Goal: Task Accomplishment & Management: Use online tool/utility

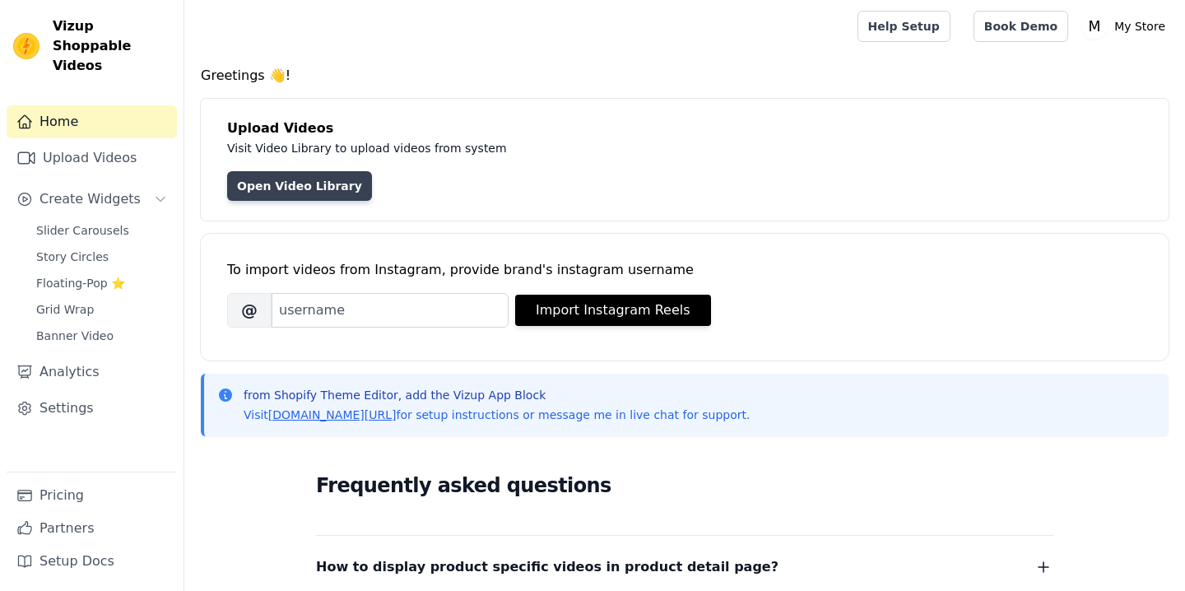
click at [260, 197] on link "Open Video Library" at bounding box center [299, 186] width 145 height 30
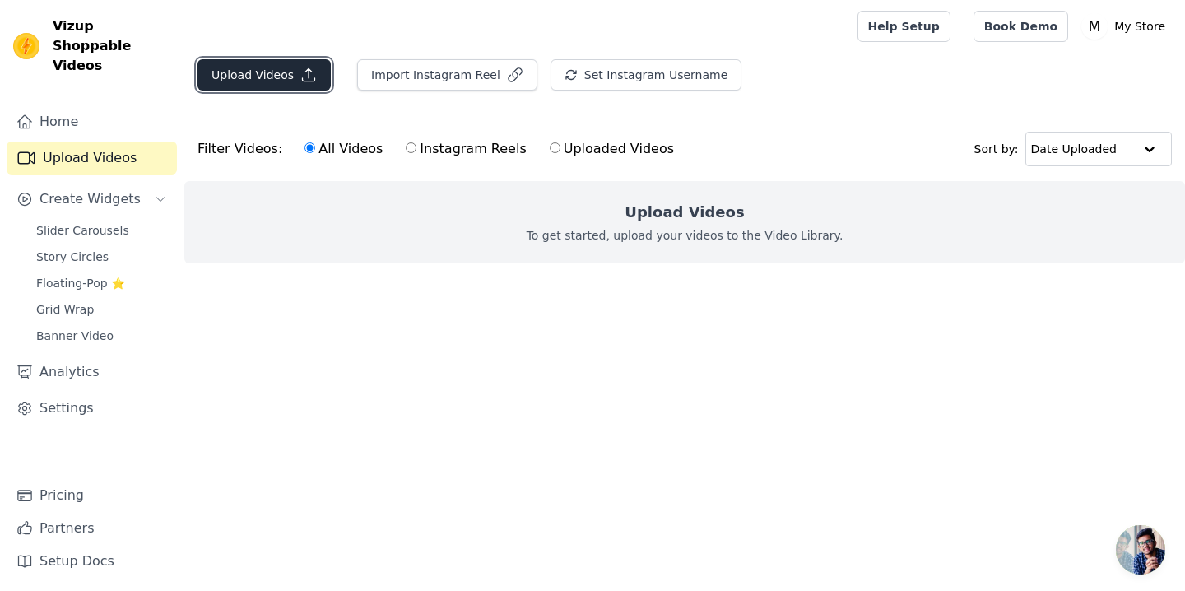
click at [303, 87] on button "Upload Videos" at bounding box center [264, 74] width 133 height 31
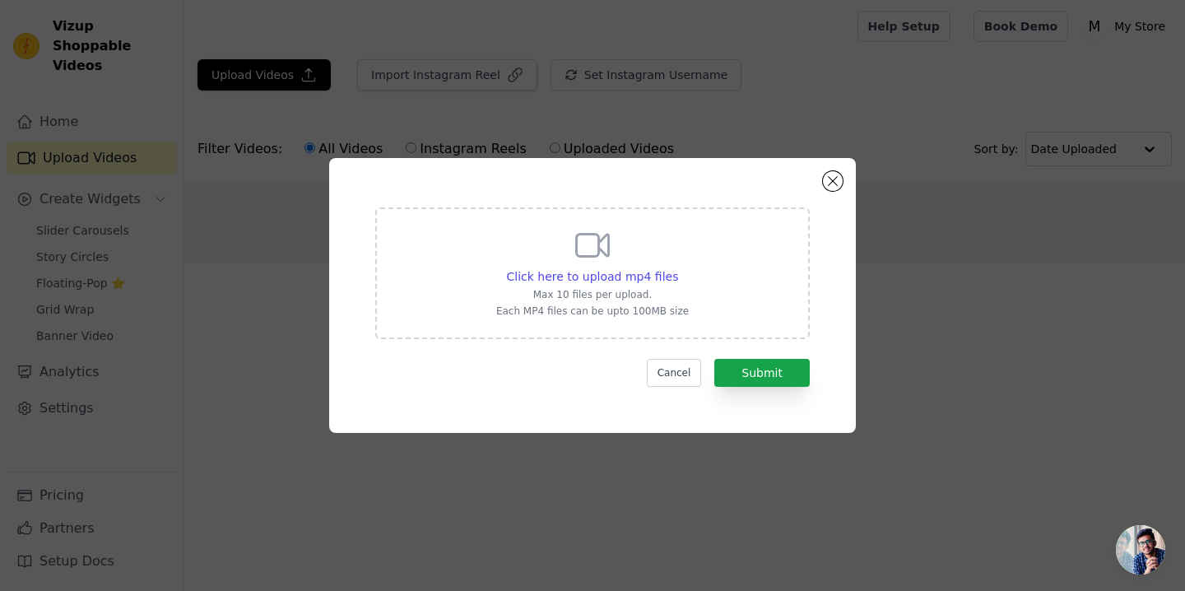
click at [629, 263] on div "Click here to upload mp4 files Max 10 files per upload. Each MP4 files can be u…" at bounding box center [592, 272] width 193 height 92
click at [678, 268] on input "Click here to upload mp4 files Max 10 files per upload. Each MP4 files can be u…" at bounding box center [678, 268] width 1 height 1
type input "C:\fakepath\ssstik.io_1756656416982 (1).mp4"
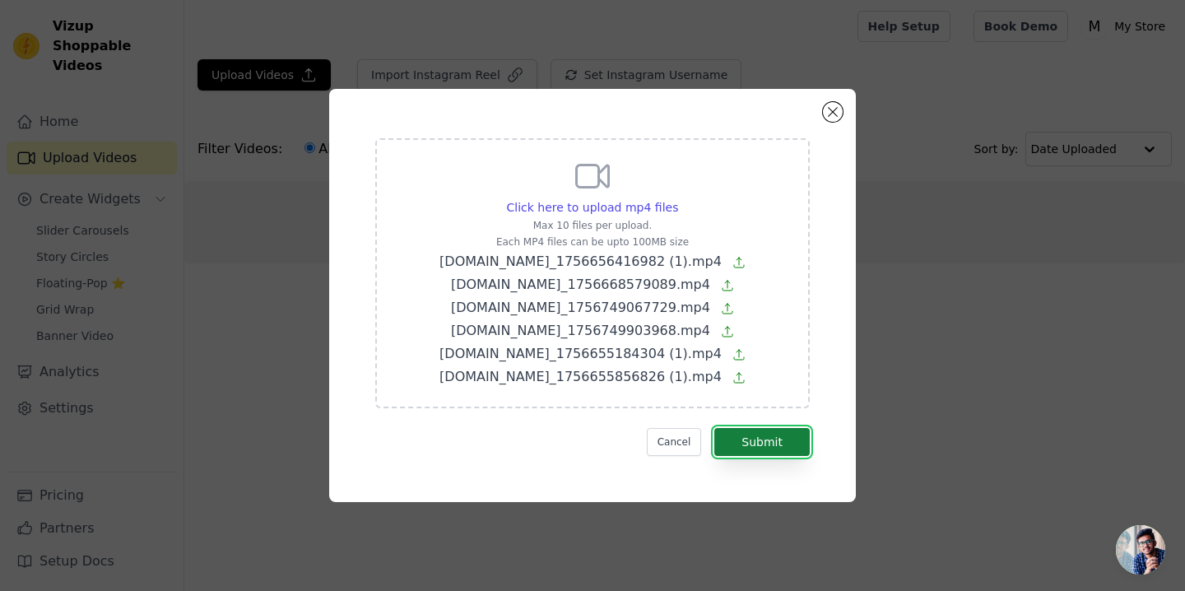
click at [753, 448] on button "Submit" at bounding box center [762, 442] width 95 height 28
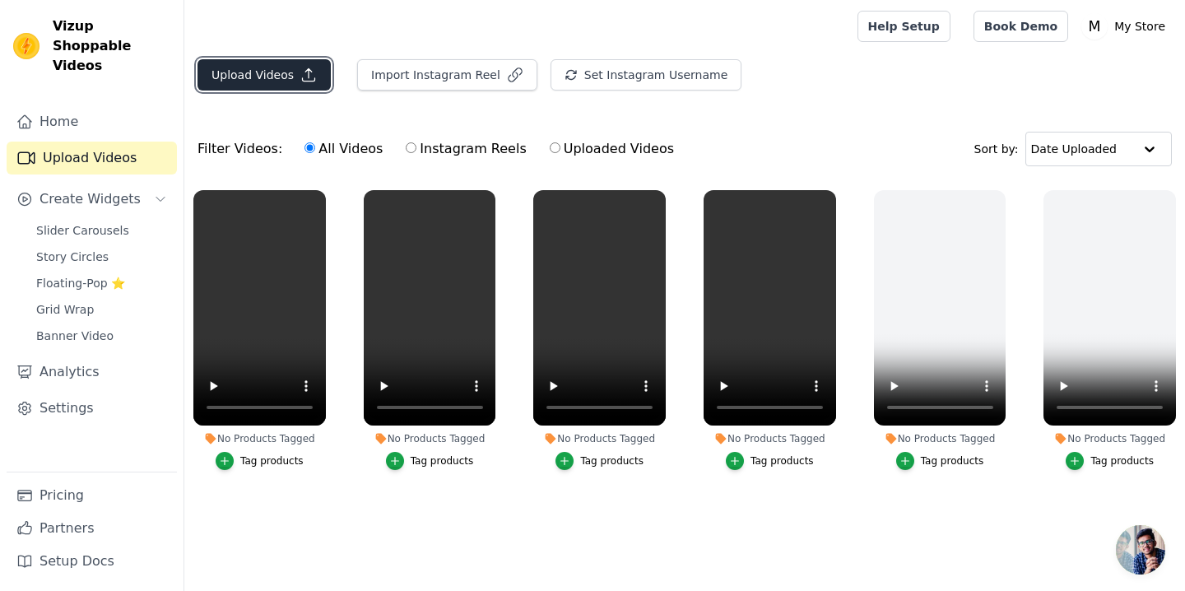
click at [280, 78] on button "Upload Videos" at bounding box center [264, 74] width 133 height 31
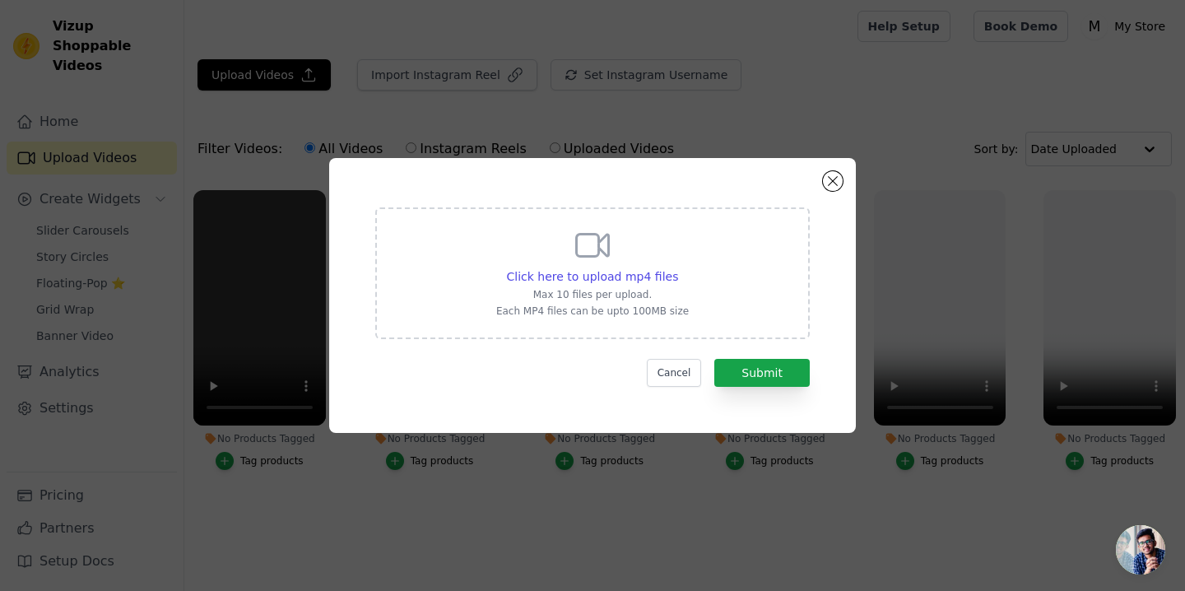
click at [549, 259] on div "Click here to upload mp4 files Max 10 files per upload. Each MP4 files can be u…" at bounding box center [592, 272] width 193 height 92
click at [678, 268] on input "Click here to upload mp4 files Max 10 files per upload. Each MP4 files can be u…" at bounding box center [678, 268] width 1 height 1
type input "C:\fakepath\AQNBQM19xpjMburM2ZpltI2dEb-vlMcuPbxZlfkpI1DBvsNLnIY7Toqfsz-xwhwJUcQ…"
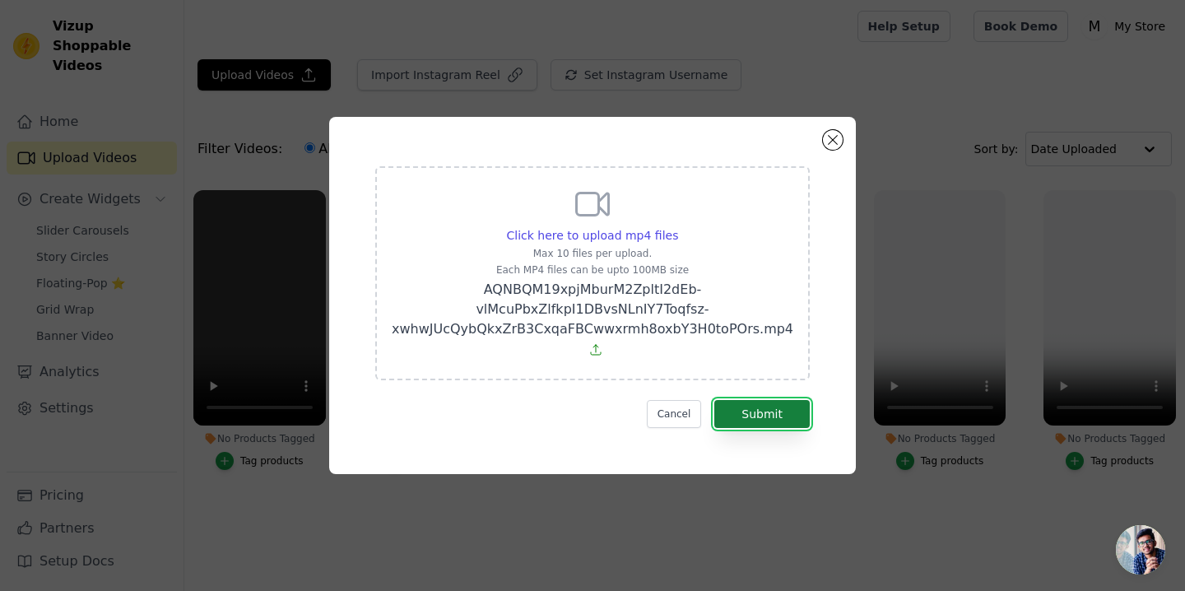
click at [761, 424] on button "Submit" at bounding box center [762, 414] width 95 height 28
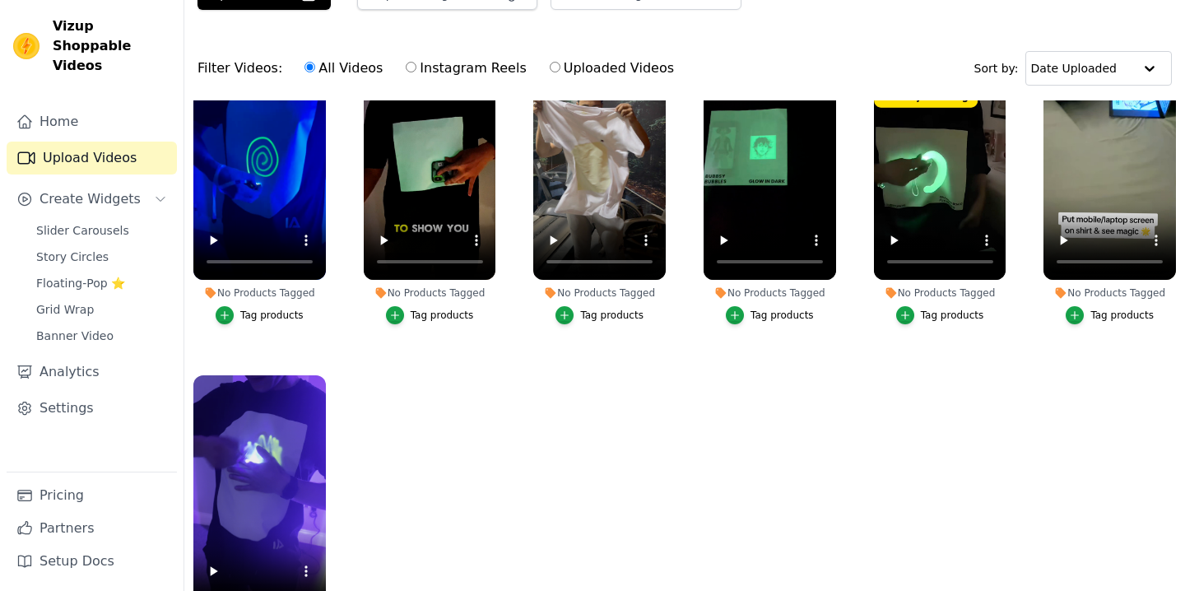
scroll to position [66, 0]
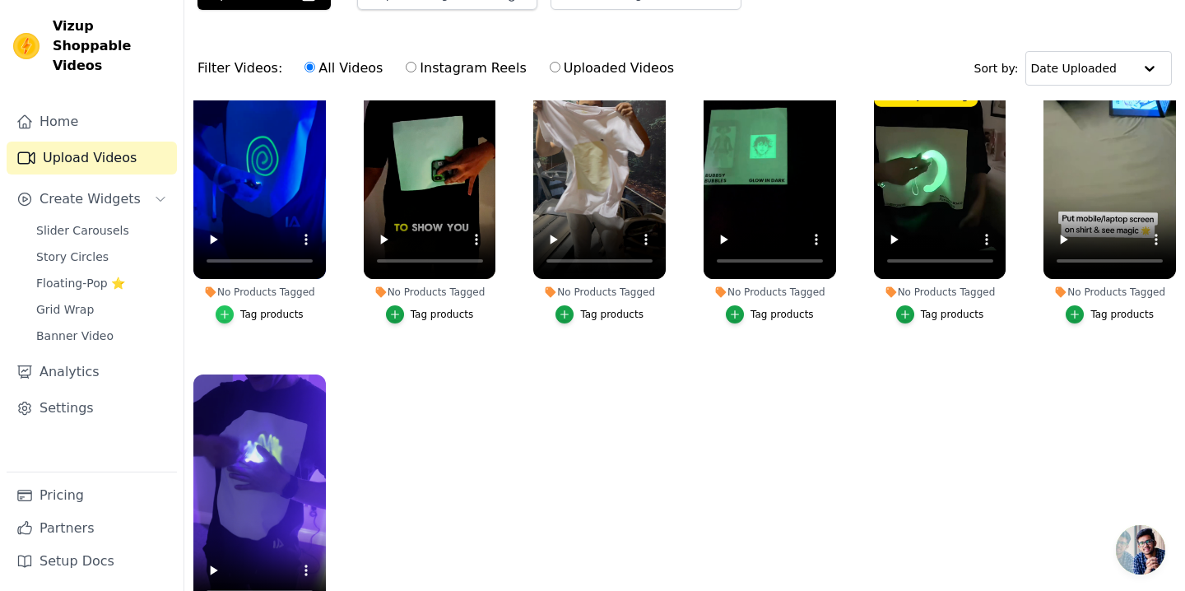
click at [231, 319] on icon "button" at bounding box center [225, 315] width 12 height 12
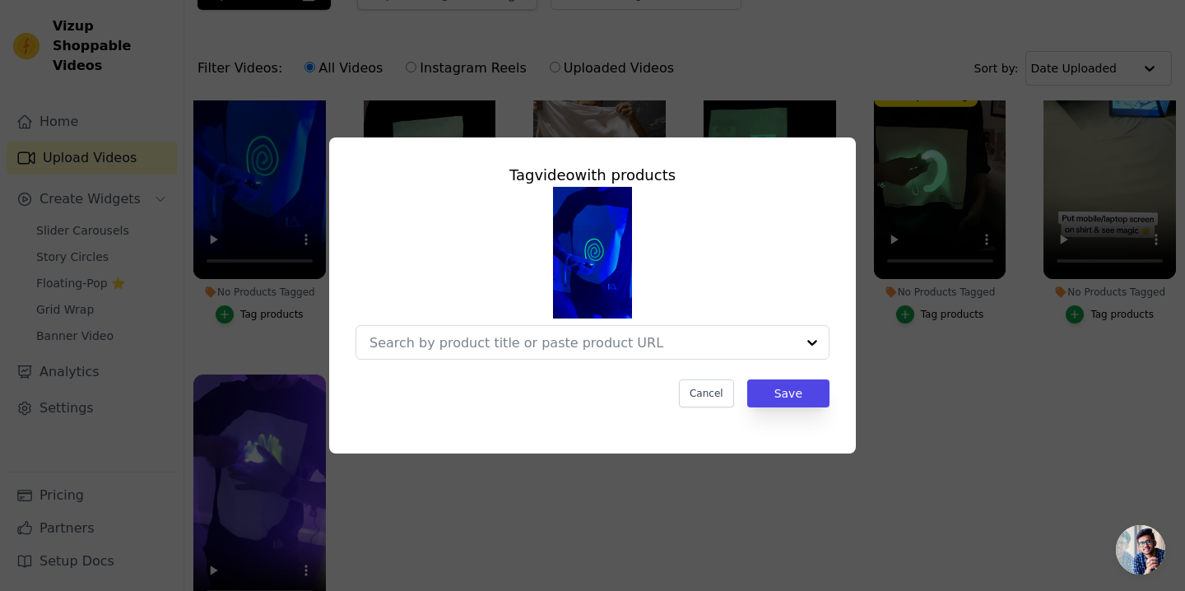
click at [602, 363] on div "Tag video with products Cancel Save" at bounding box center [592, 286] width 501 height 270
click at [614, 346] on input "No Products Tagged Tag video with products Cancel Save Tag products" at bounding box center [583, 343] width 426 height 16
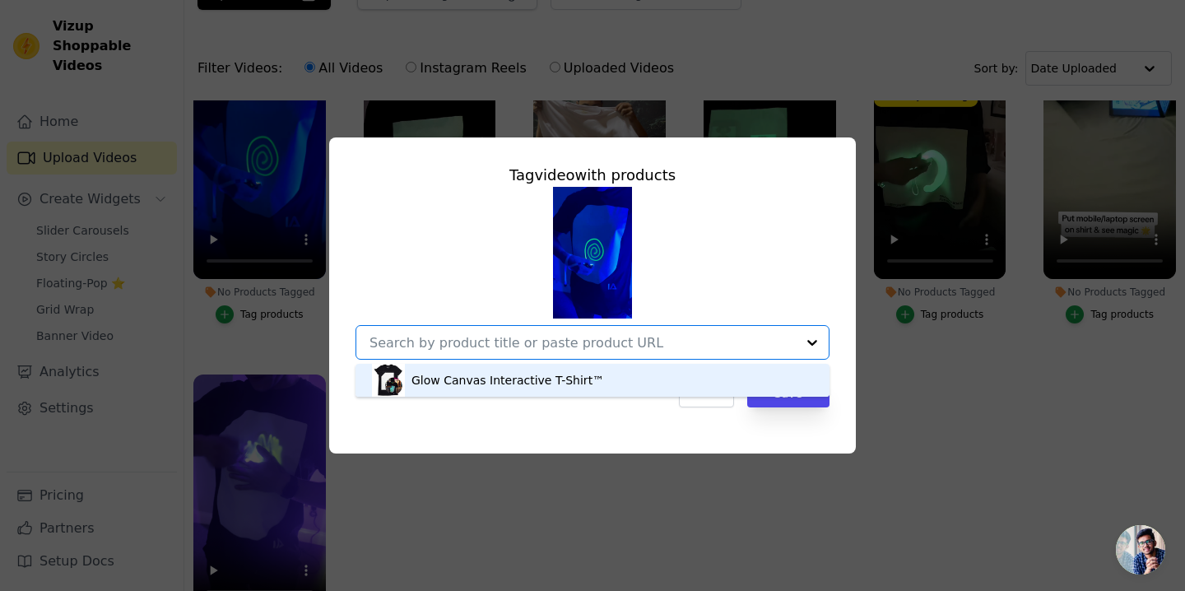
click at [564, 387] on div "Glow Canvas Interactive T-Shirt™" at bounding box center [508, 380] width 193 height 16
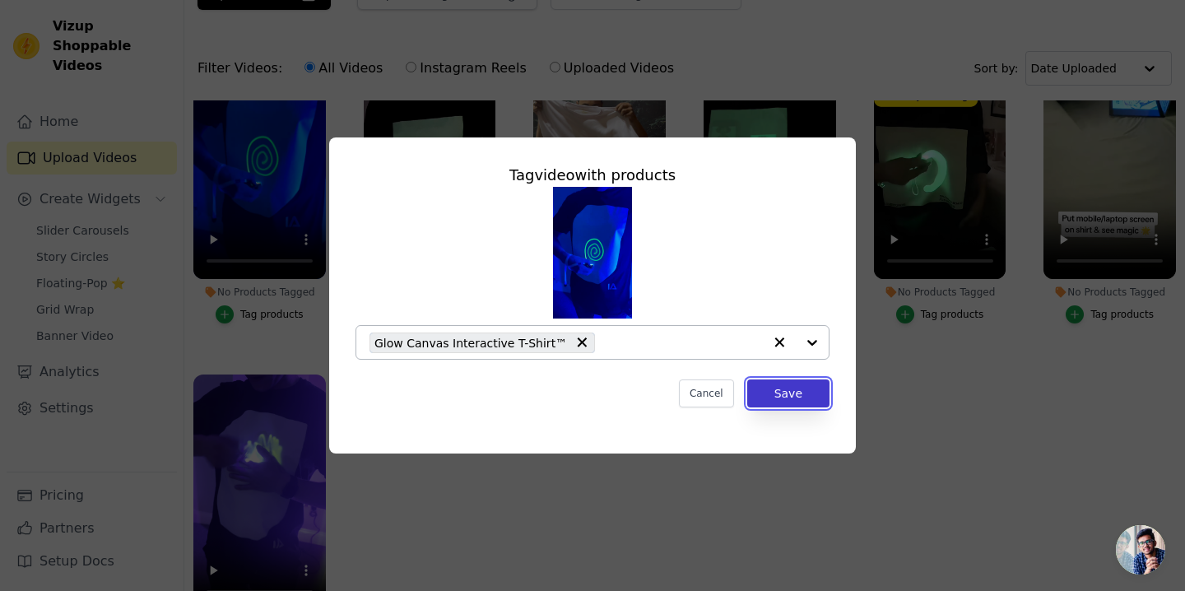
click at [790, 391] on button "Save" at bounding box center [788, 394] width 82 height 28
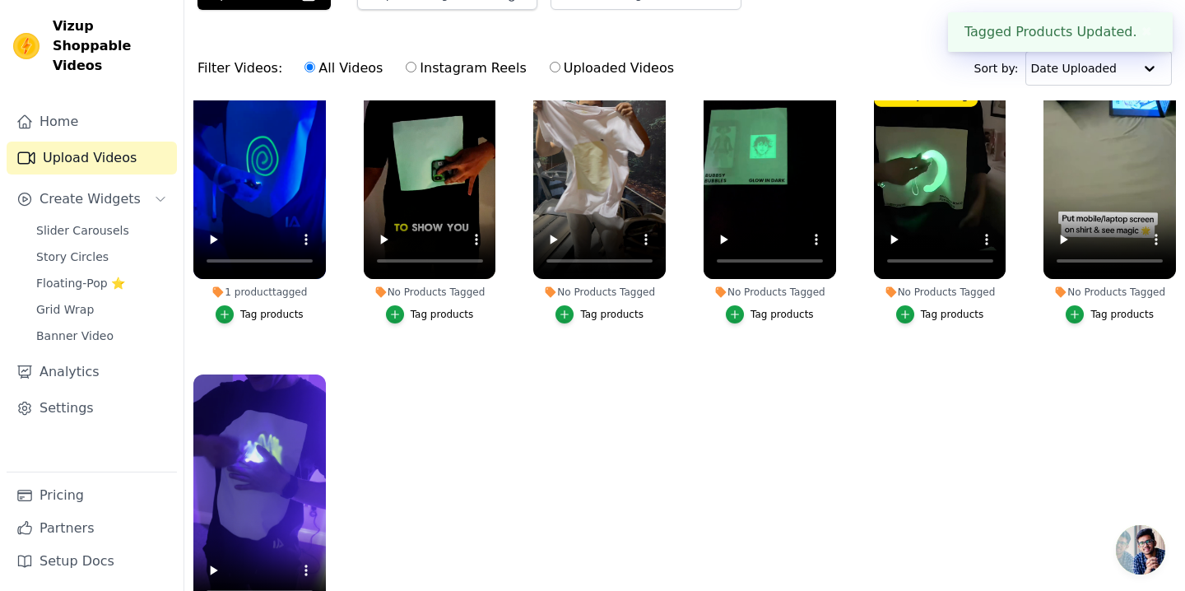
click at [421, 315] on div "Tag products" at bounding box center [442, 314] width 63 height 13
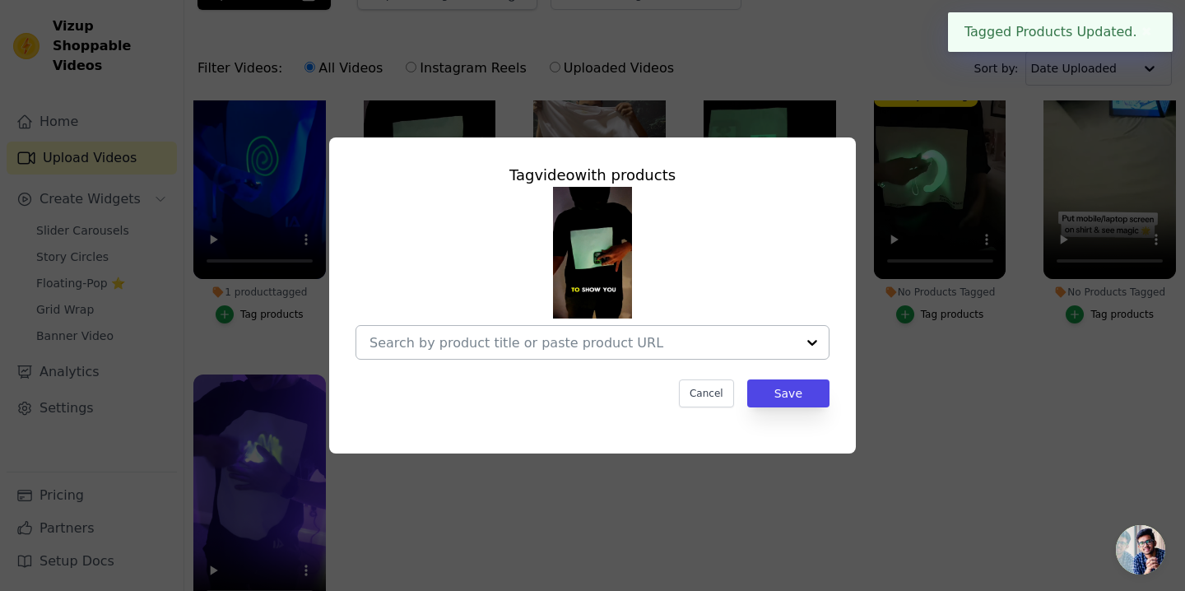
click at [796, 346] on div at bounding box center [812, 342] width 33 height 33
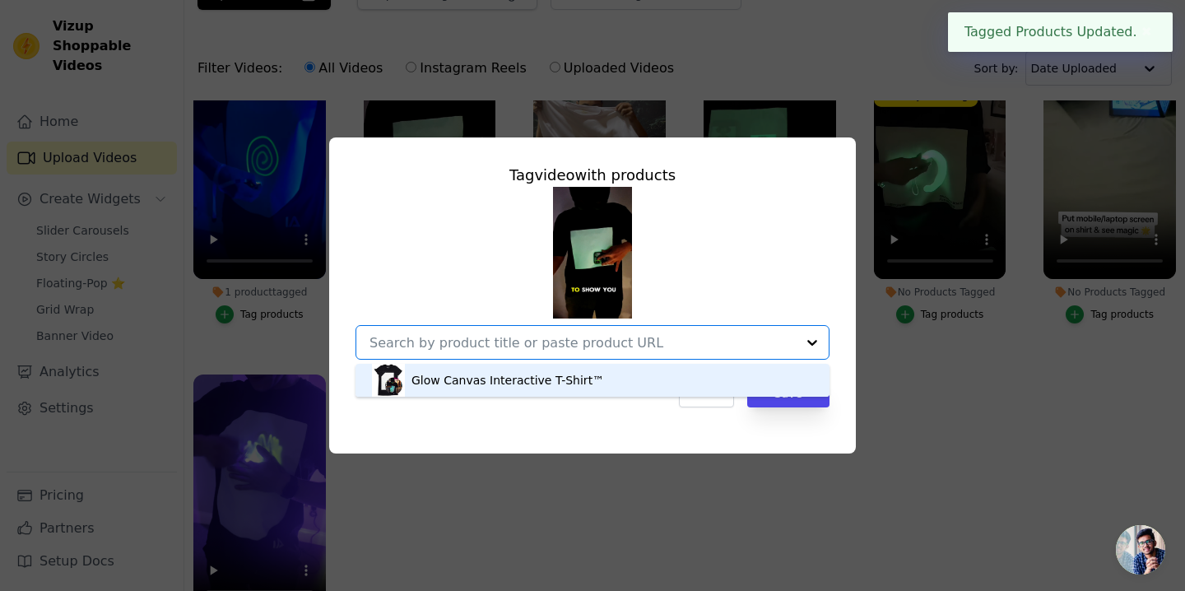
click at [705, 370] on div "Glow Canvas Interactive T-Shirt™" at bounding box center [592, 380] width 441 height 33
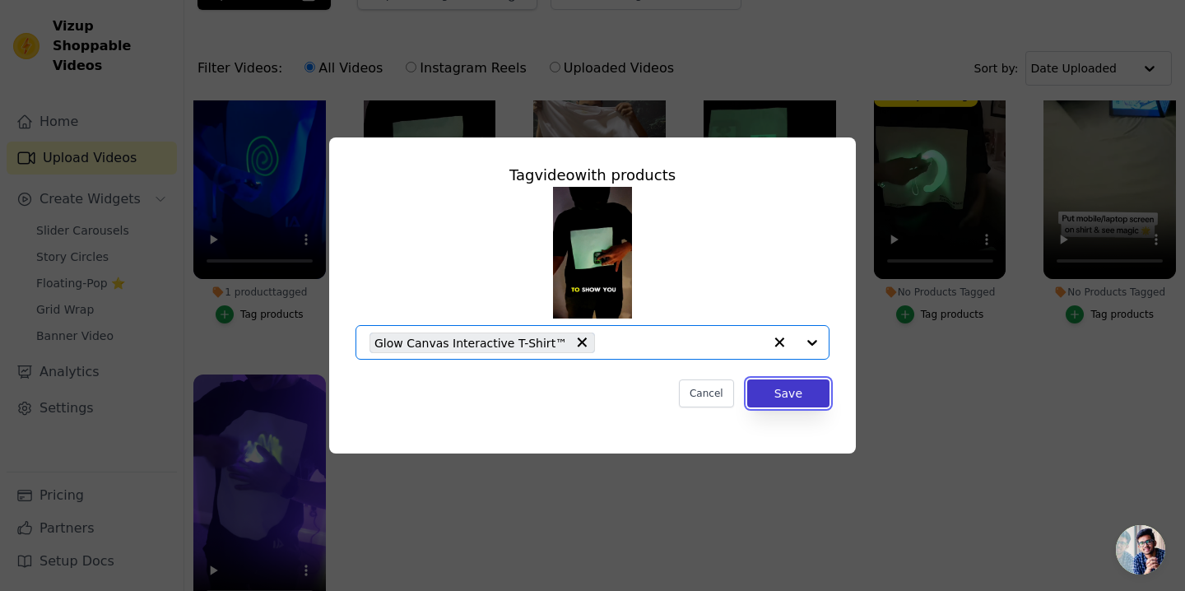
click at [766, 397] on button "Save" at bounding box center [788, 394] width 82 height 28
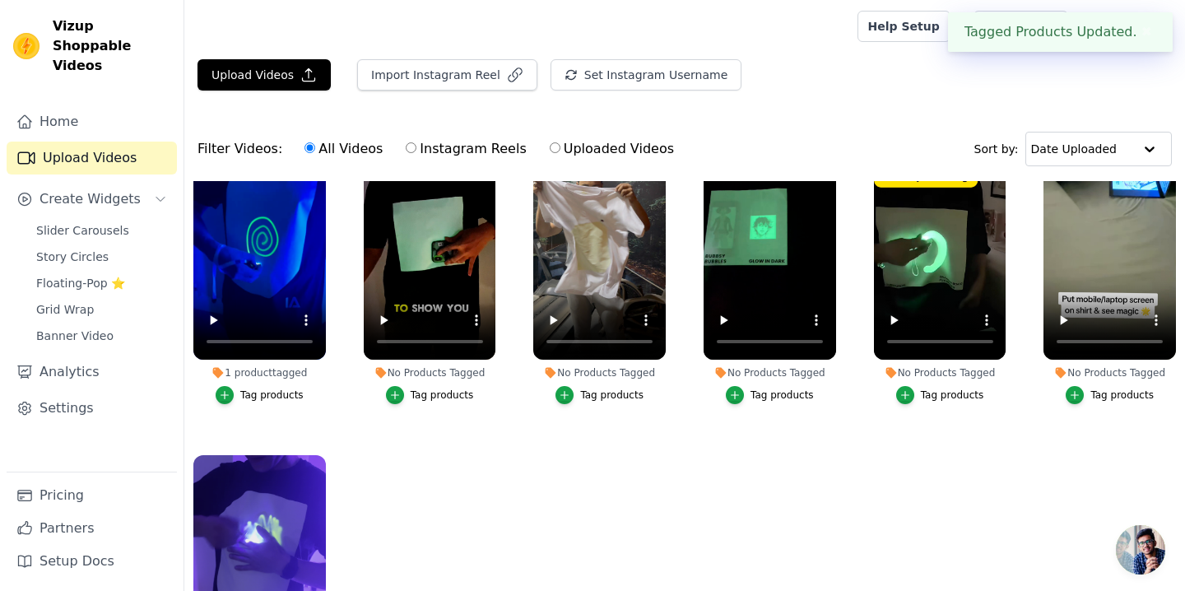
scroll to position [81, 0]
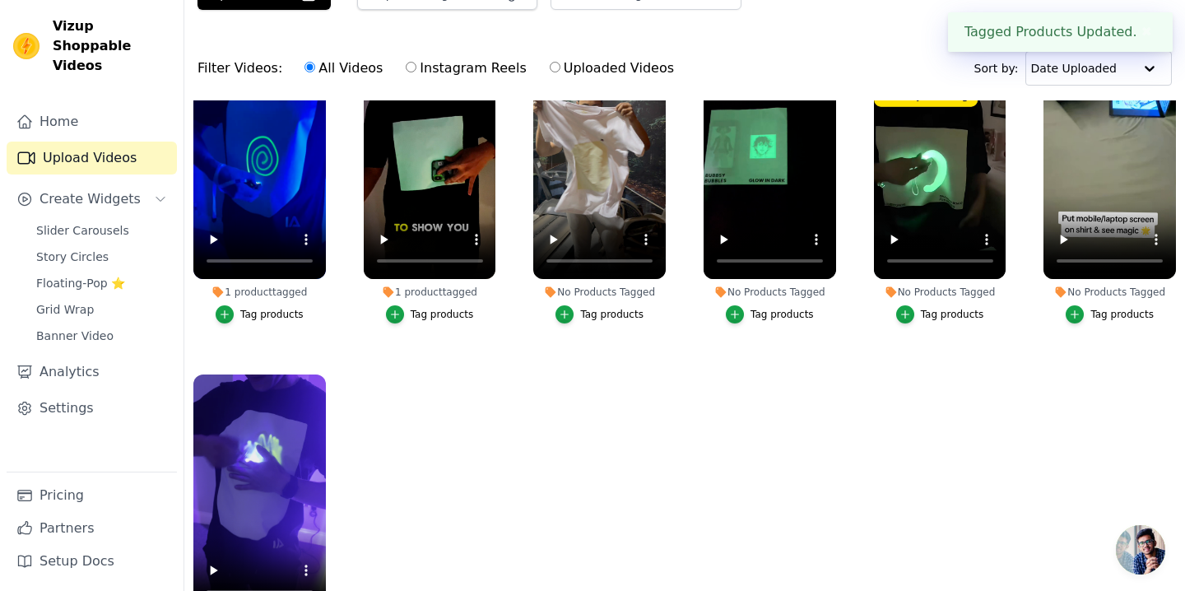
click at [589, 314] on div "Tag products" at bounding box center [611, 314] width 63 height 13
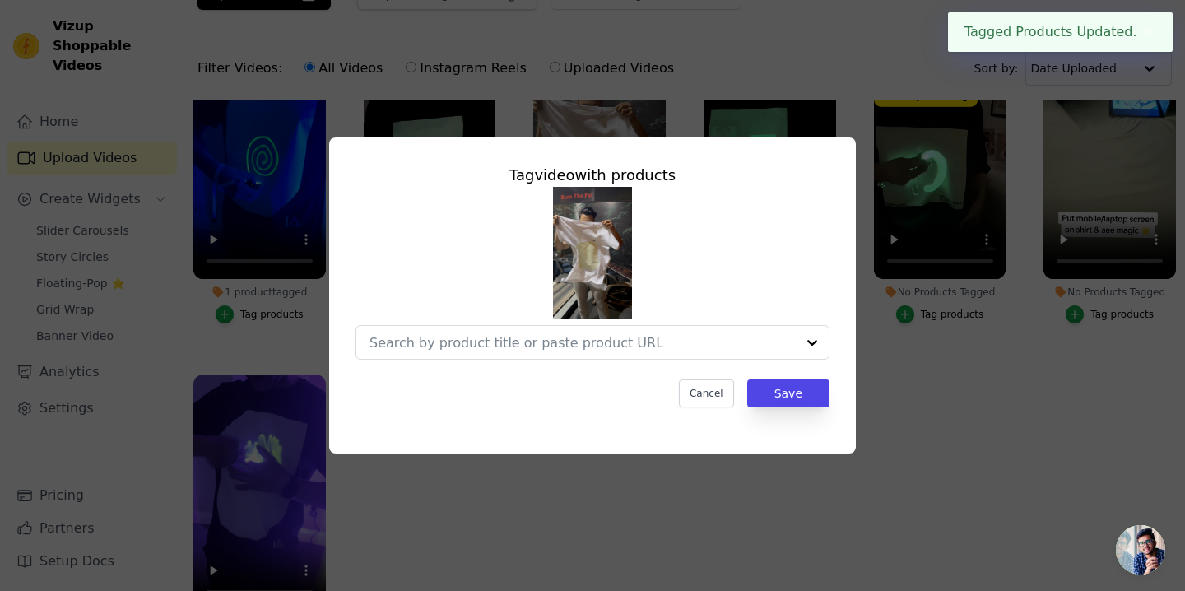
scroll to position [0, 0]
click at [761, 356] on div at bounding box center [567, 342] width 394 height 33
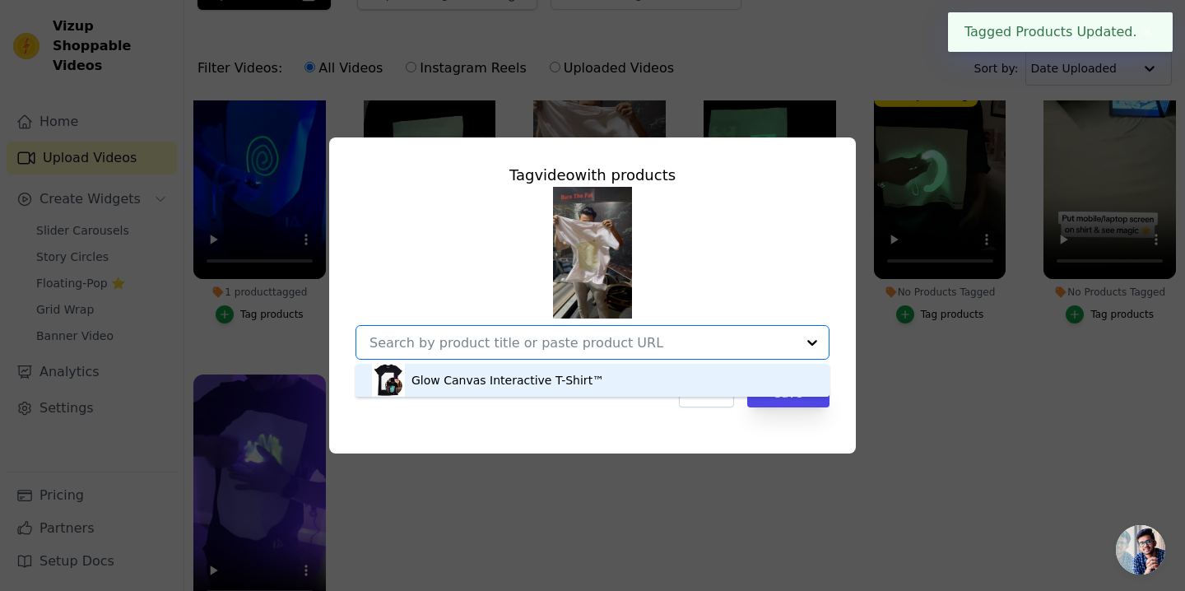
click at [742, 378] on div "Glow Canvas Interactive T-Shirt™" at bounding box center [592, 380] width 441 height 33
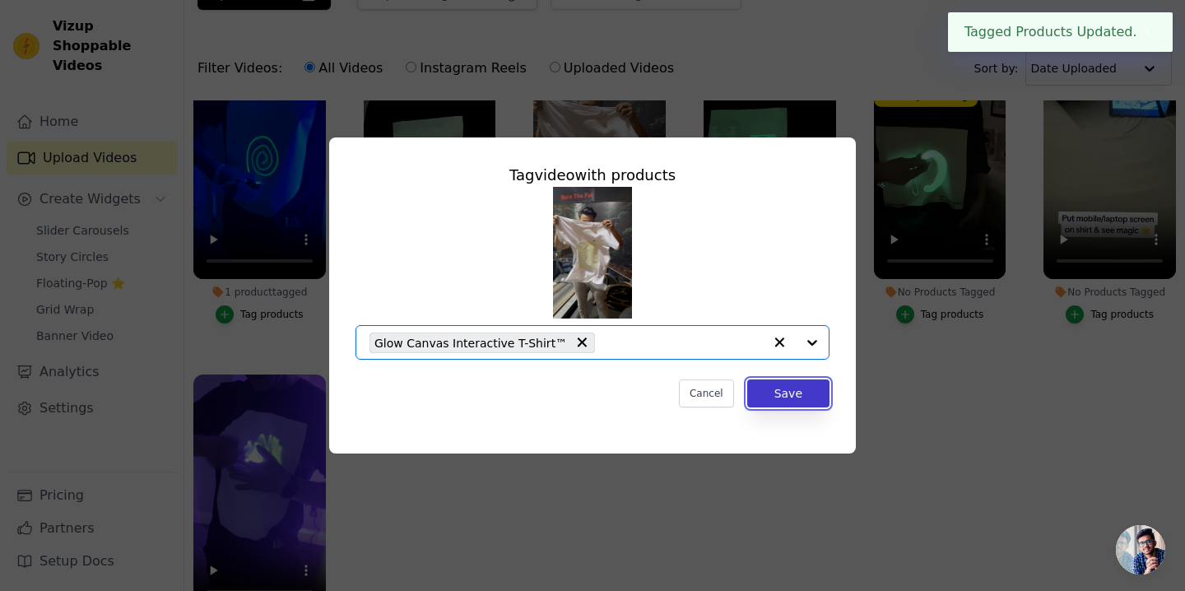
click at [762, 389] on button "Save" at bounding box center [788, 394] width 82 height 28
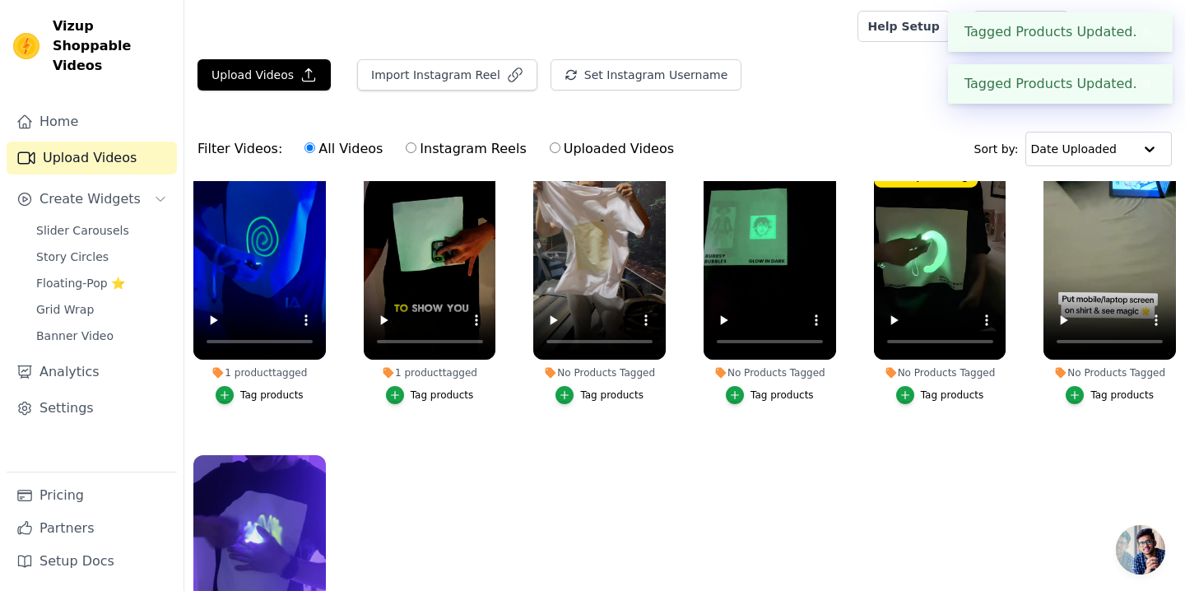
scroll to position [81, 0]
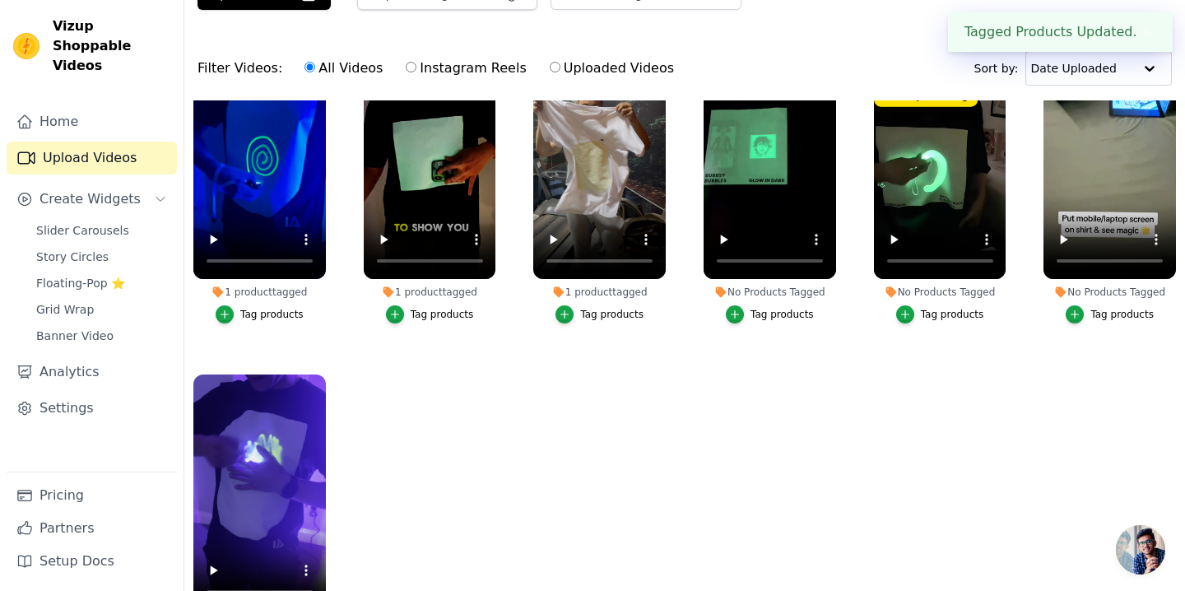
click at [766, 319] on div "Tag products" at bounding box center [782, 314] width 63 height 13
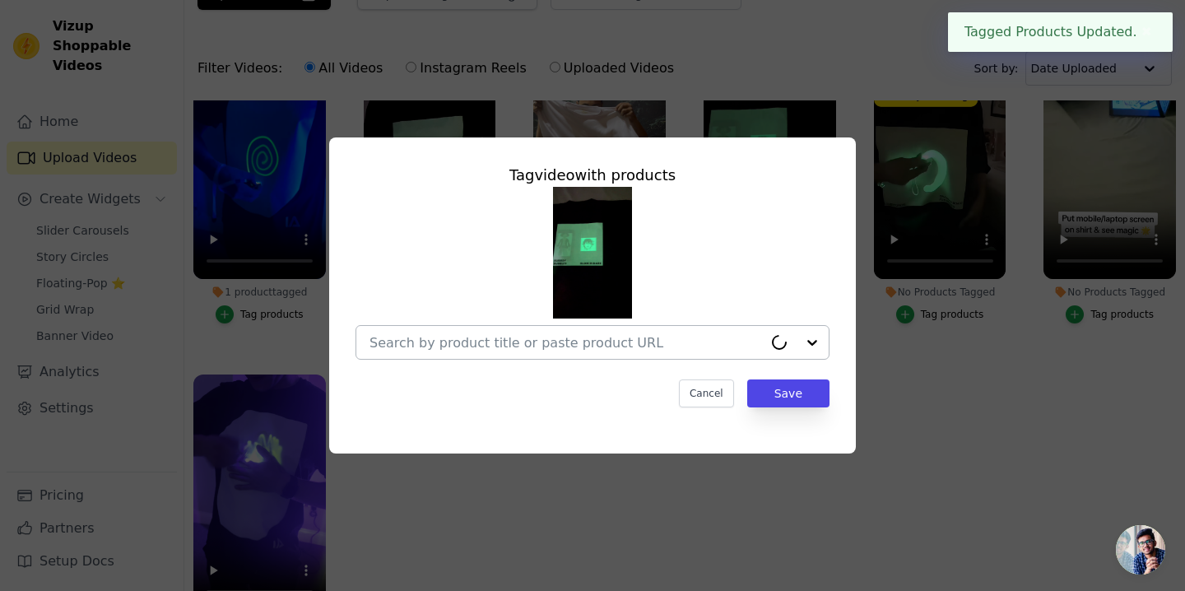
click at [820, 344] on div at bounding box center [796, 342] width 66 height 33
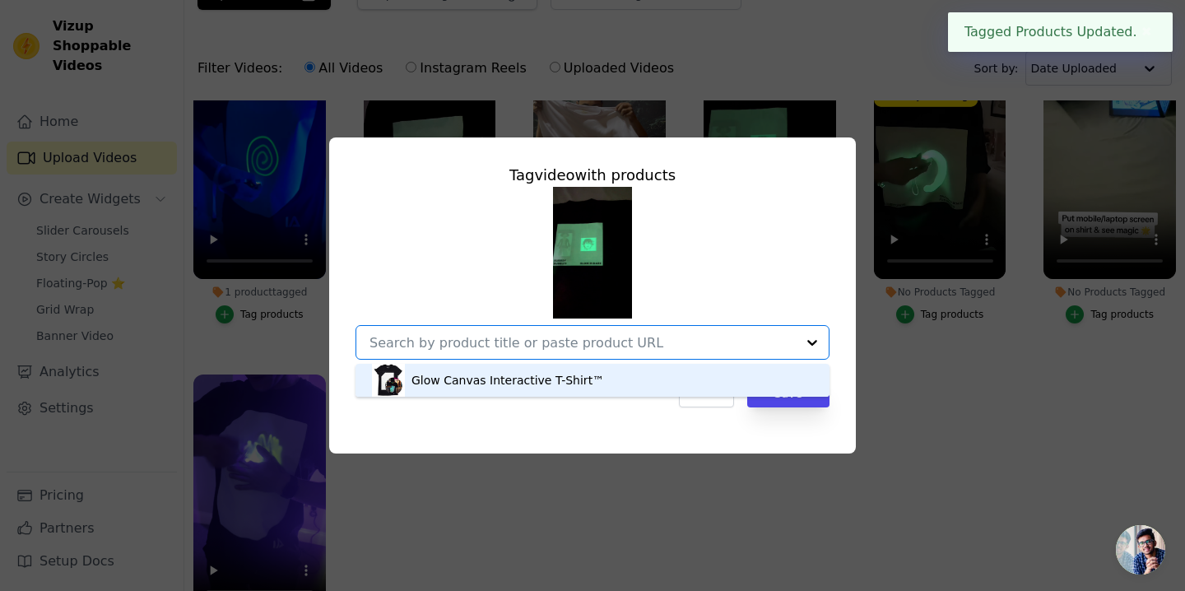
click at [780, 375] on div "Glow Canvas Interactive T-Shirt™" at bounding box center [592, 380] width 441 height 33
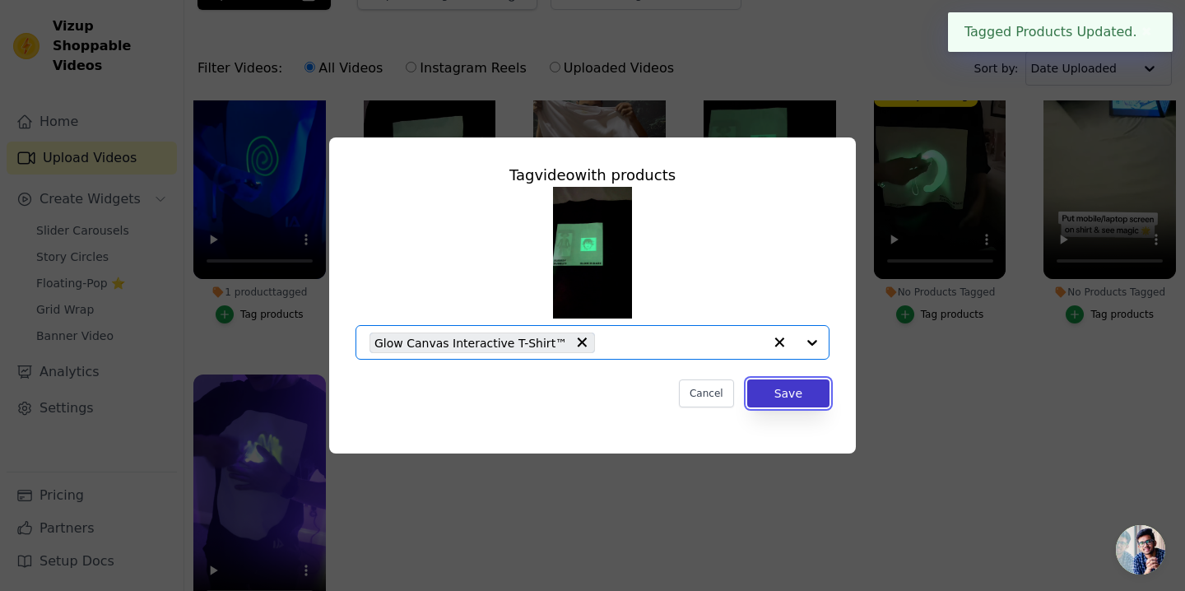
click at [780, 398] on button "Save" at bounding box center [788, 394] width 82 height 28
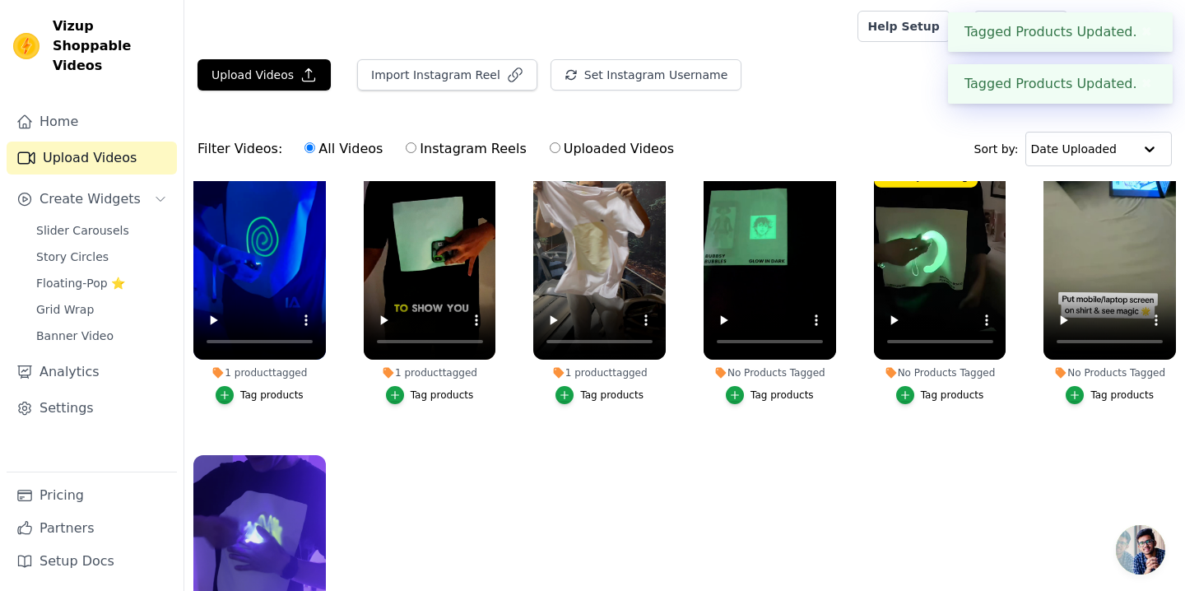
scroll to position [81, 0]
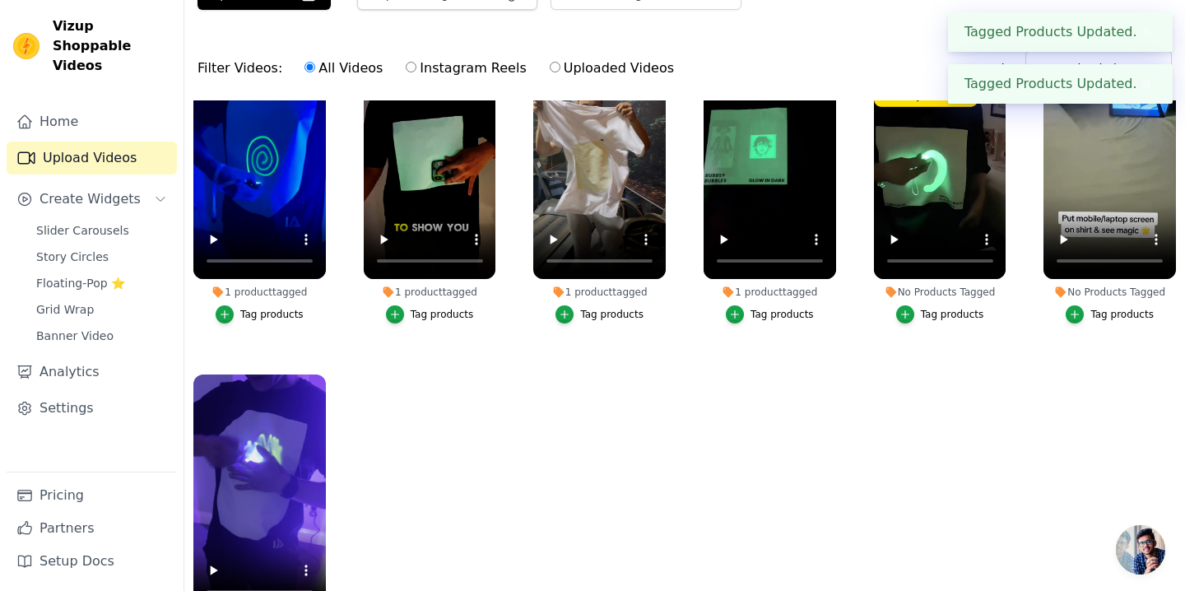
click at [963, 318] on div "Tag products" at bounding box center [952, 314] width 63 height 13
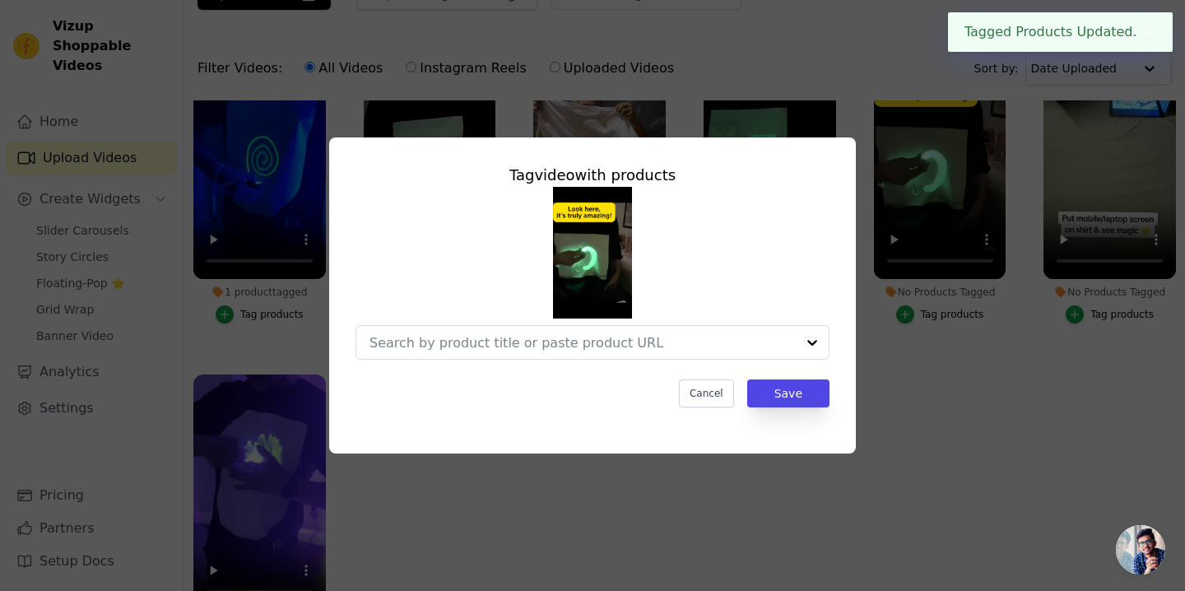
scroll to position [0, 0]
click at [803, 344] on div at bounding box center [812, 342] width 33 height 33
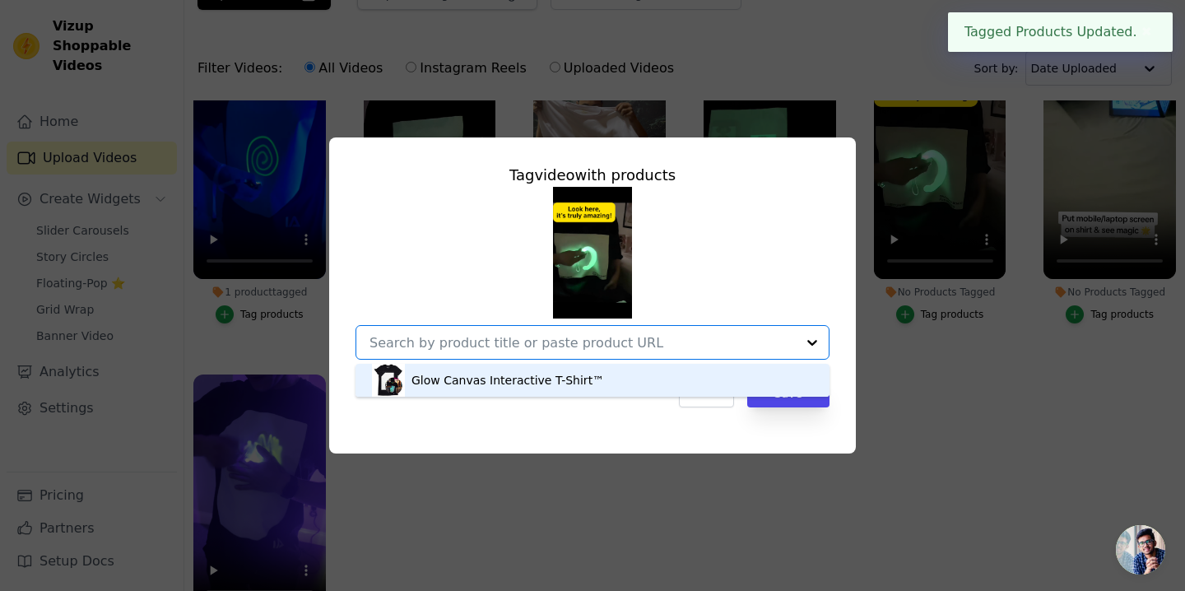
click at [777, 374] on div "Glow Canvas Interactive T-Shirt™" at bounding box center [592, 380] width 441 height 33
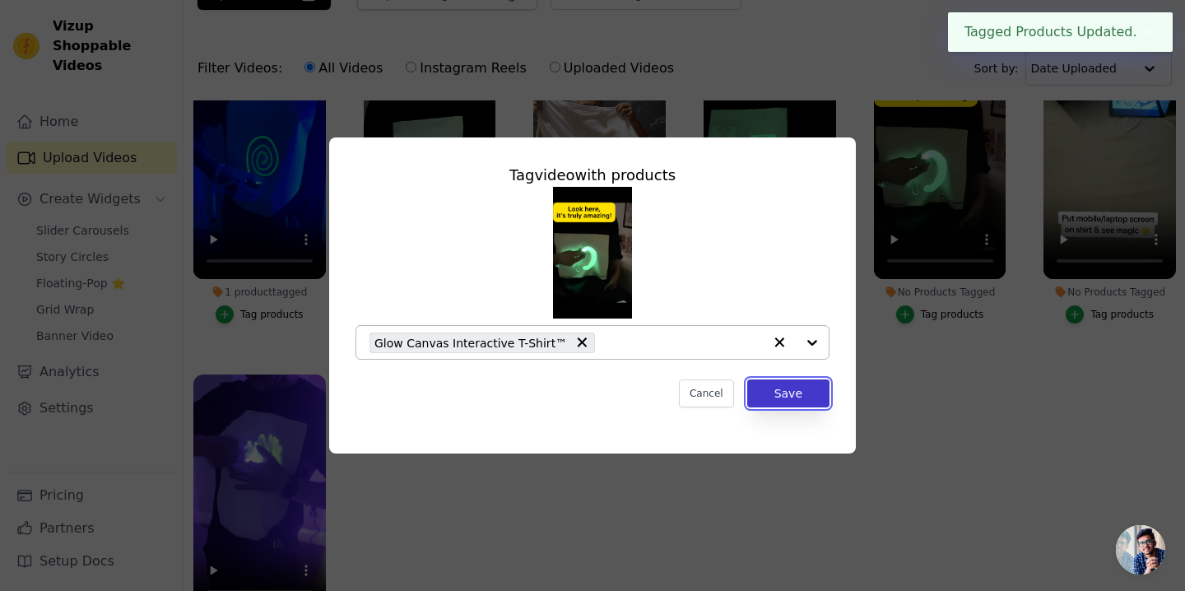
click at [777, 392] on button "Save" at bounding box center [788, 394] width 82 height 28
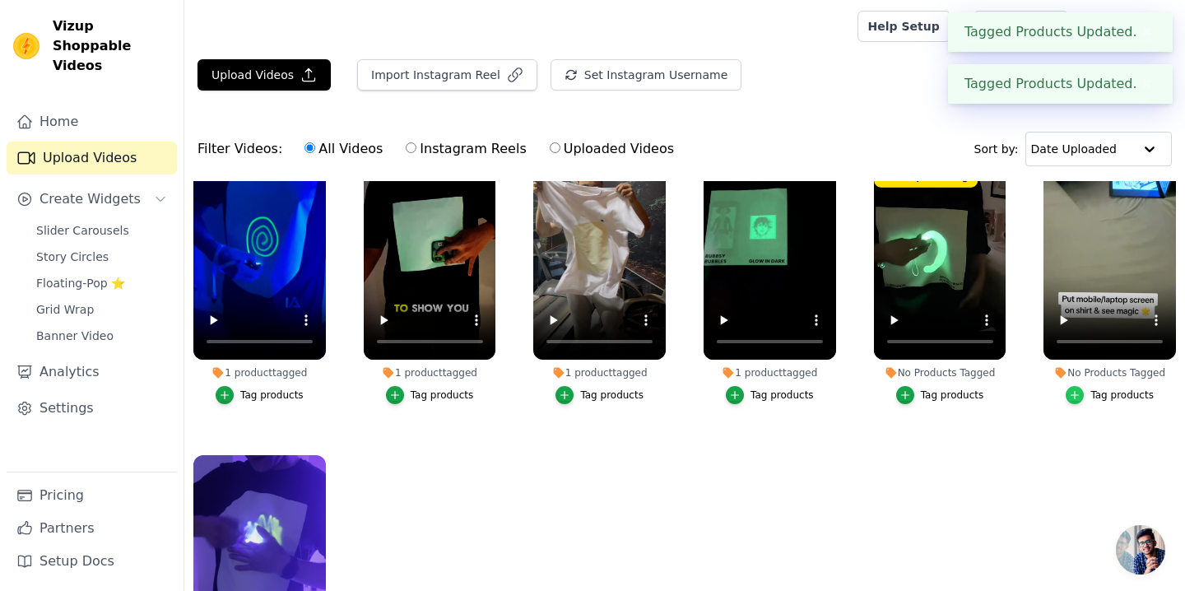
scroll to position [81, 0]
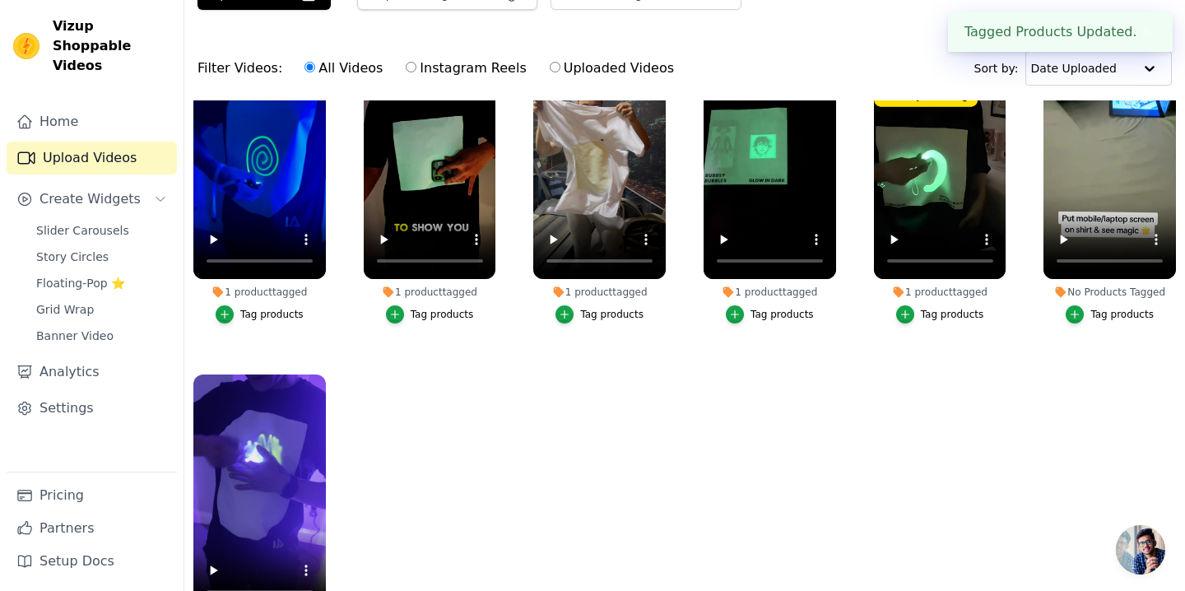
click at [1085, 315] on button "Tag products" at bounding box center [1110, 314] width 88 height 18
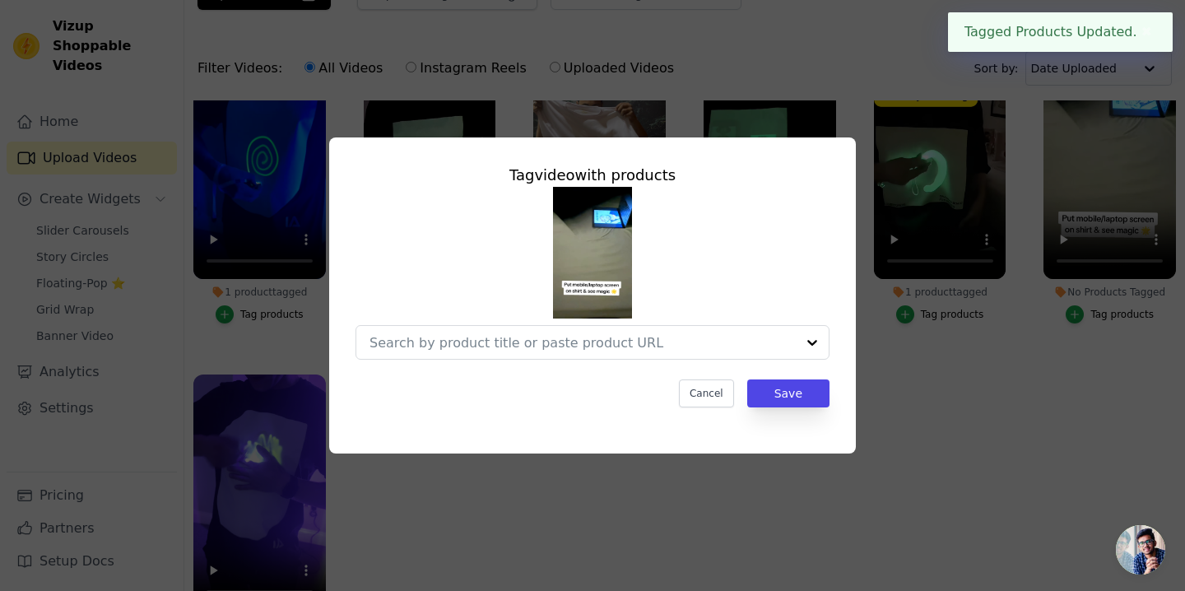
scroll to position [0, 0]
click at [780, 340] on icon at bounding box center [779, 342] width 22 height 22
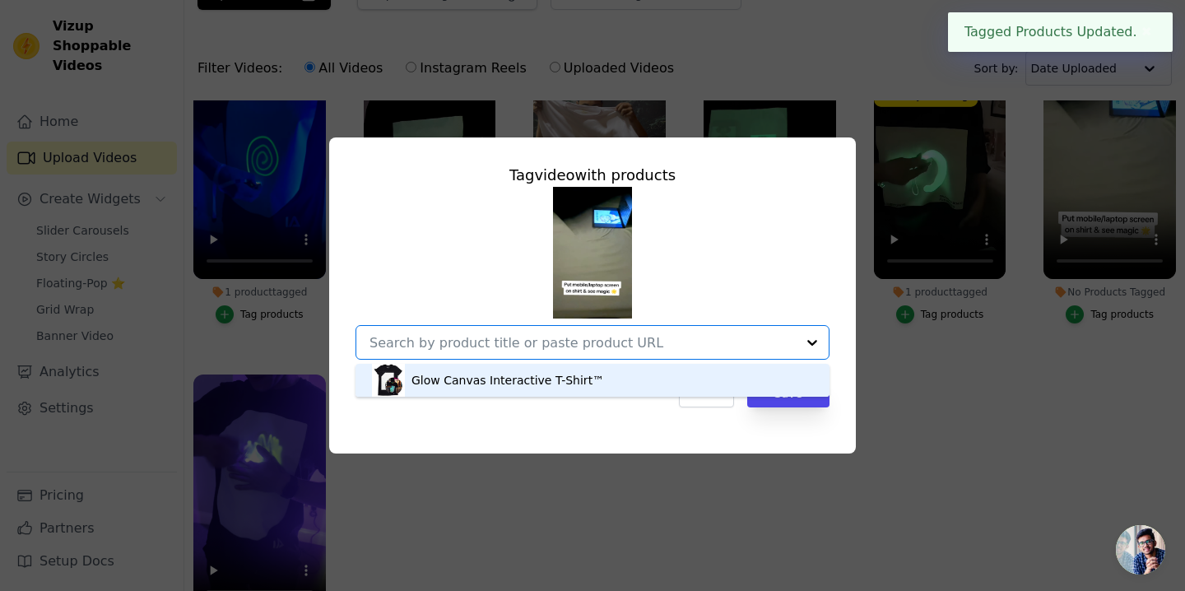
click at [763, 393] on div "Glow Canvas Interactive T-Shirt™" at bounding box center [592, 380] width 441 height 33
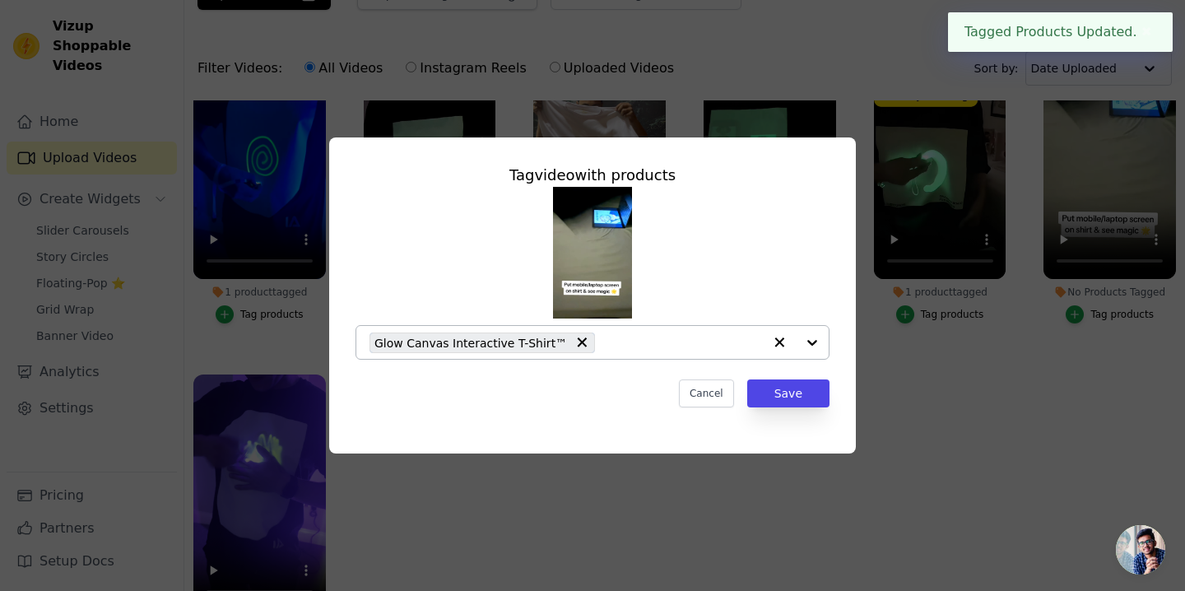
click at [763, 411] on div "Tag video with products Glow Canvas Interactive T-Shirt™ Cancel Save" at bounding box center [592, 286] width 501 height 270
click at [774, 400] on button "Save" at bounding box center [788, 394] width 82 height 28
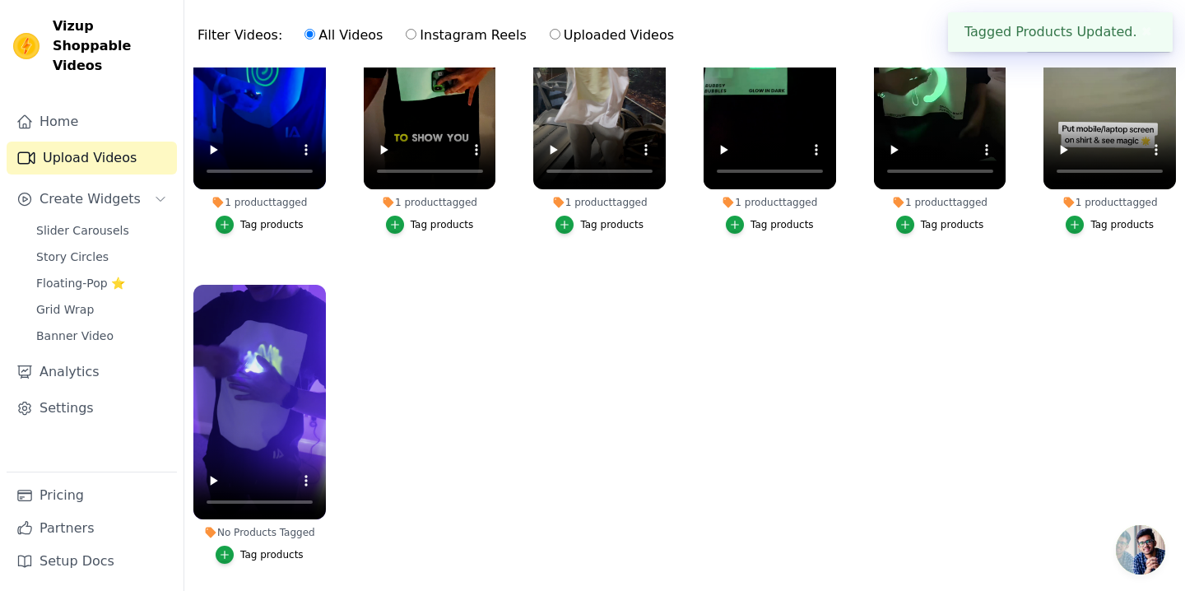
scroll to position [137, 0]
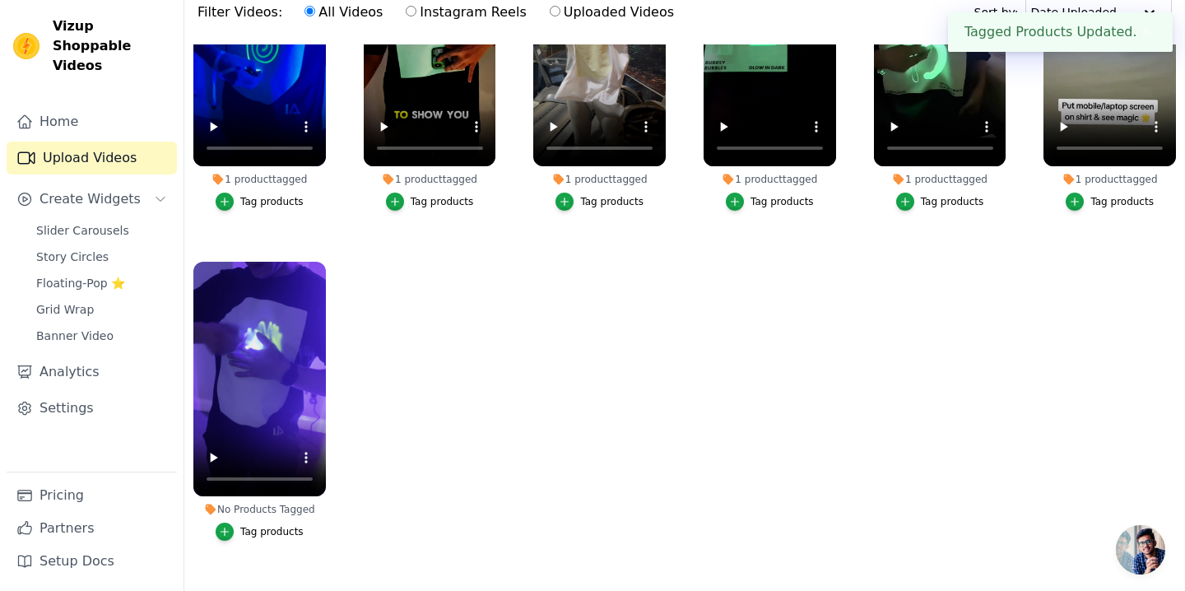
click at [258, 538] on div "Tag products" at bounding box center [271, 531] width 63 height 13
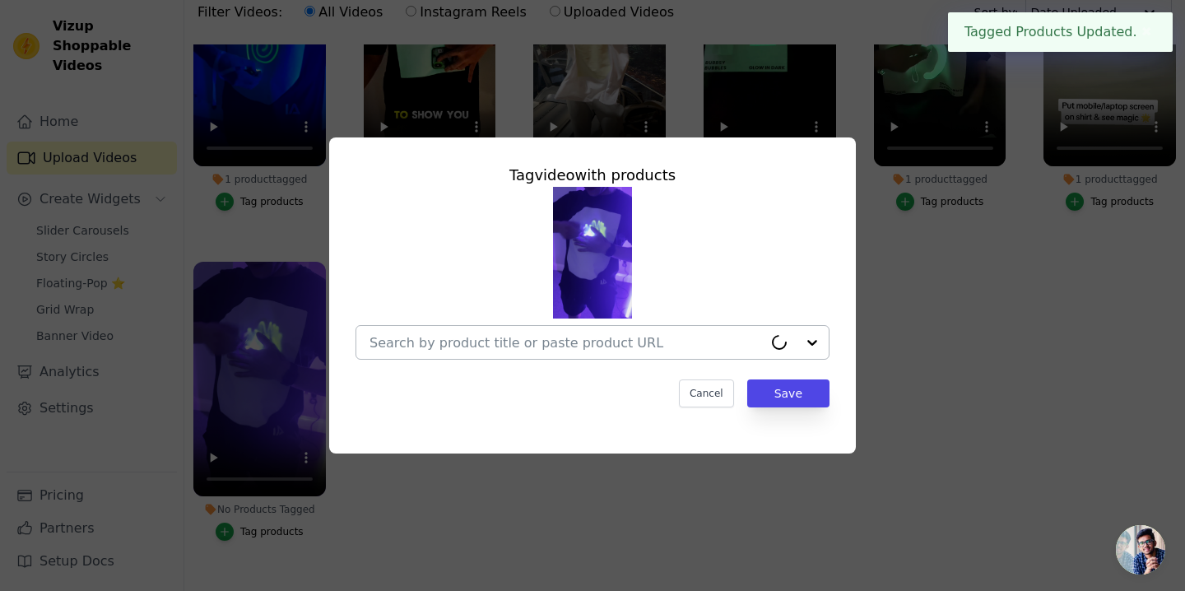
click at [552, 357] on div at bounding box center [567, 342] width 394 height 33
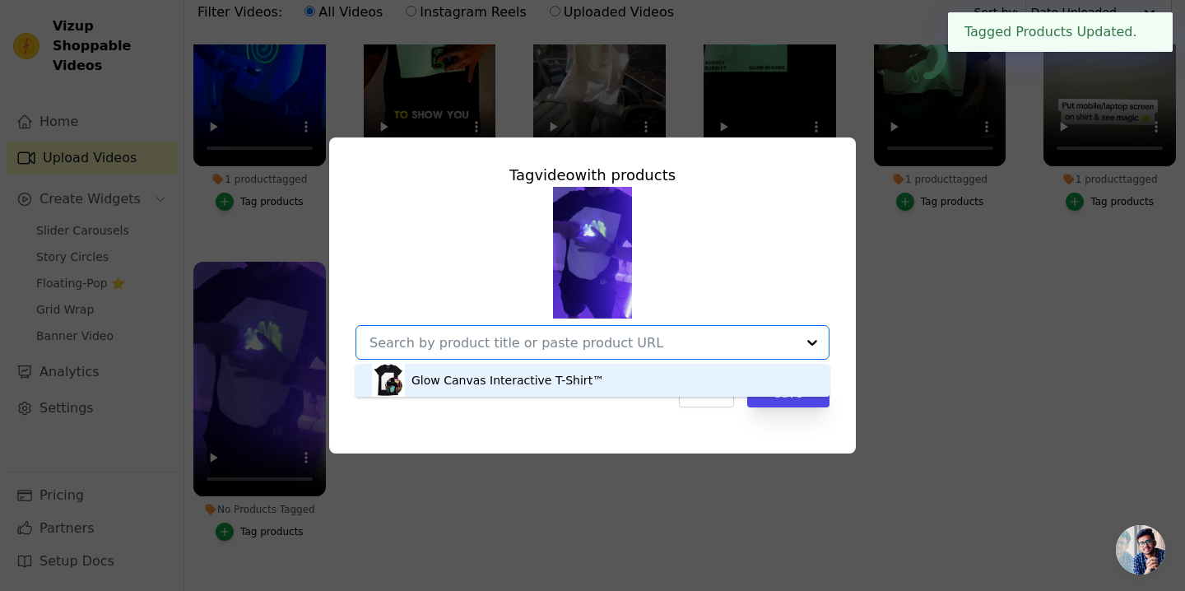
click at [551, 365] on div "Glow Canvas Interactive T-Shirt™" at bounding box center [592, 380] width 441 height 33
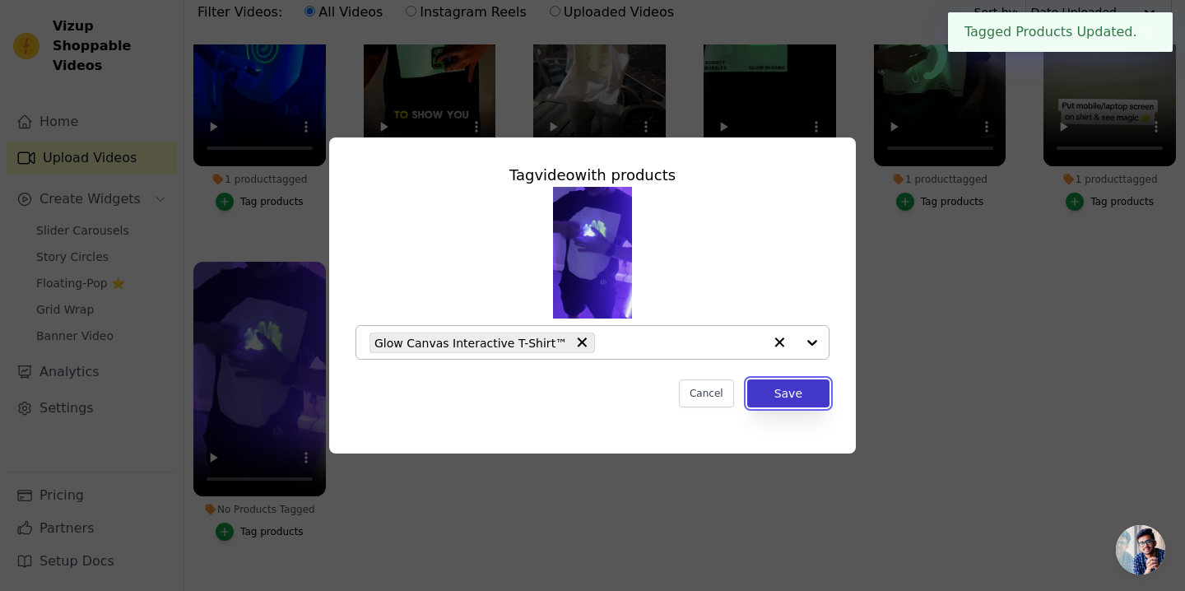
click at [760, 390] on button "Save" at bounding box center [788, 394] width 82 height 28
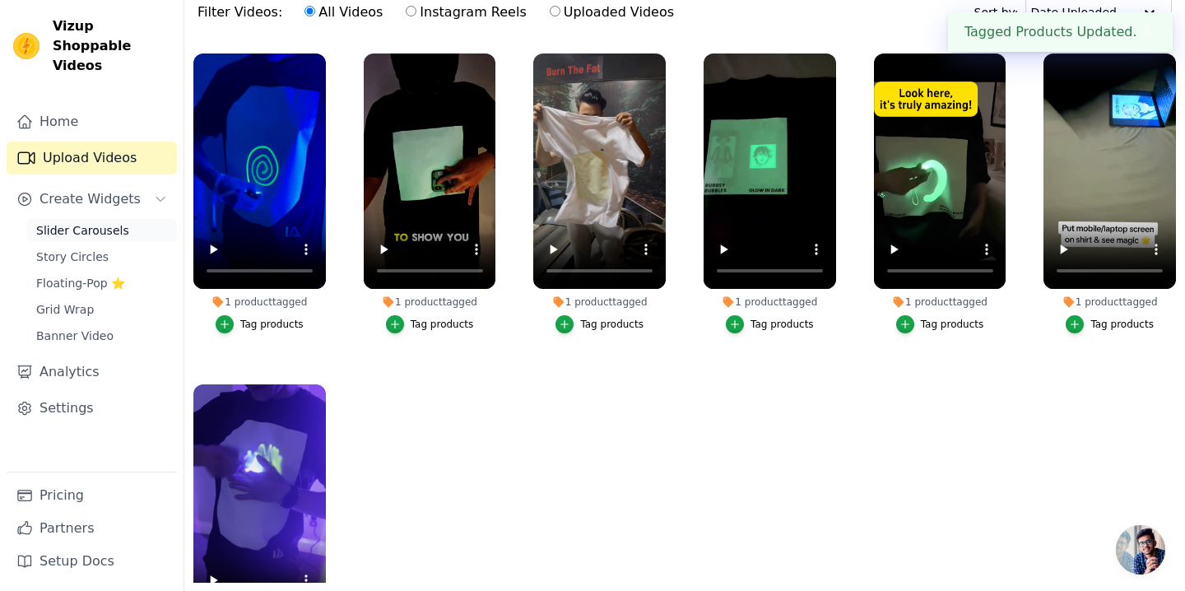
click at [92, 222] on span "Slider Carousels" at bounding box center [82, 230] width 93 height 16
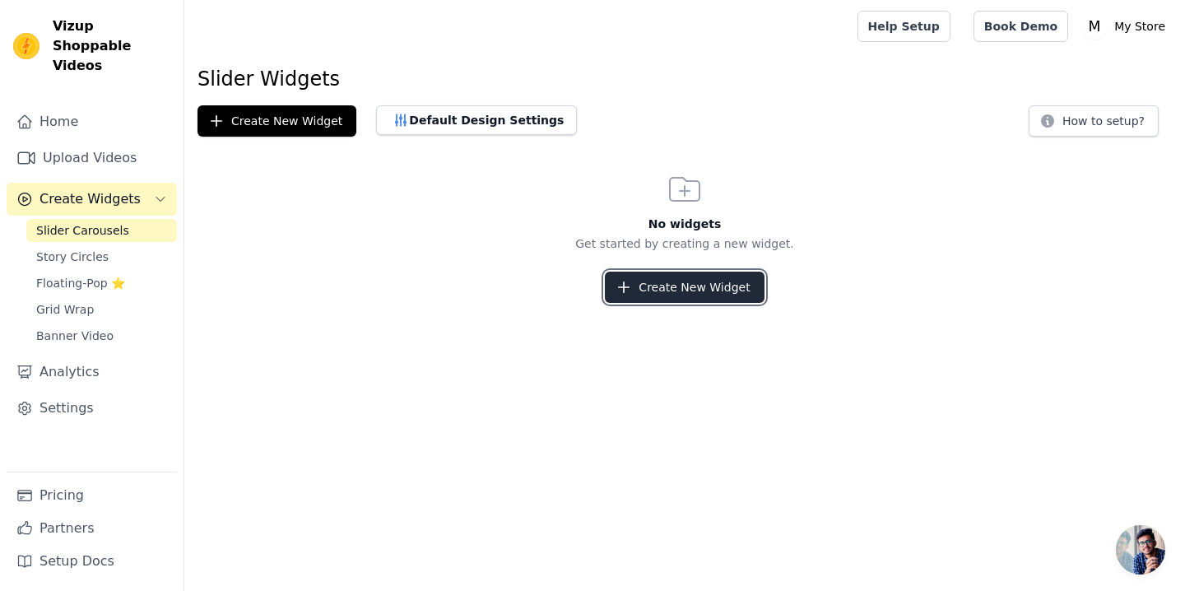
click at [670, 293] on button "Create New Widget" at bounding box center [684, 287] width 159 height 31
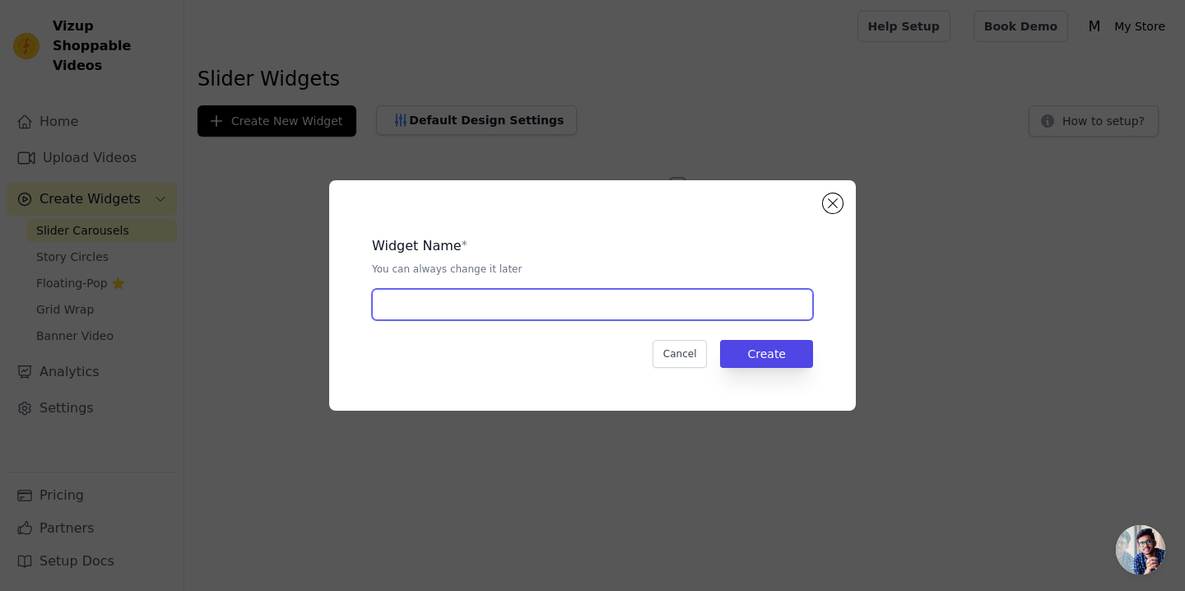
click at [569, 317] on input "text" at bounding box center [592, 304] width 441 height 31
type input "urbanglo slider"
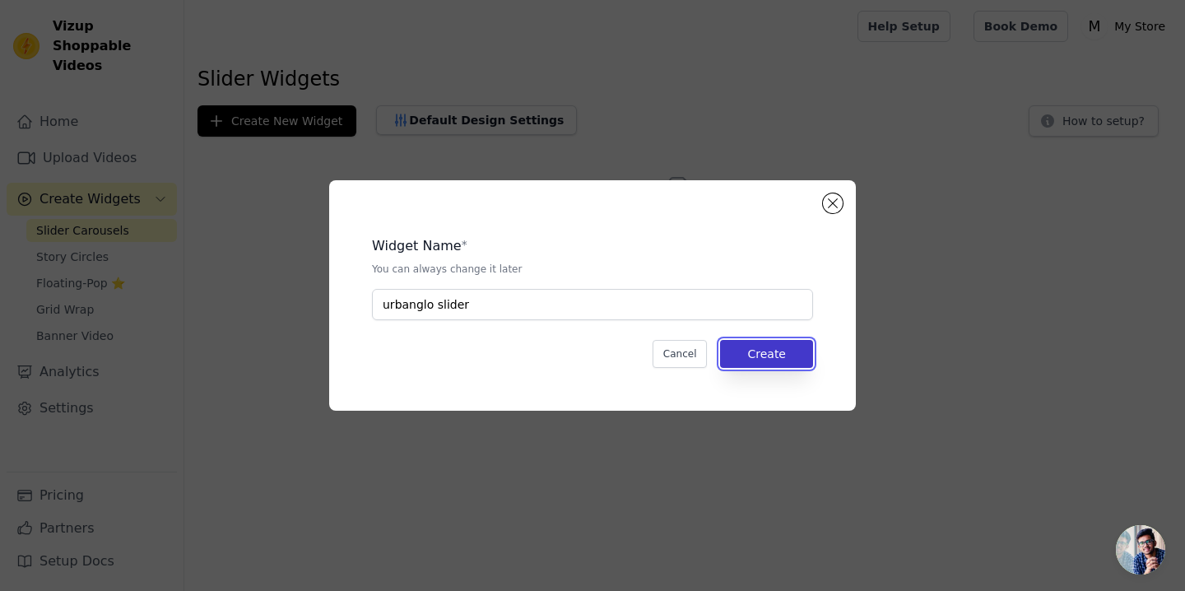
click at [769, 349] on button "Create" at bounding box center [766, 354] width 93 height 28
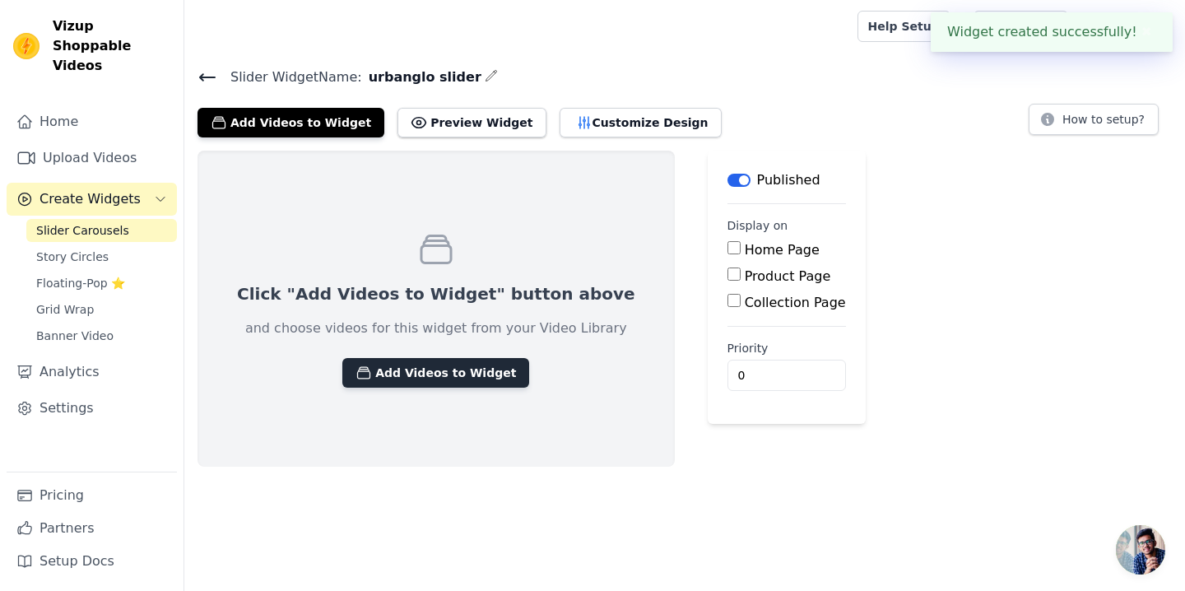
click at [397, 380] on button "Add Videos to Widget" at bounding box center [435, 373] width 187 height 30
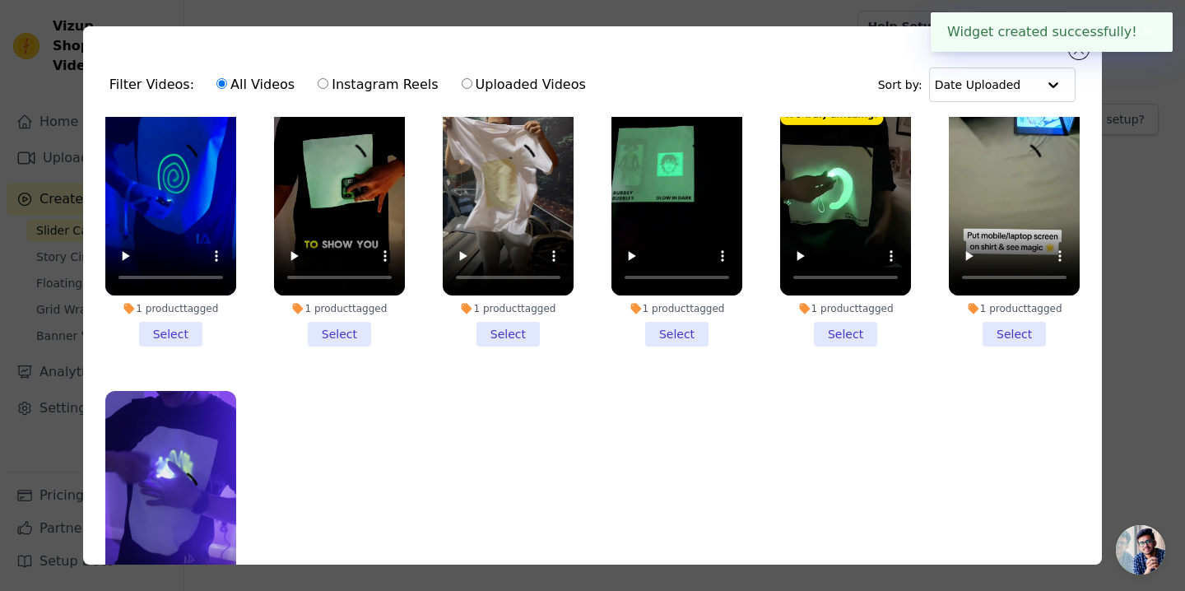
scroll to position [92, 0]
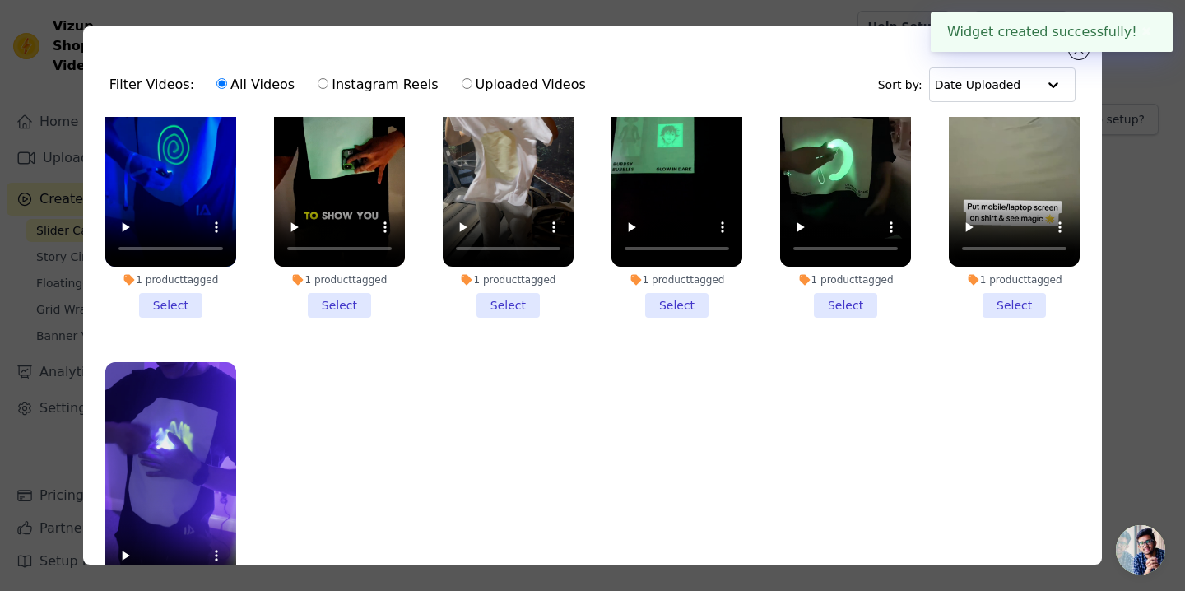
click at [176, 301] on li "1 product tagged Select" at bounding box center [170, 176] width 131 height 284
click at [0, 0] on input "1 product tagged Select" at bounding box center [0, 0] width 0 height 0
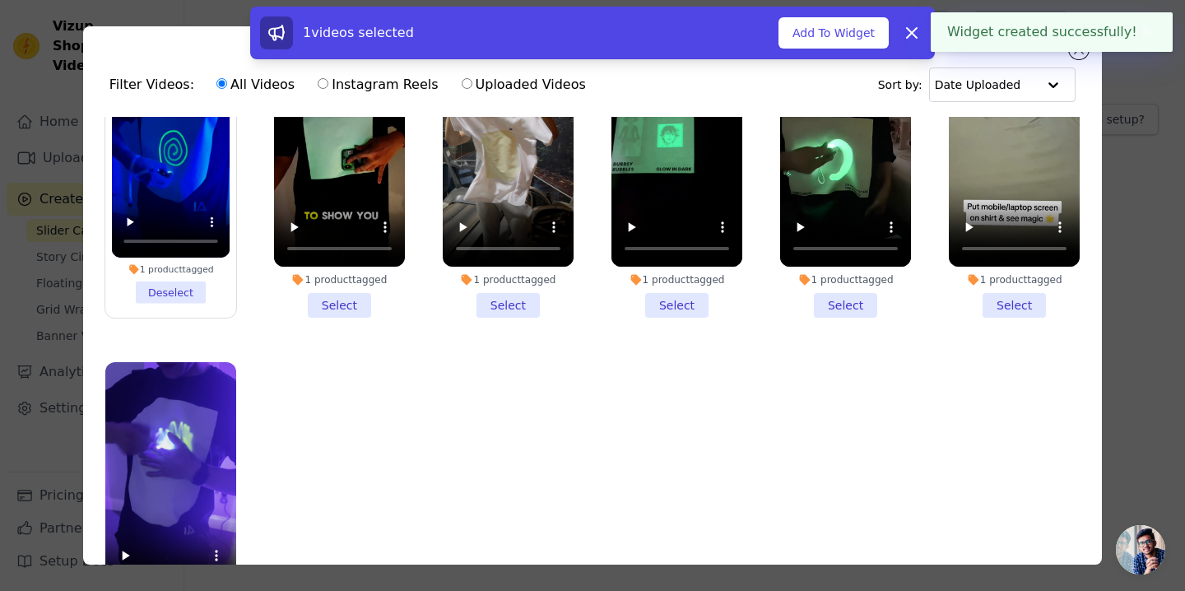
click at [313, 305] on li "1 product tagged Select" at bounding box center [339, 176] width 131 height 284
click at [0, 0] on input "1 product tagged Select" at bounding box center [0, 0] width 0 height 0
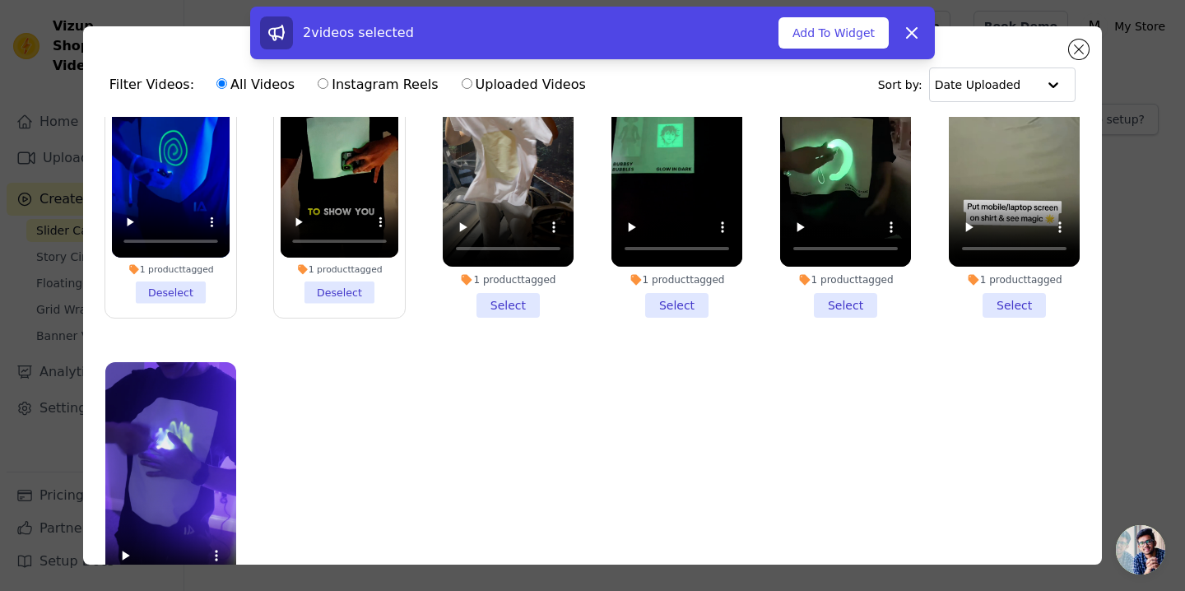
click at [522, 297] on li "1 product tagged Select" at bounding box center [508, 176] width 131 height 284
click at [0, 0] on input "1 product tagged Select" at bounding box center [0, 0] width 0 height 0
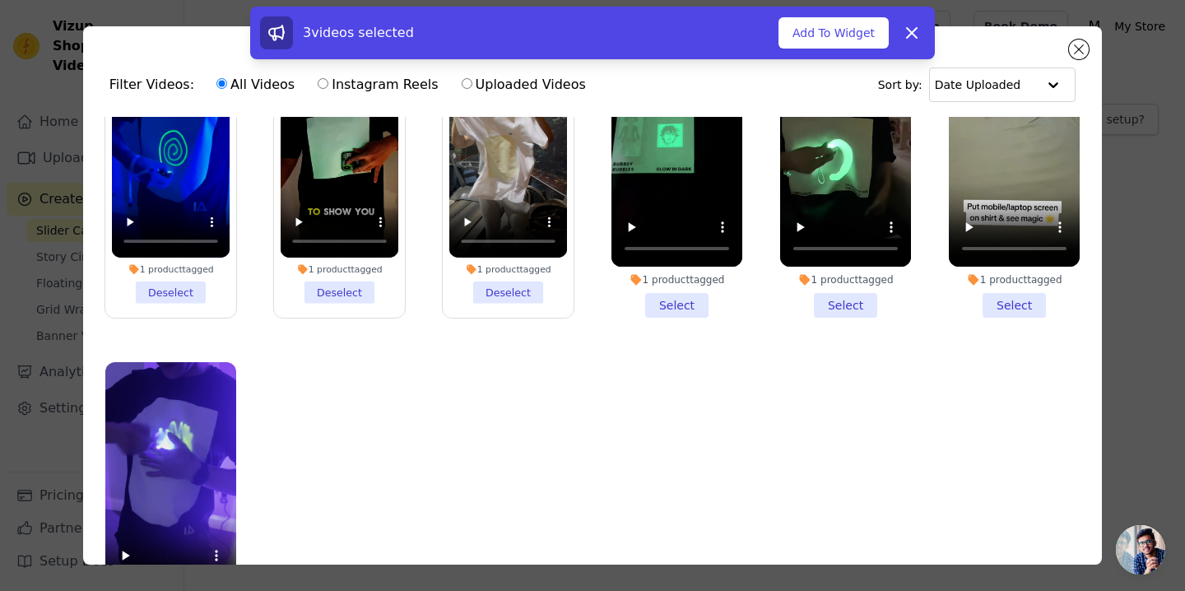
click at [692, 313] on li "1 product tagged Select" at bounding box center [677, 176] width 131 height 284
click at [0, 0] on input "1 product tagged Select" at bounding box center [0, 0] width 0 height 0
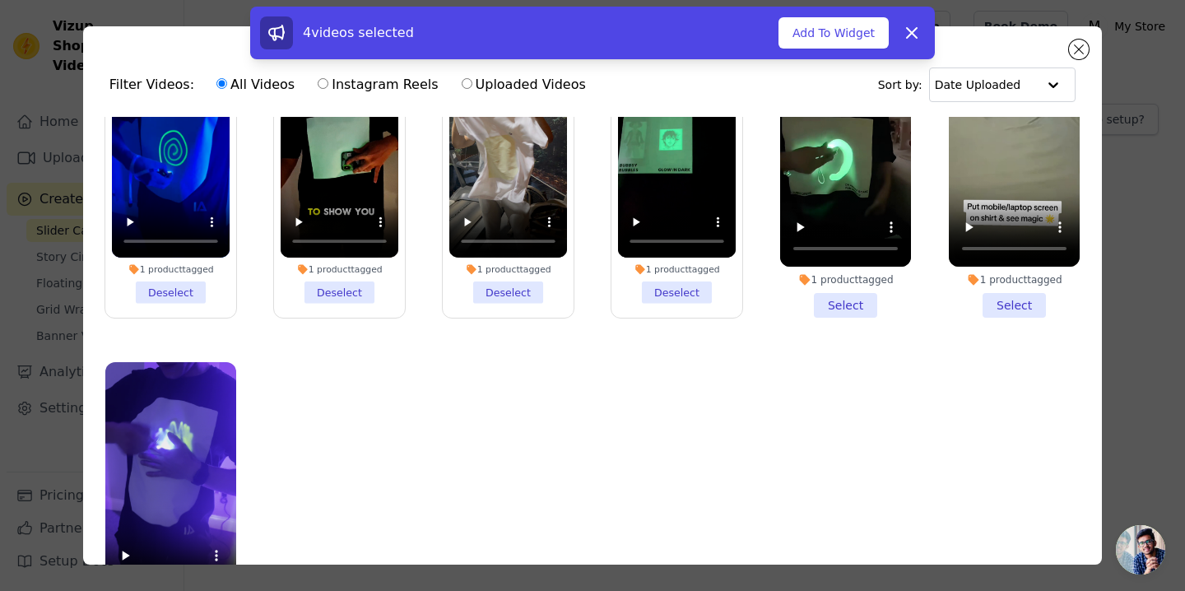
click at [844, 309] on li "1 product tagged Select" at bounding box center [845, 176] width 131 height 284
click at [0, 0] on input "1 product tagged Select" at bounding box center [0, 0] width 0 height 0
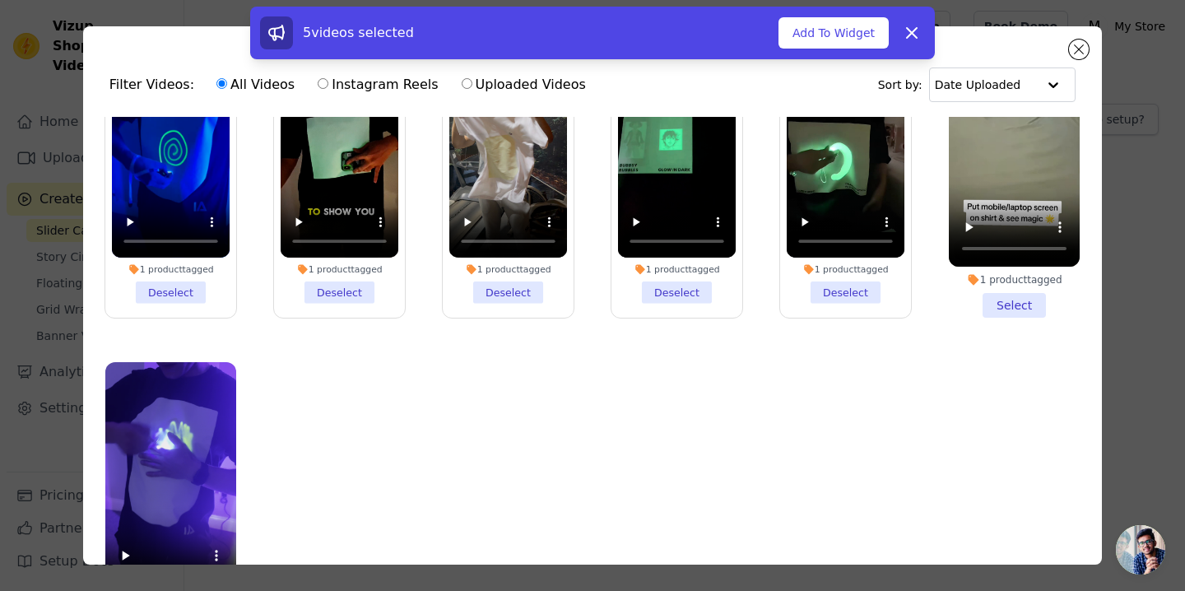
click at [1041, 305] on li "1 product tagged Select" at bounding box center [1014, 176] width 131 height 284
click at [0, 0] on input "1 product tagged Select" at bounding box center [0, 0] width 0 height 0
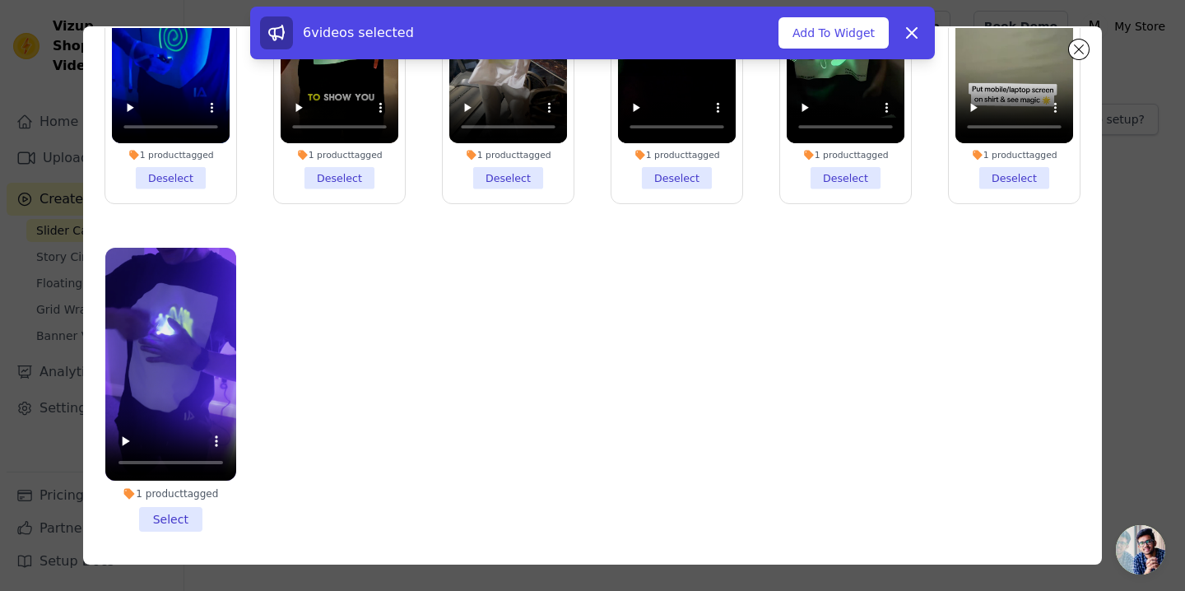
scroll to position [143, 0]
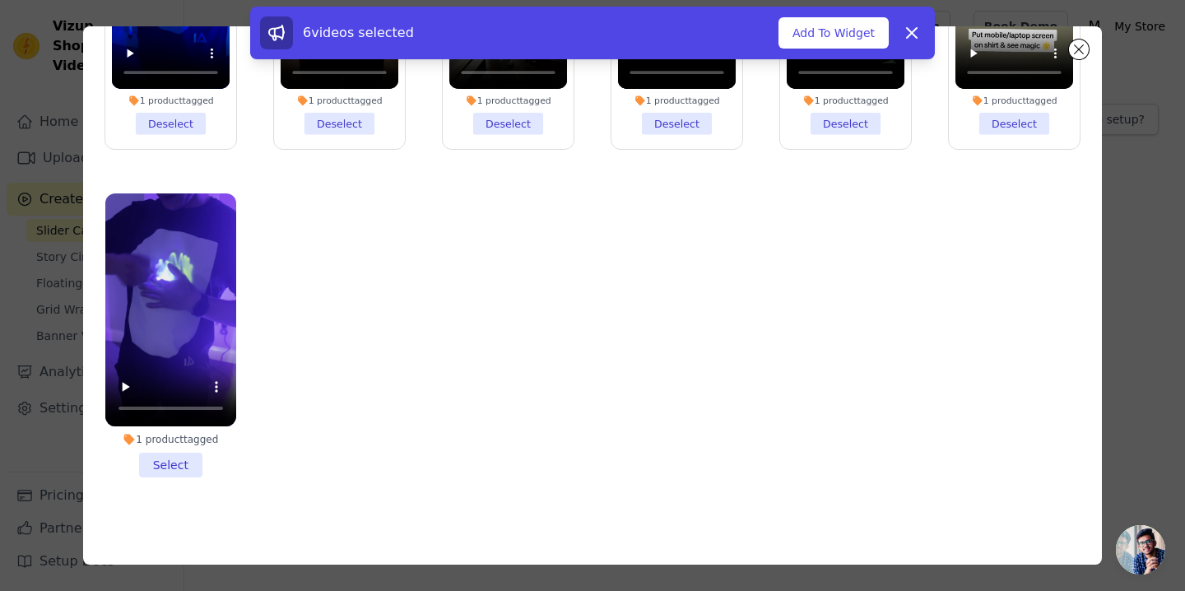
click at [163, 467] on li "1 product tagged Select" at bounding box center [170, 335] width 131 height 284
click at [0, 0] on input "1 product tagged Select" at bounding box center [0, 0] width 0 height 0
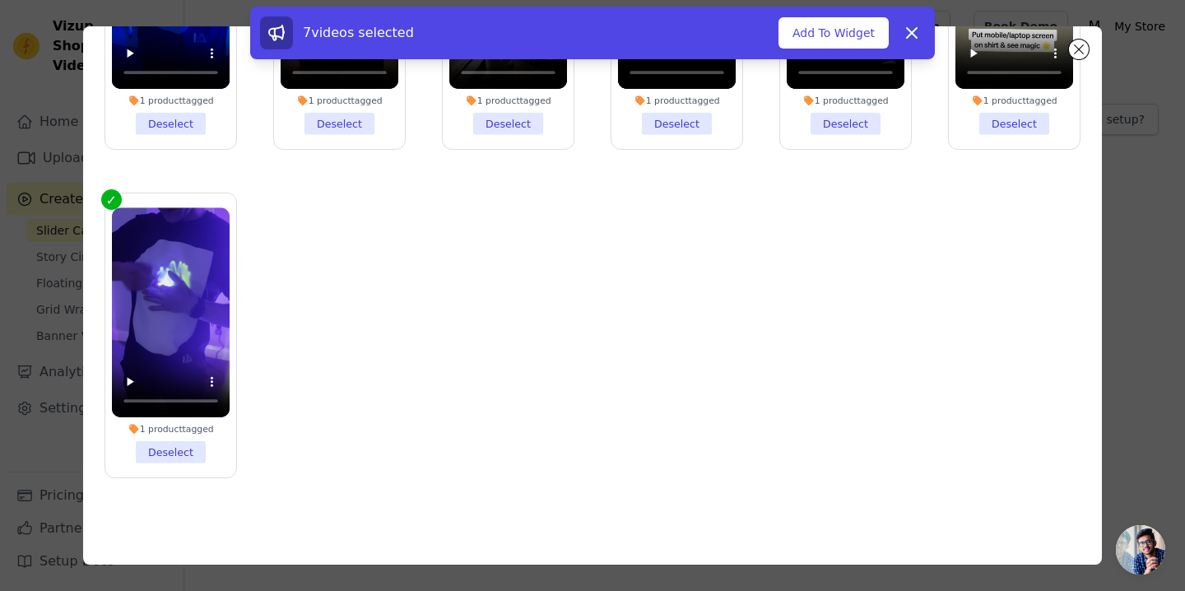
scroll to position [0, 0]
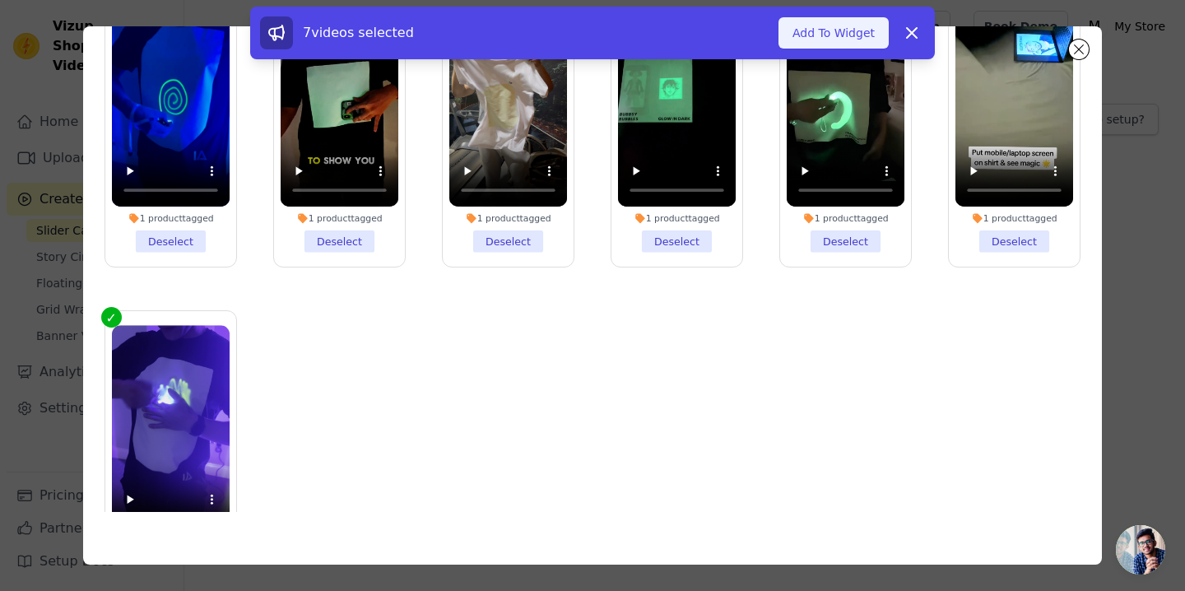
click at [832, 35] on button "Add To Widget" at bounding box center [834, 32] width 110 height 31
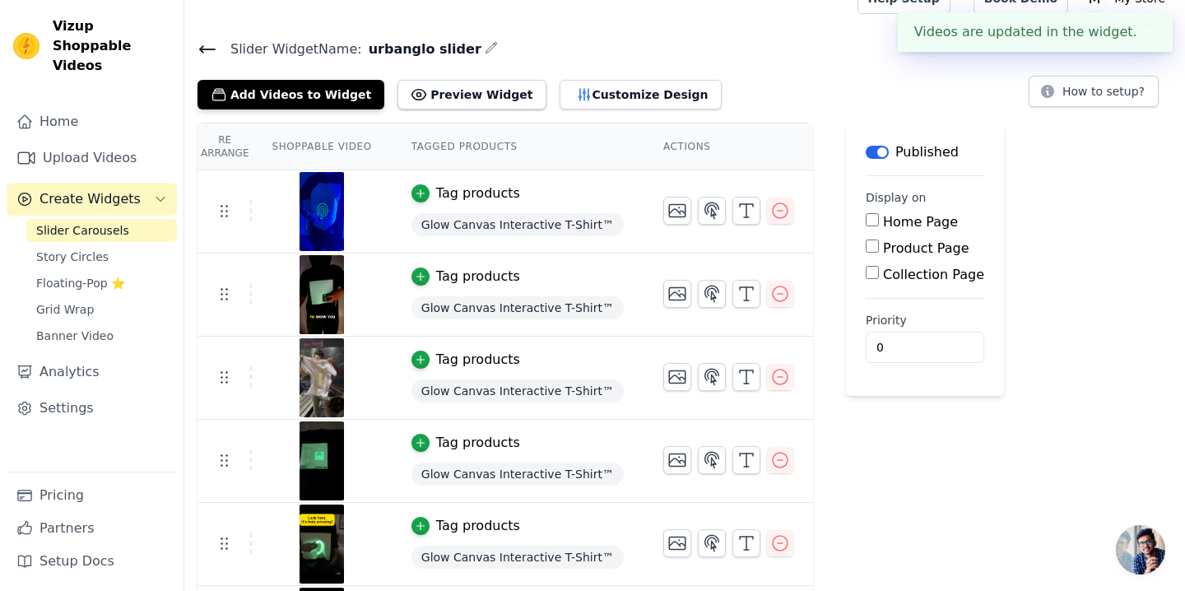
scroll to position [32, 0]
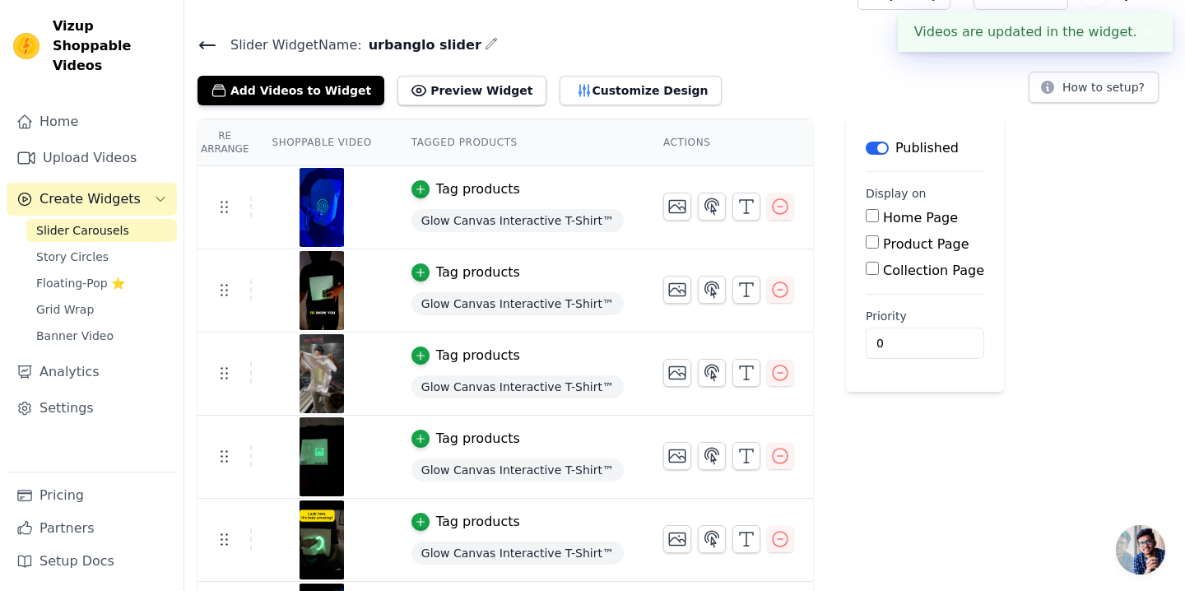
click at [866, 217] on input "Home Page" at bounding box center [872, 215] width 13 height 13
checkbox input "true"
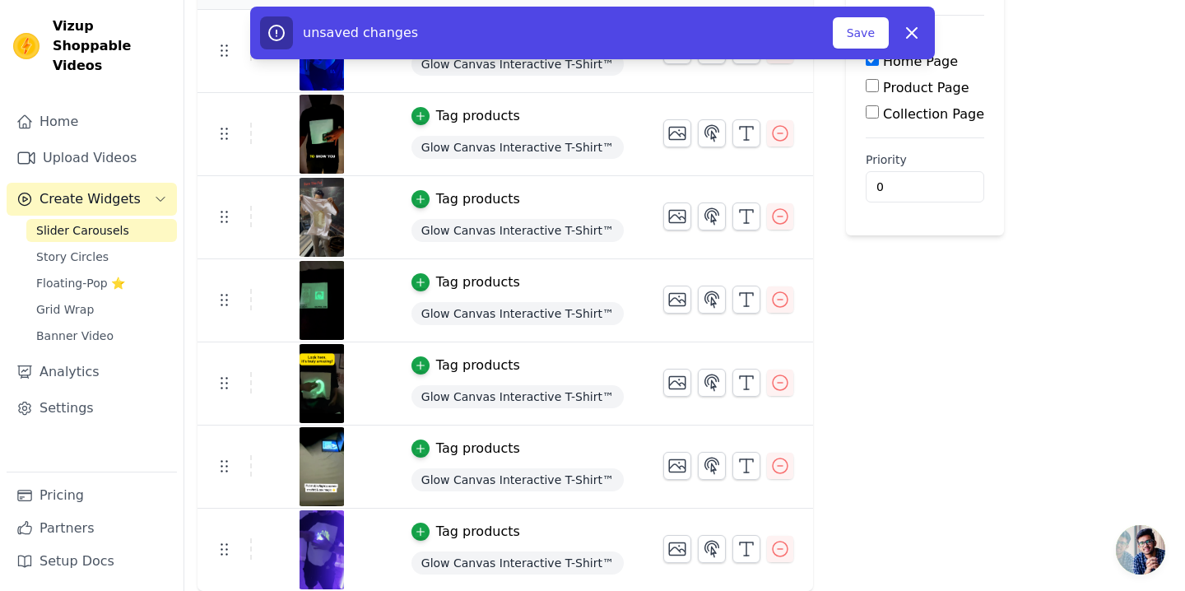
scroll to position [0, 0]
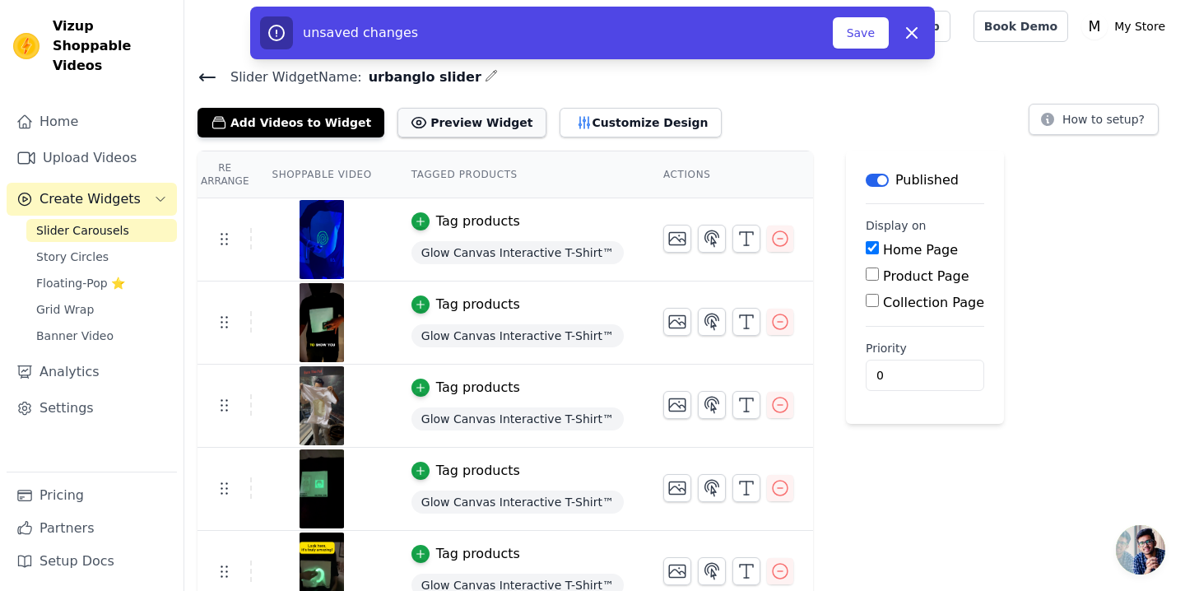
click at [436, 116] on button "Preview Widget" at bounding box center [472, 123] width 148 height 30
click at [592, 139] on div "Slider Widget Name: urbanglo slider Add Videos to Widget Preview Widget Customi…" at bounding box center [684, 423] width 1001 height 715
click at [608, 123] on button "Customize Design" at bounding box center [641, 123] width 162 height 30
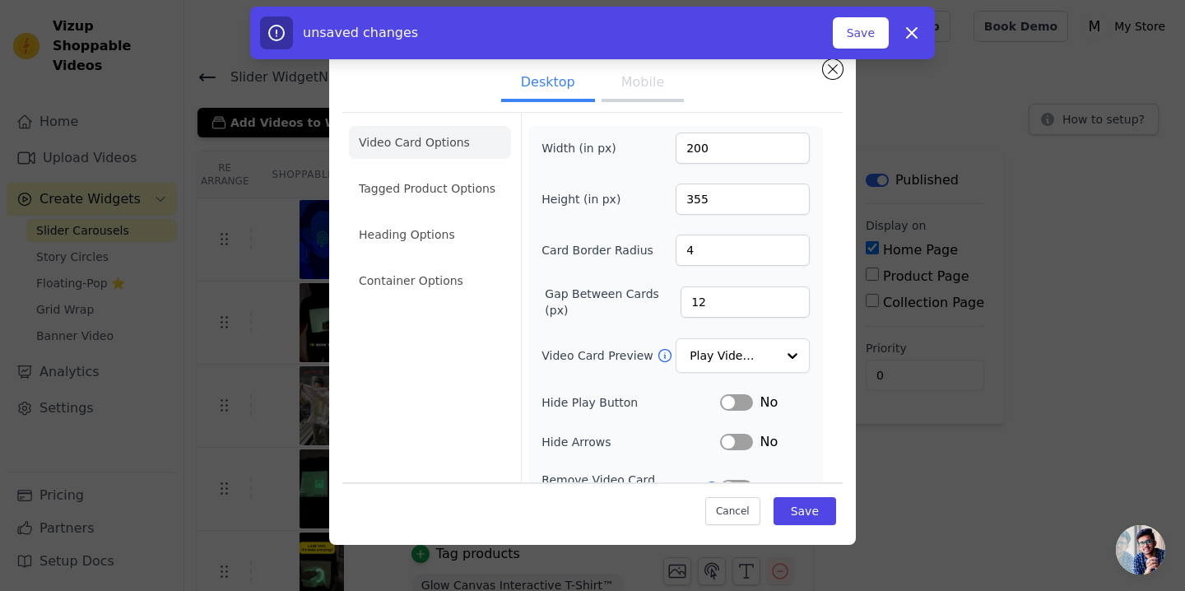
click at [633, 84] on button "Mobile" at bounding box center [643, 84] width 82 height 36
click at [729, 357] on input "Video Card Preview" at bounding box center [733, 356] width 85 height 33
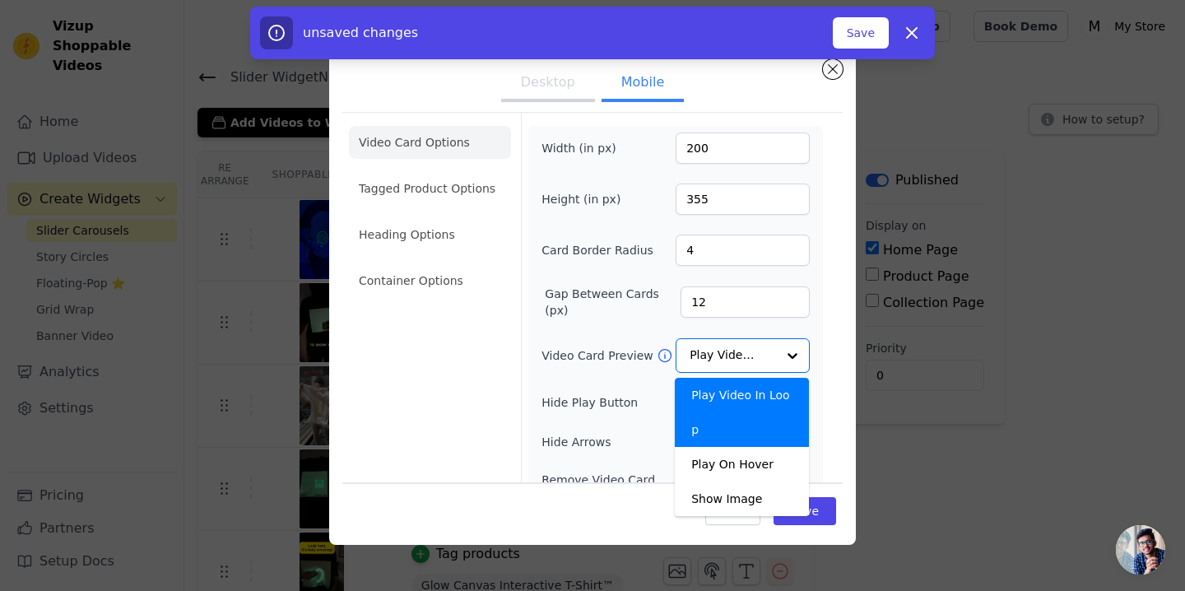
click at [835, 322] on div "Video Card Options Tagged Product Options Heading Options Container Options Wid…" at bounding box center [592, 394] width 501 height 564
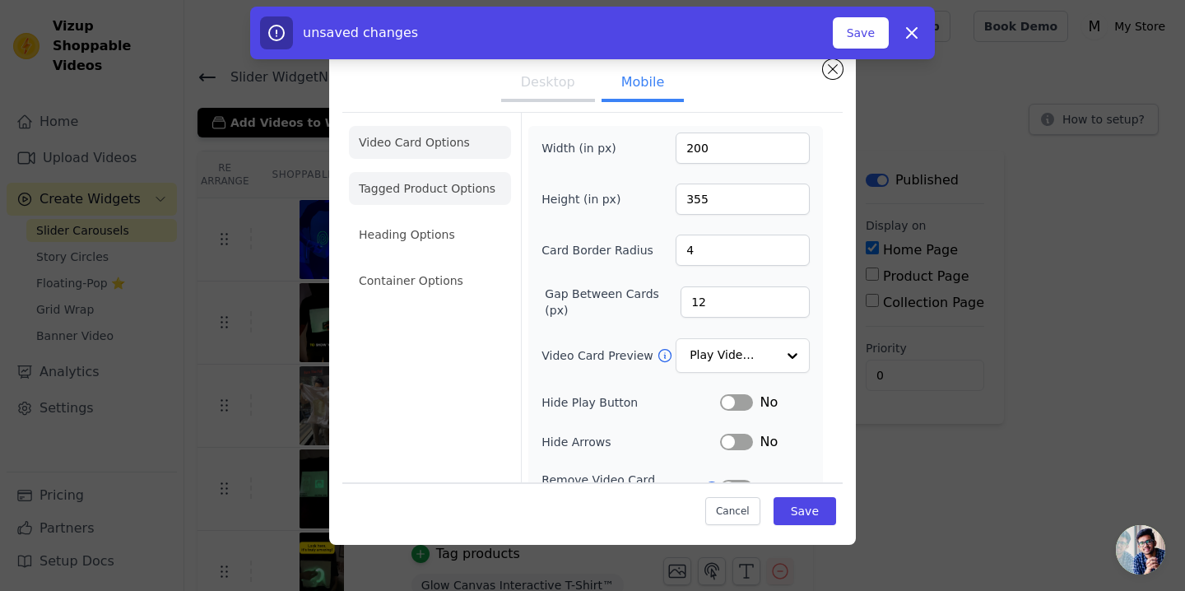
click at [447, 188] on li "Tagged Product Options" at bounding box center [430, 188] width 162 height 33
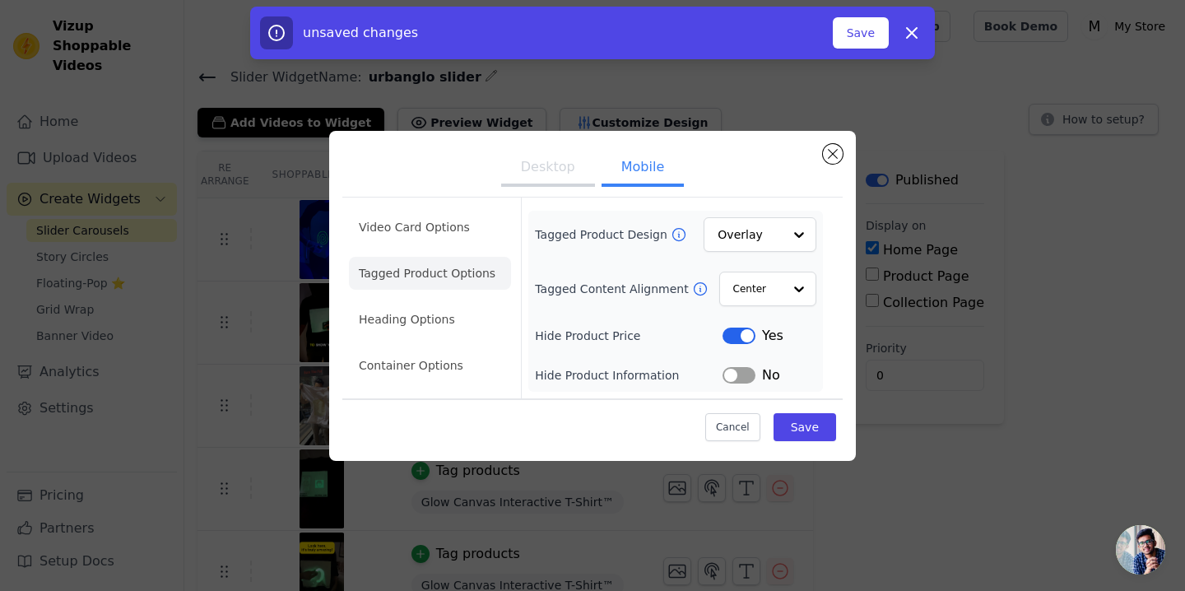
click at [440, 301] on ul "Video Card Options Tagged Product Options Heading Options Container Options" at bounding box center [430, 296] width 162 height 184
click at [417, 334] on li "Heading Options" at bounding box center [430, 319] width 162 height 33
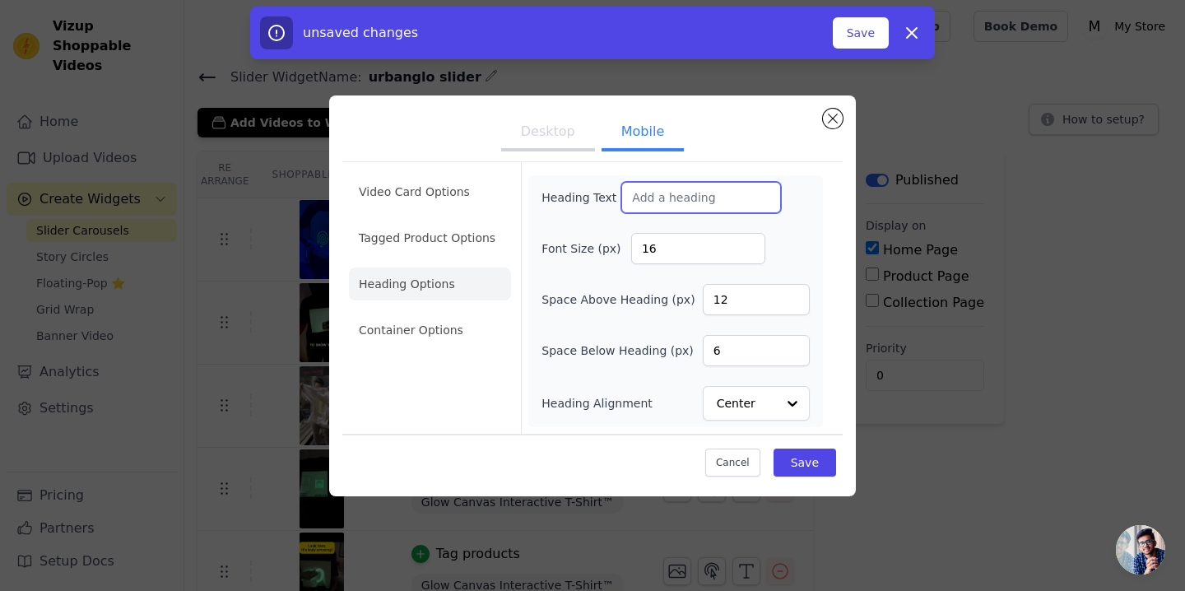
click at [650, 200] on input "Heading Text" at bounding box center [702, 197] width 160 height 31
type input "As"
type input "Socially Approved"
click at [821, 468] on button "Save" at bounding box center [805, 463] width 63 height 28
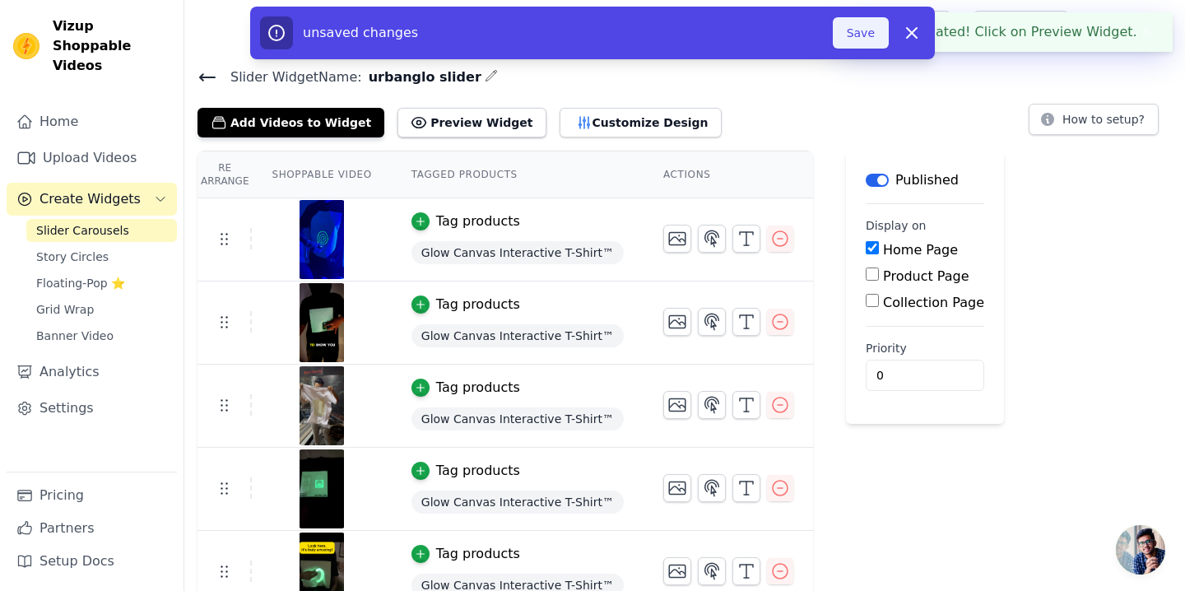
click at [867, 37] on button "Save" at bounding box center [861, 32] width 56 height 31
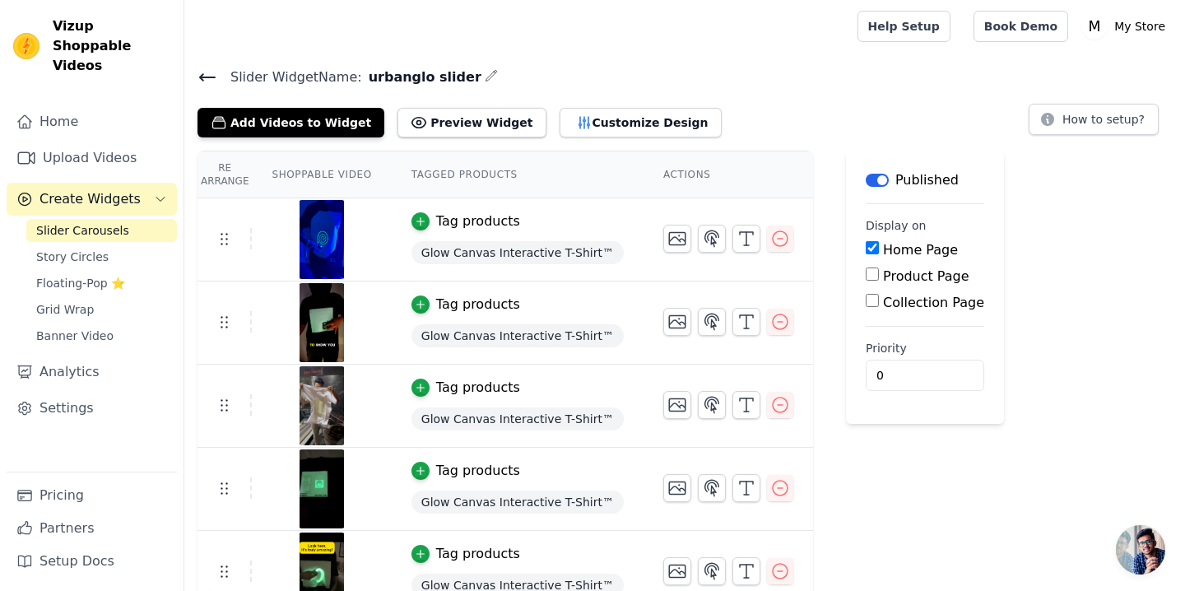
click at [1150, 265] on div "Re Arrange Shoppable Video Tagged Products Actions Tag products Glow Canvas Int…" at bounding box center [684, 466] width 1001 height 630
click at [108, 324] on link "Banner Video" at bounding box center [101, 335] width 151 height 23
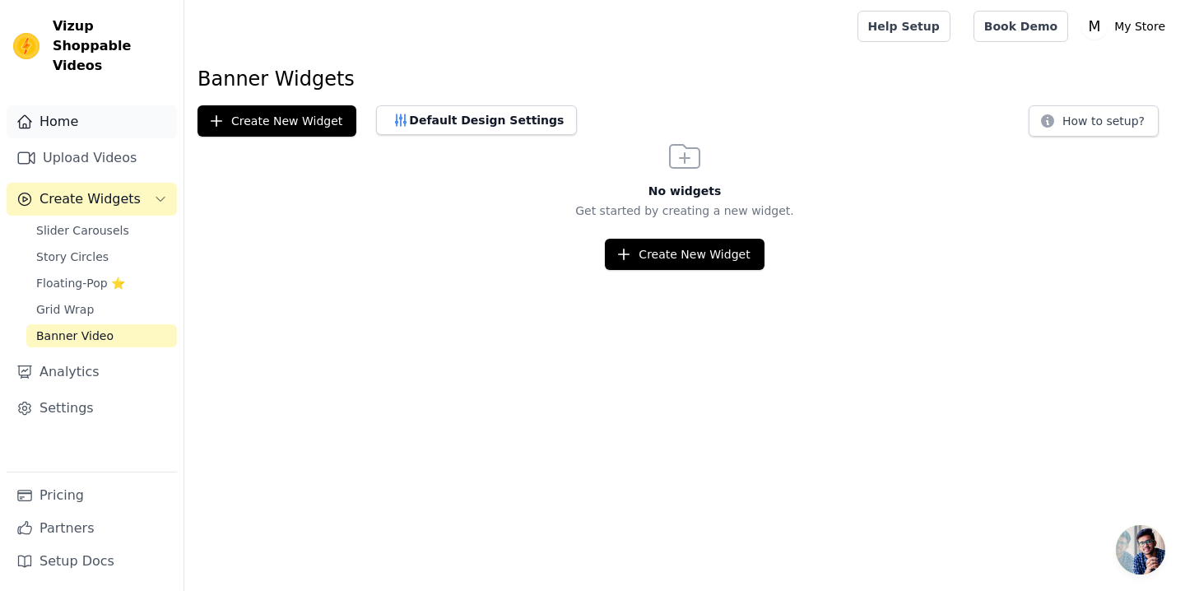
click at [78, 105] on link "Home" at bounding box center [92, 121] width 170 height 33
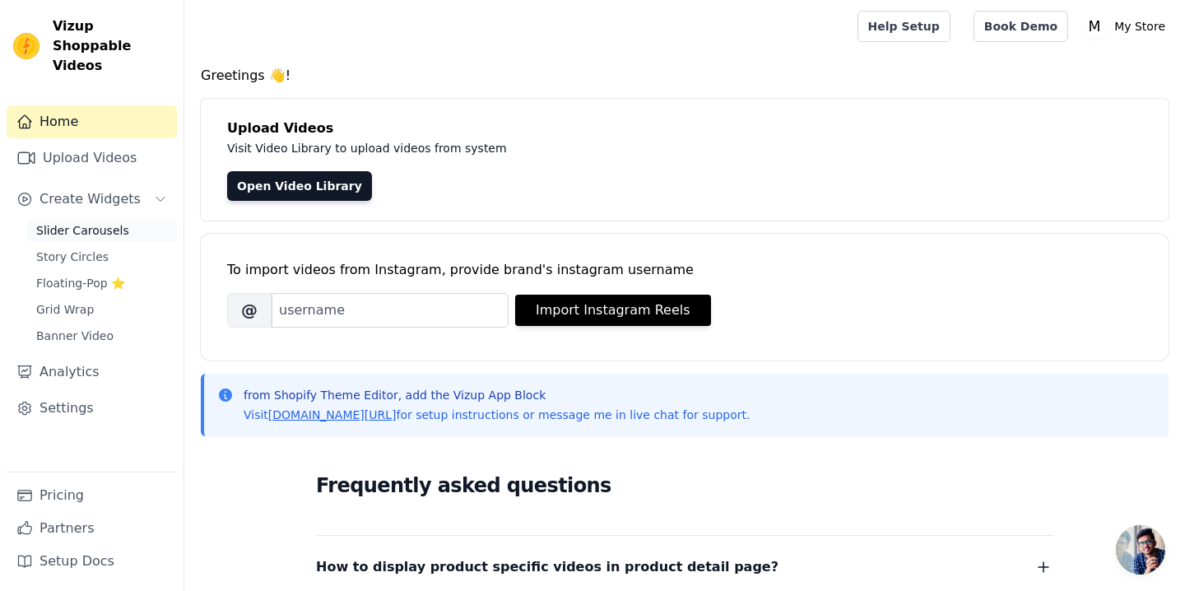
click at [86, 222] on span "Slider Carousels" at bounding box center [82, 230] width 93 height 16
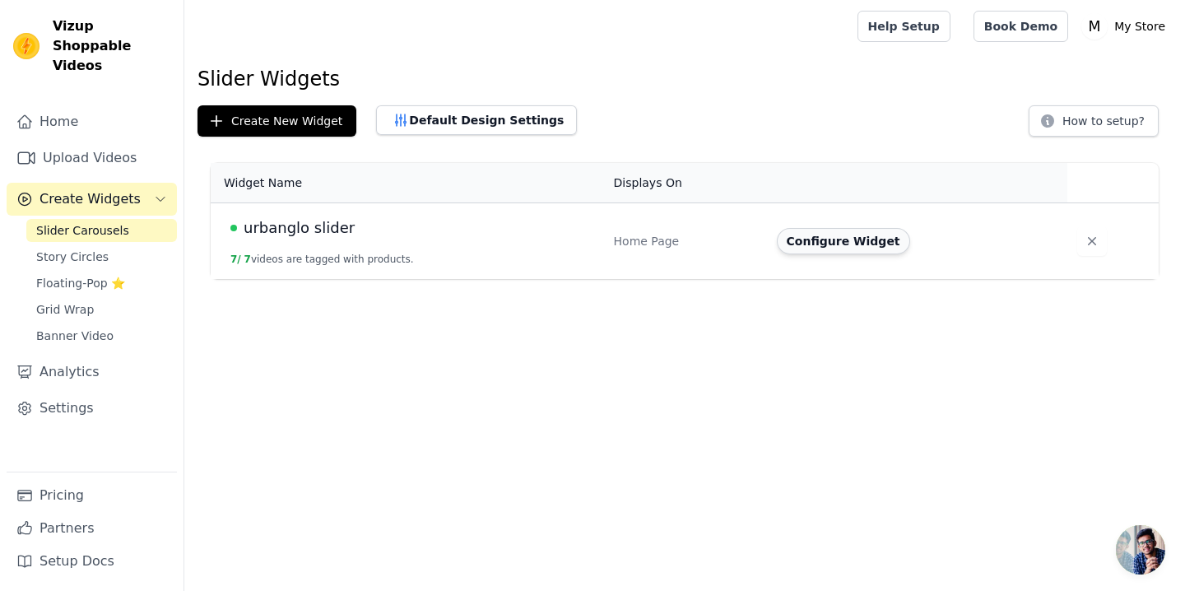
click at [826, 245] on button "Configure Widget" at bounding box center [843, 241] width 133 height 26
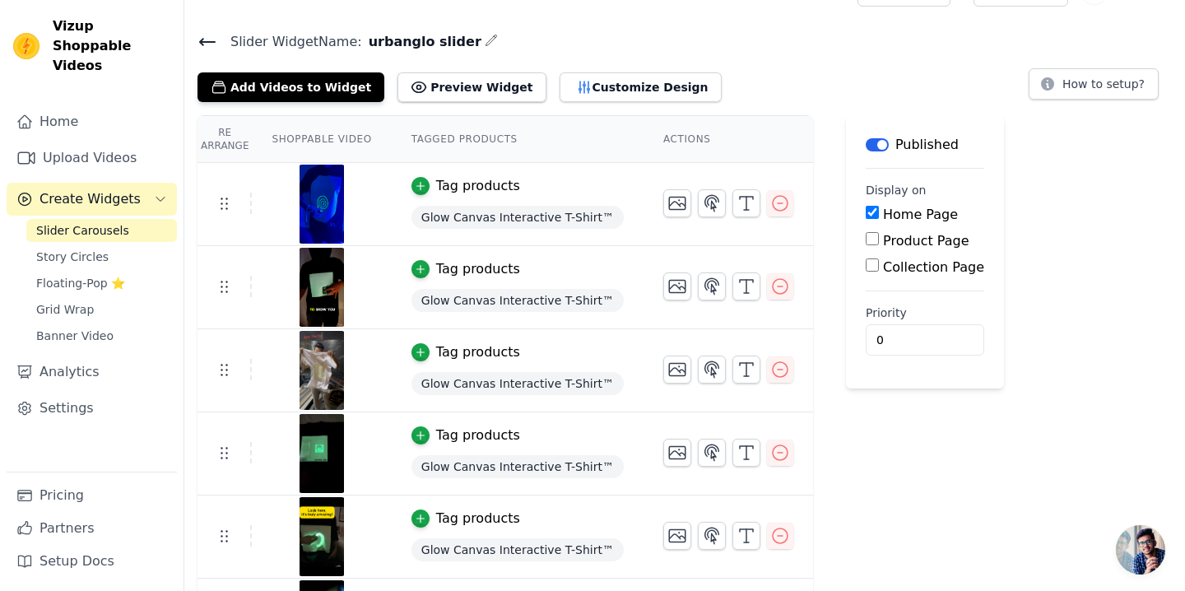
scroll to position [91, 0]
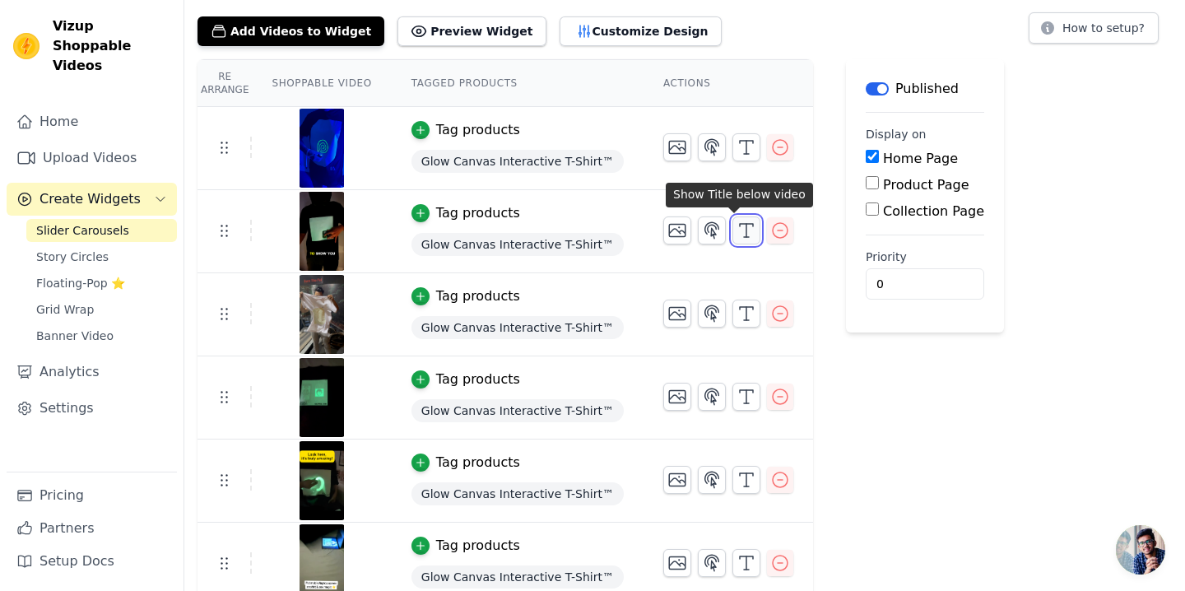
click at [737, 237] on icon "button" at bounding box center [747, 231] width 20 height 20
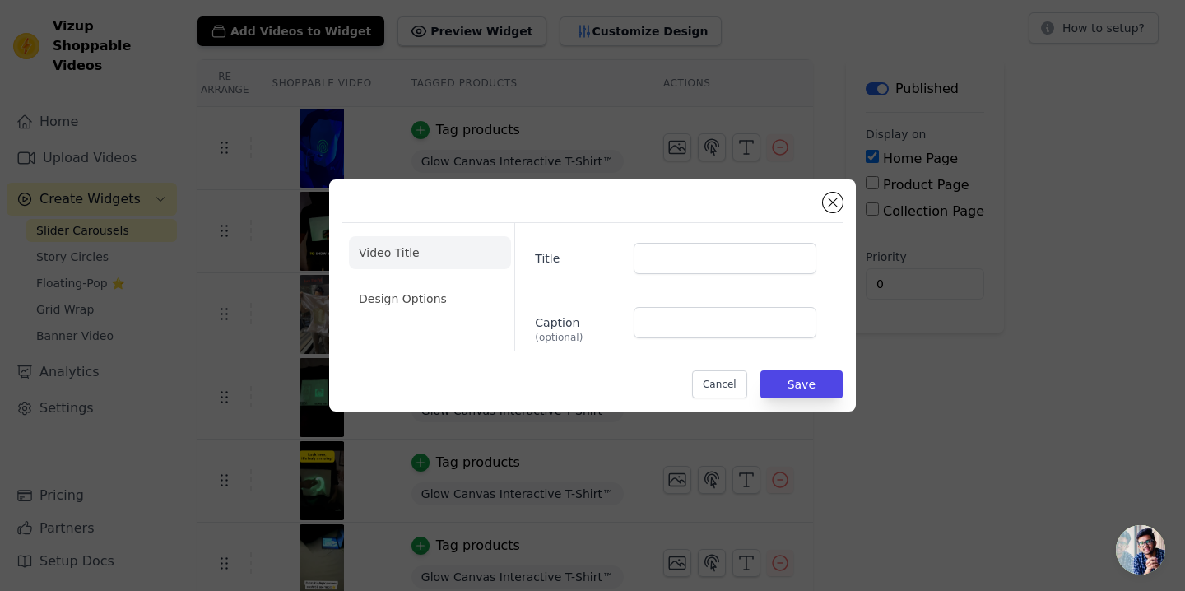
scroll to position [0, 0]
click at [829, 207] on button "Close modal" at bounding box center [833, 203] width 20 height 20
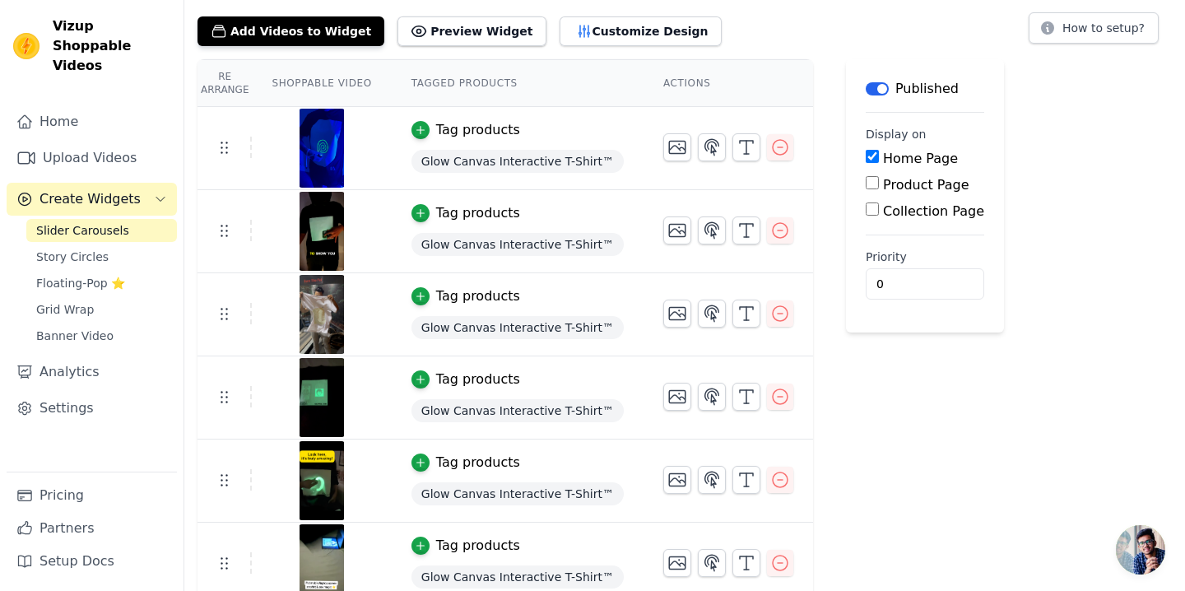
click at [454, 130] on div "Tag products" at bounding box center [478, 130] width 84 height 20
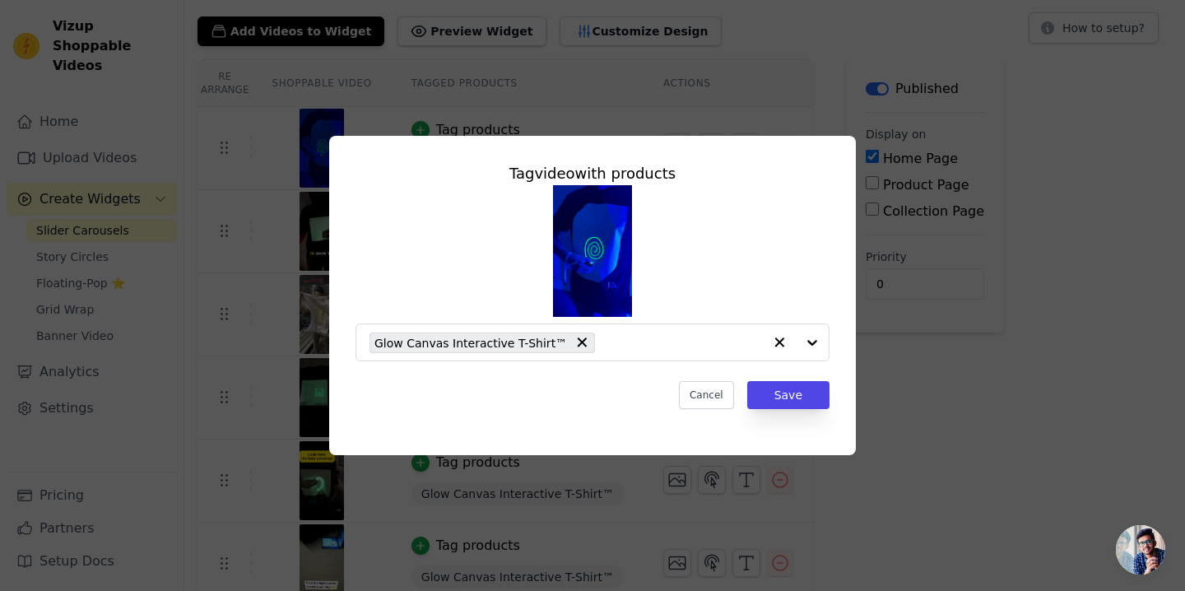
scroll to position [0, 0]
click at [698, 401] on button "Cancel" at bounding box center [706, 395] width 55 height 28
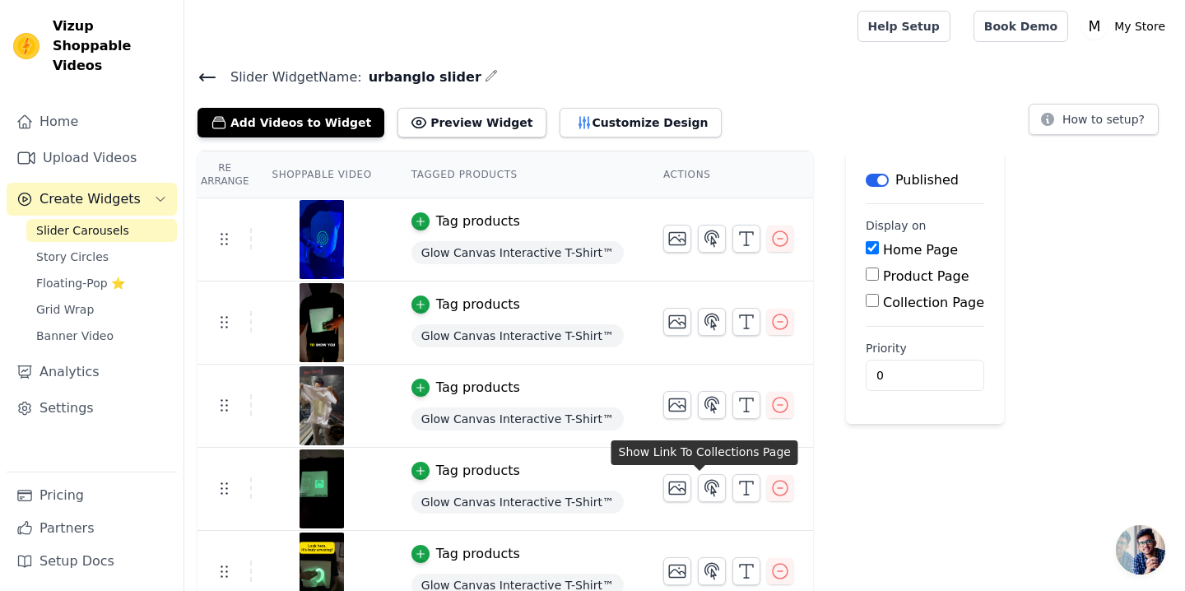
scroll to position [91, 0]
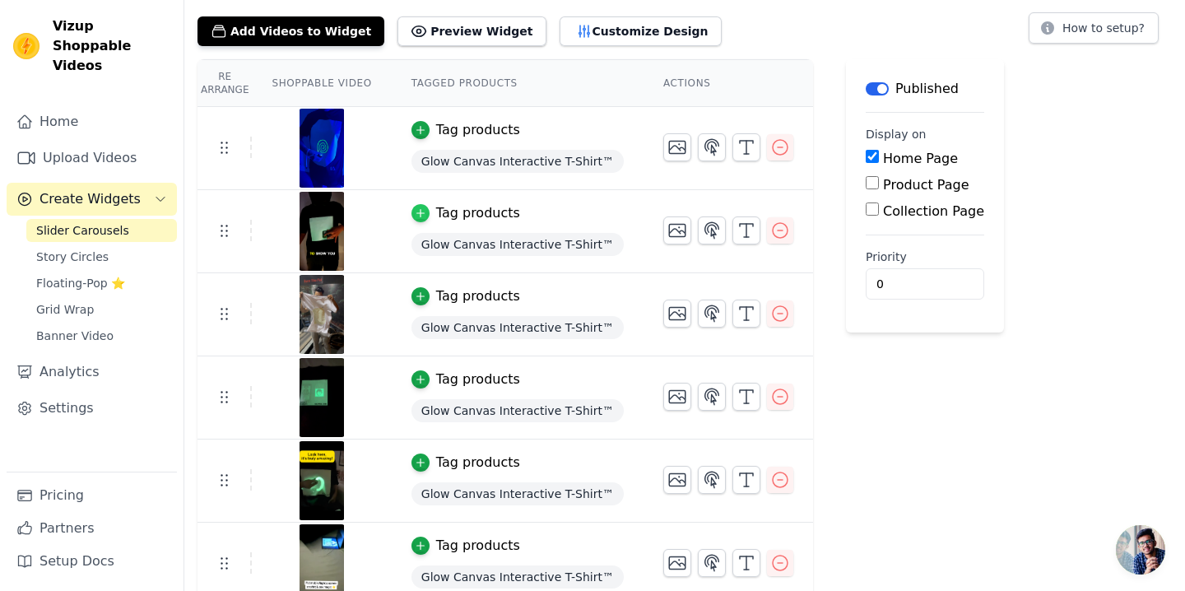
click at [425, 212] on icon "button" at bounding box center [421, 213] width 12 height 12
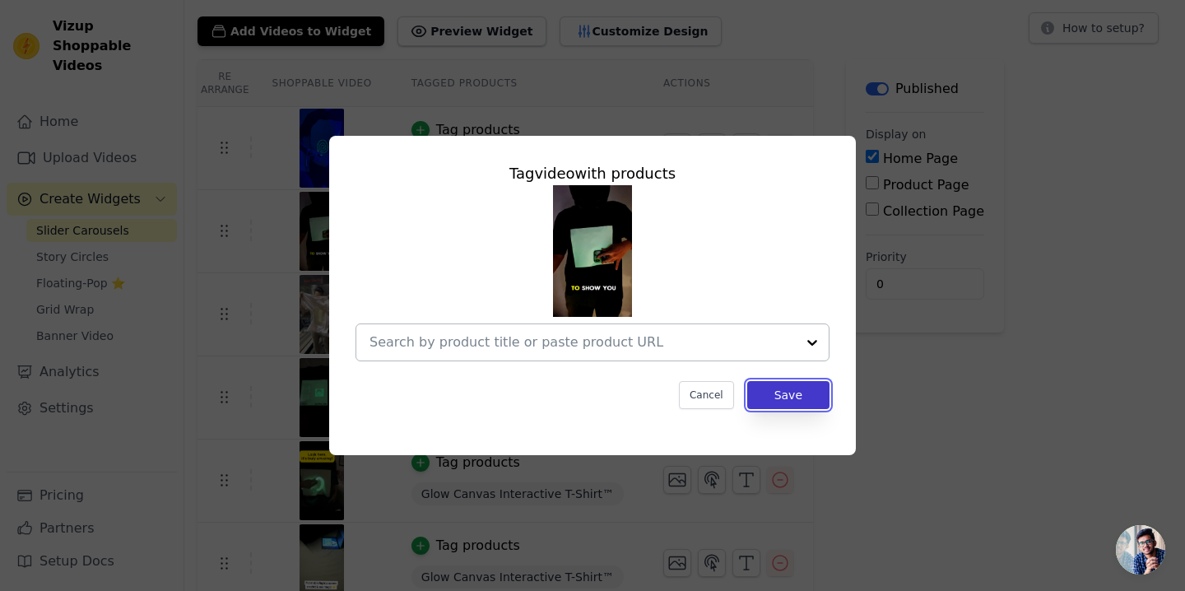
click at [765, 393] on button "Save" at bounding box center [788, 395] width 82 height 28
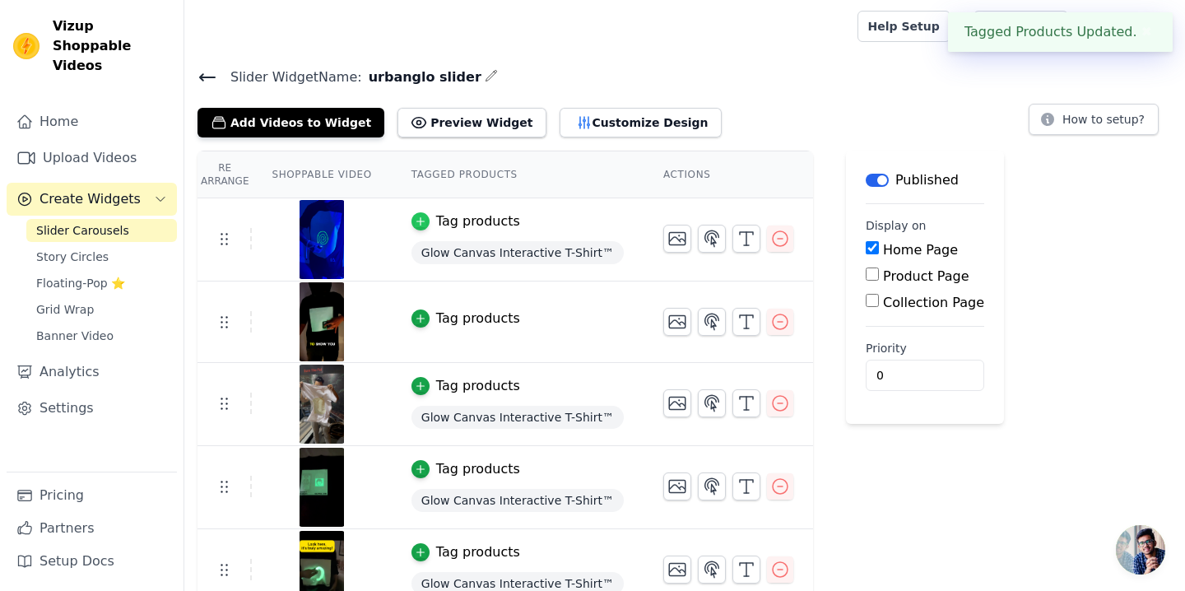
click at [415, 226] on icon "button" at bounding box center [421, 222] width 12 height 12
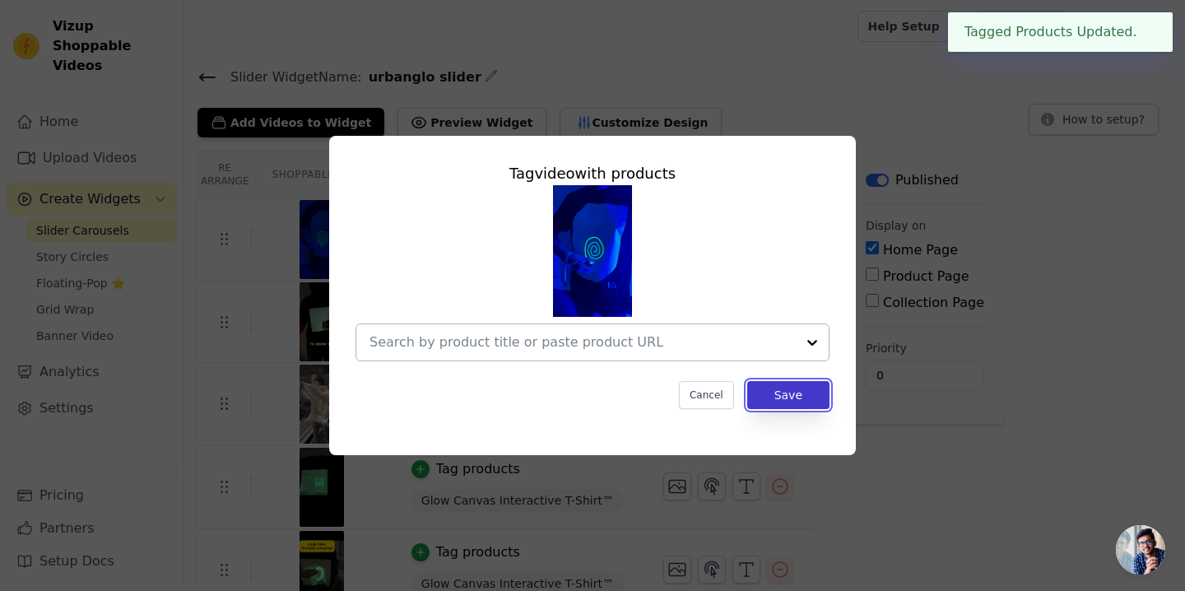
click at [802, 403] on button "Save" at bounding box center [788, 395] width 82 height 28
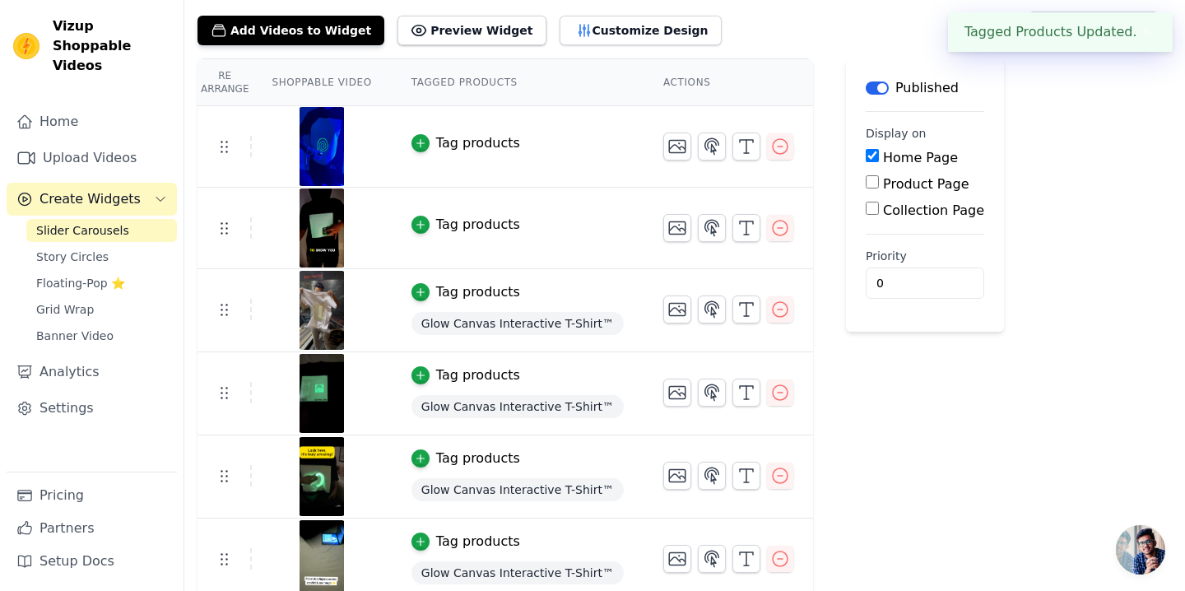
scroll to position [93, 0]
click at [417, 290] on icon "button" at bounding box center [421, 292] width 12 height 12
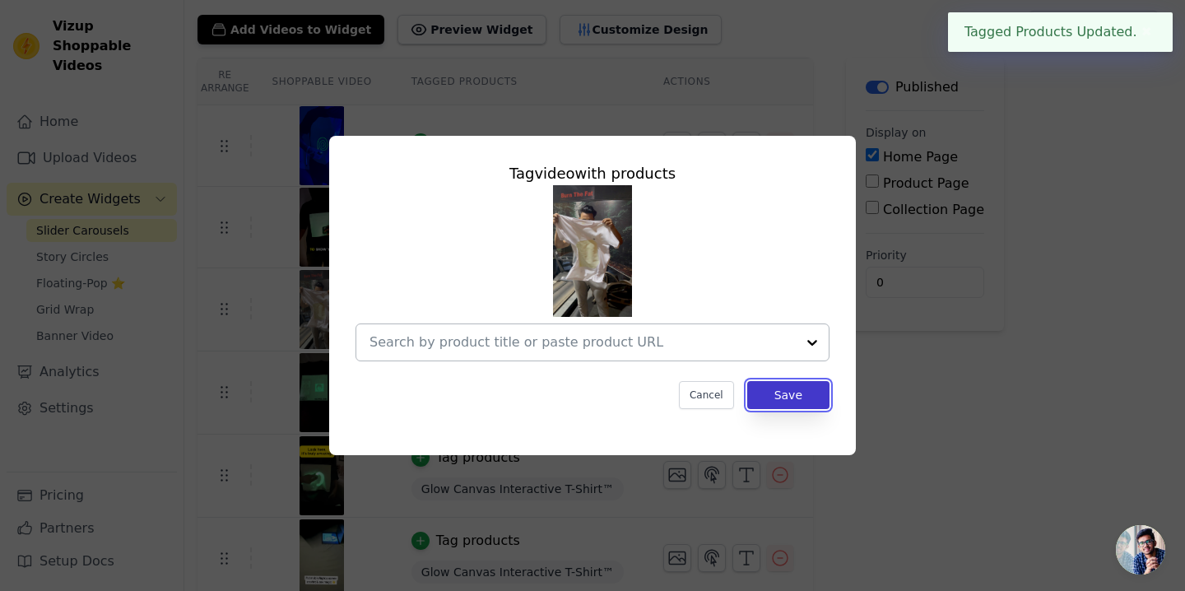
click at [787, 397] on button "Save" at bounding box center [788, 395] width 82 height 28
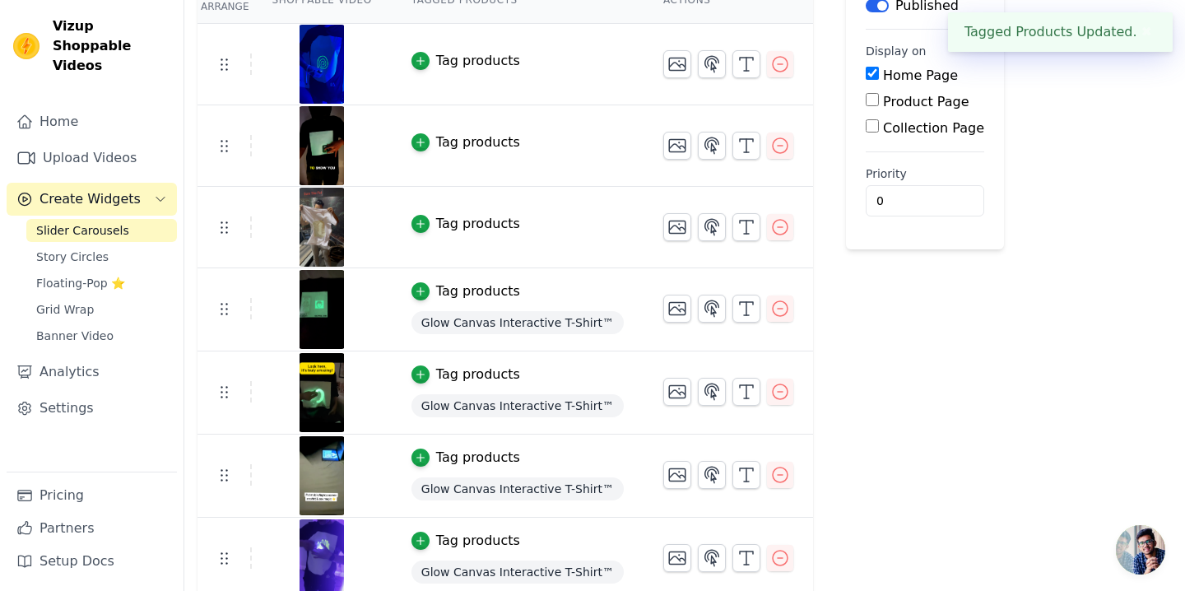
scroll to position [184, 0]
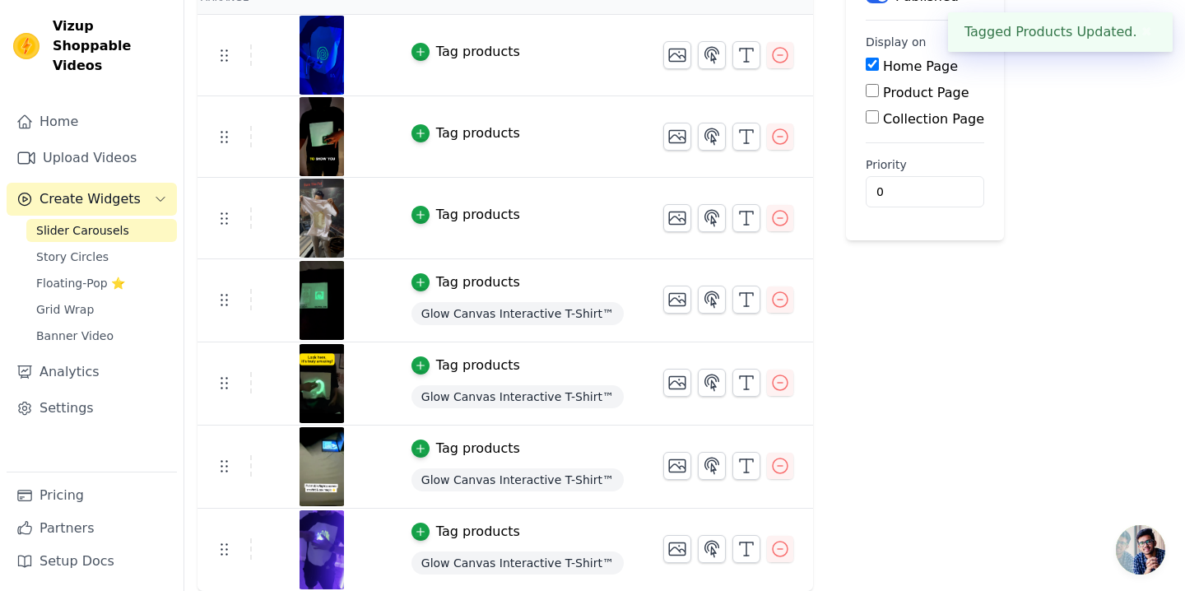
click at [412, 267] on td "Tag products Glow Canvas Interactive T-Shirt™" at bounding box center [518, 300] width 252 height 83
click at [416, 277] on icon "button" at bounding box center [421, 283] width 12 height 12
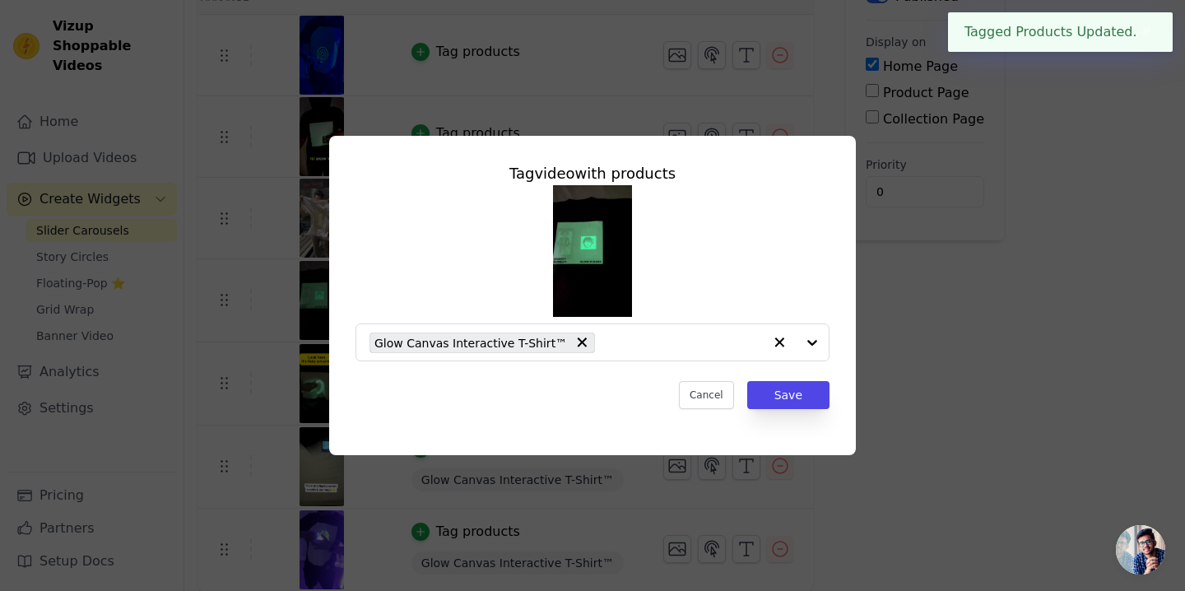
scroll to position [0, 0]
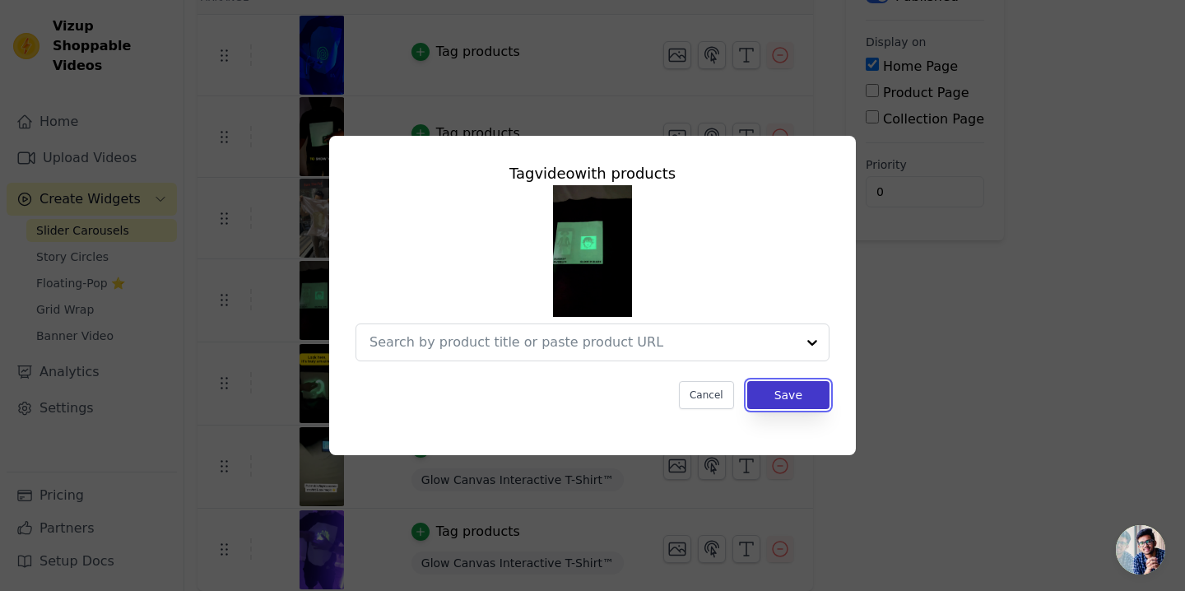
click at [772, 397] on button "Save" at bounding box center [788, 395] width 82 height 28
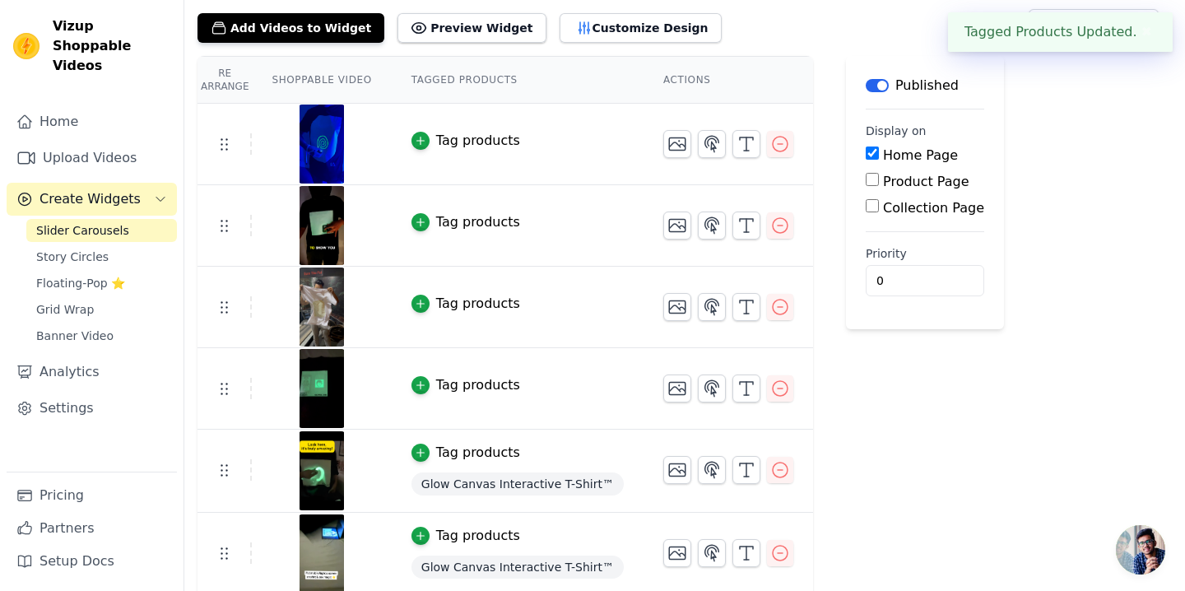
scroll to position [182, 0]
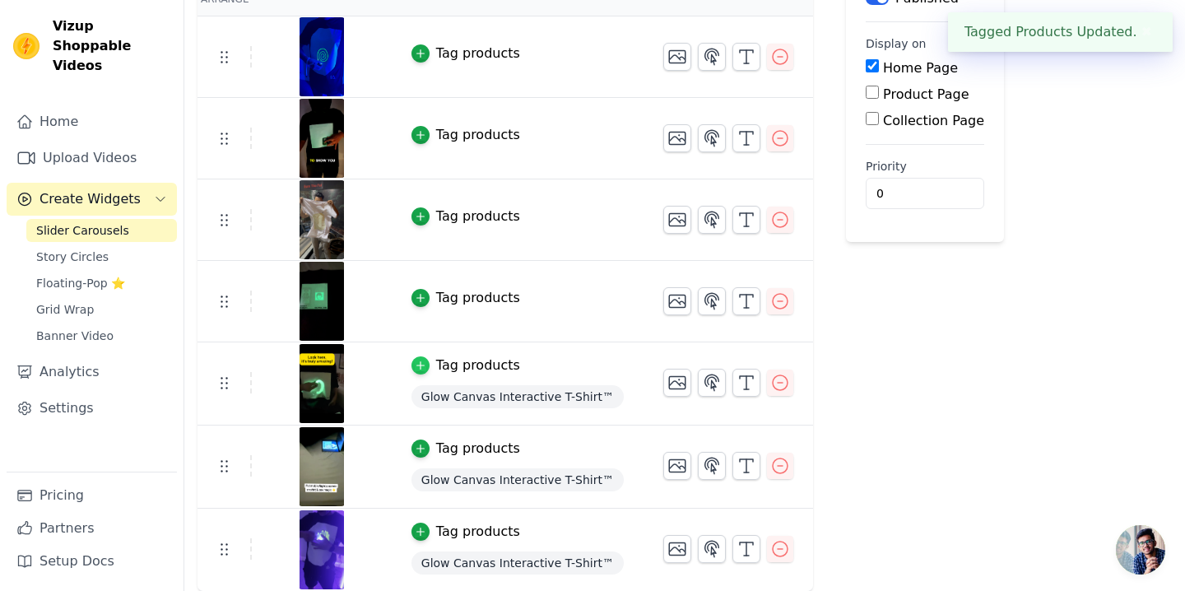
click at [422, 362] on icon "button" at bounding box center [421, 366] width 12 height 12
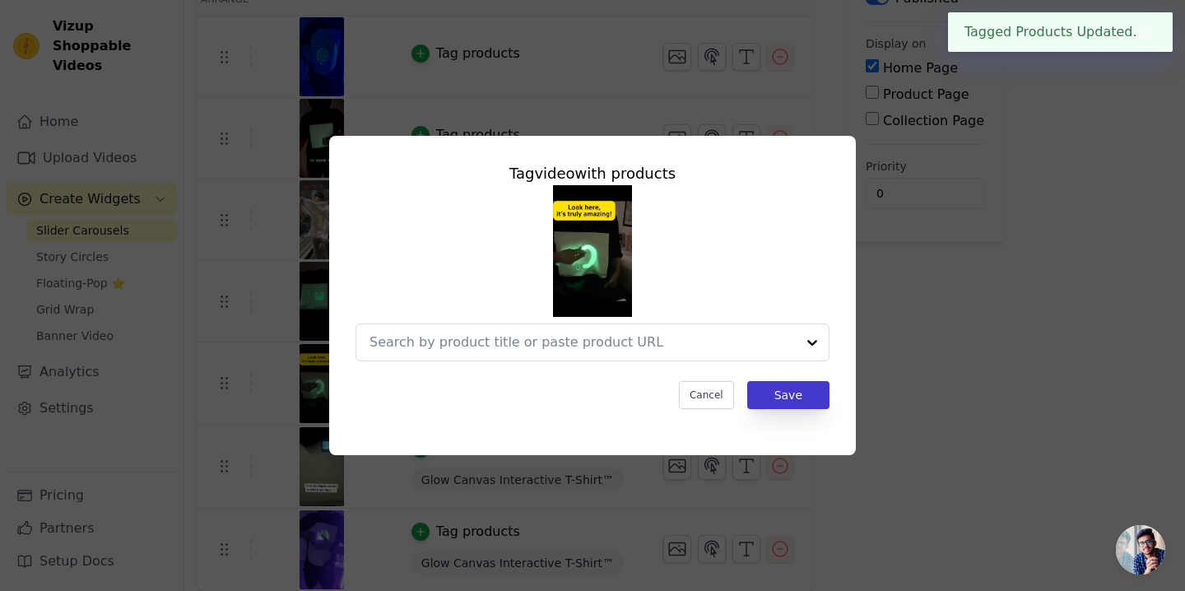
click at [817, 408] on div "Tag video with products Cancel Save" at bounding box center [592, 285] width 501 height 273
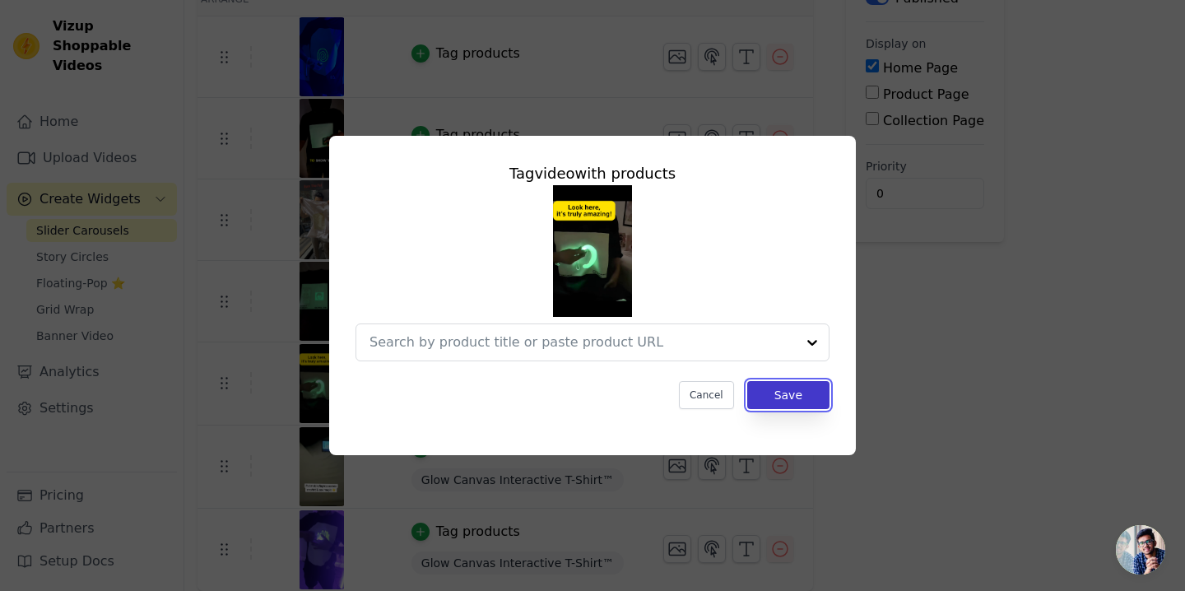
click at [817, 398] on button "Save" at bounding box center [788, 395] width 82 height 28
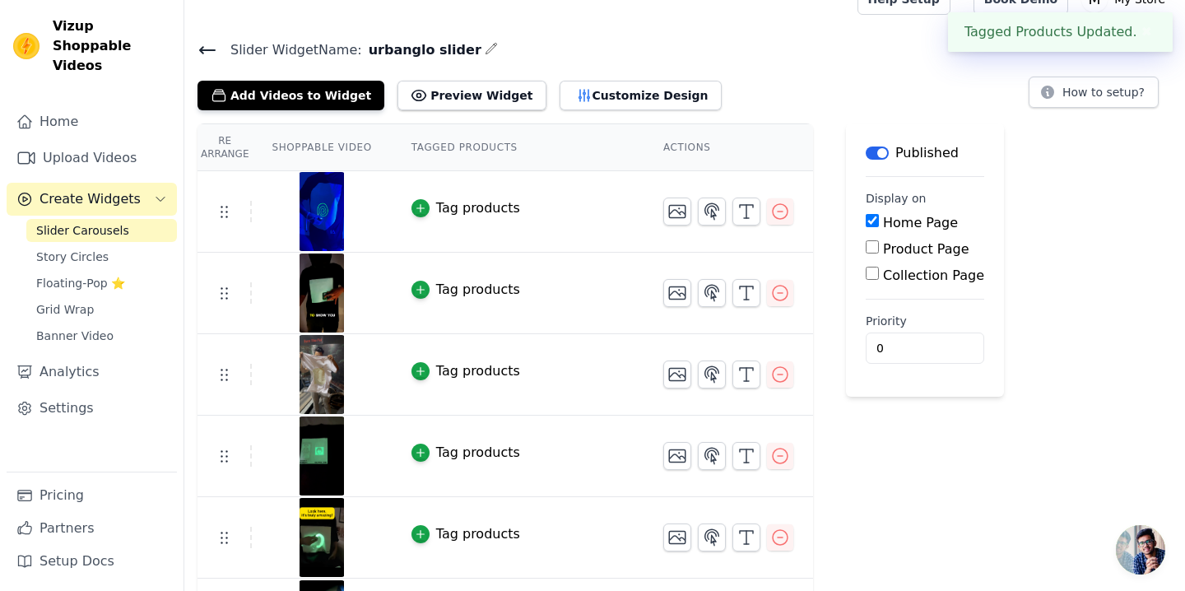
scroll to position [180, 0]
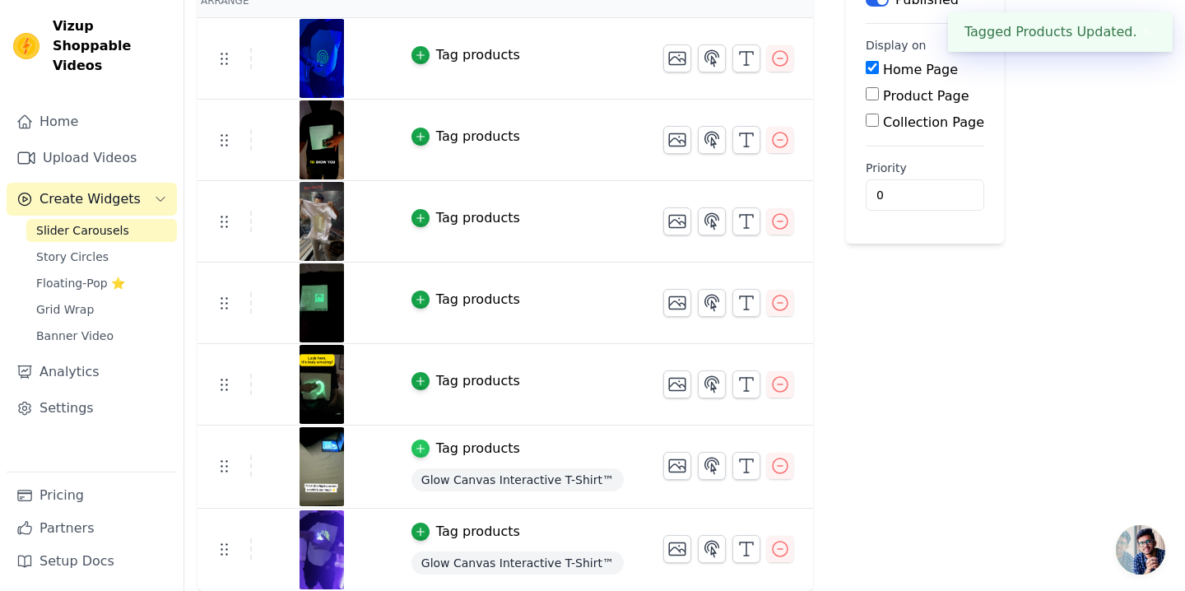
click at [422, 443] on icon "button" at bounding box center [421, 449] width 12 height 12
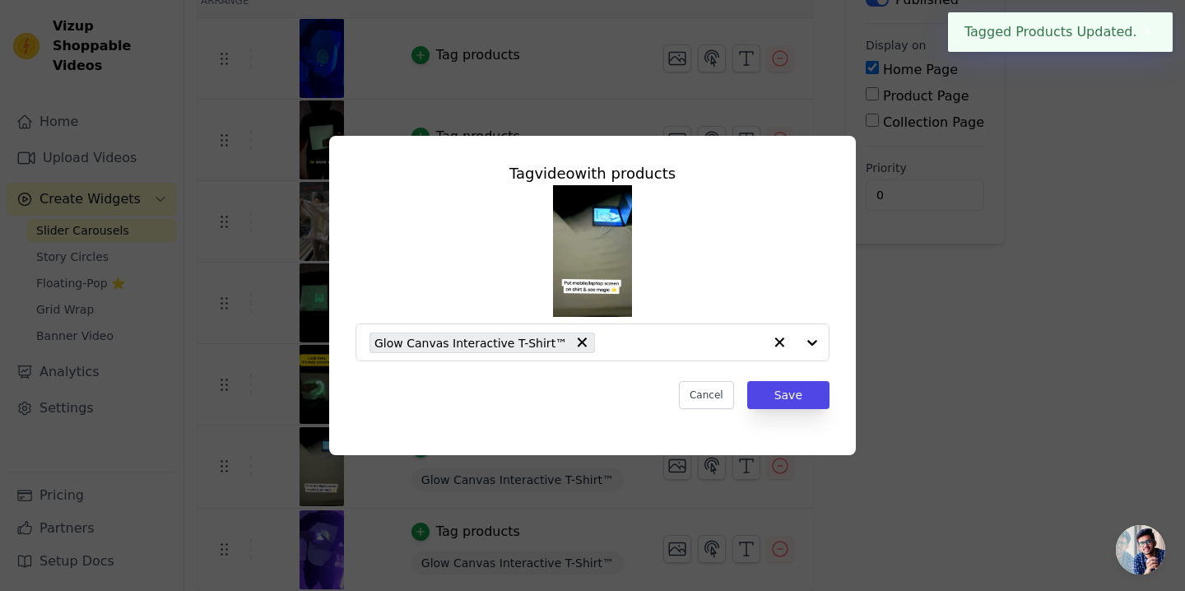
scroll to position [0, 0]
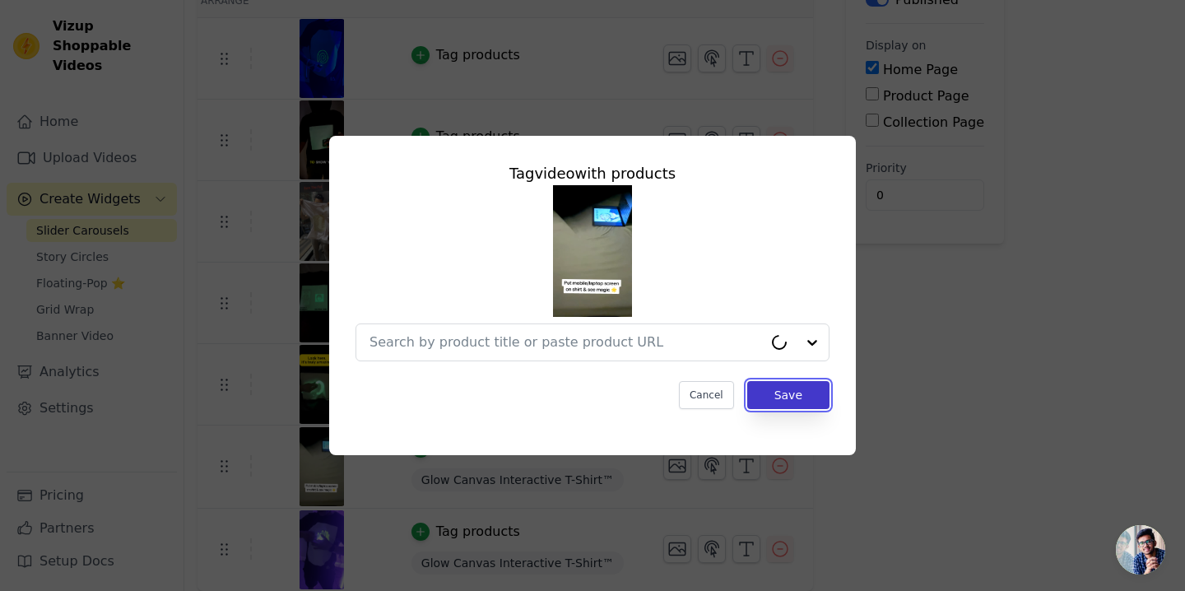
click at [772, 388] on button "Save" at bounding box center [788, 395] width 82 height 28
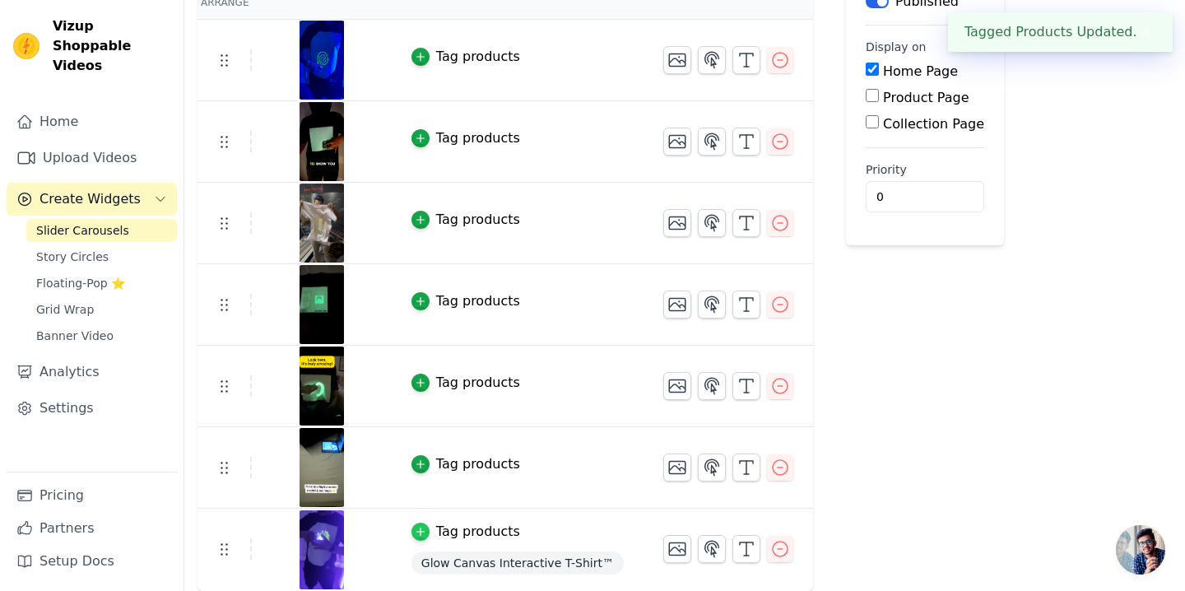
click at [416, 535] on icon "button" at bounding box center [421, 532] width 12 height 12
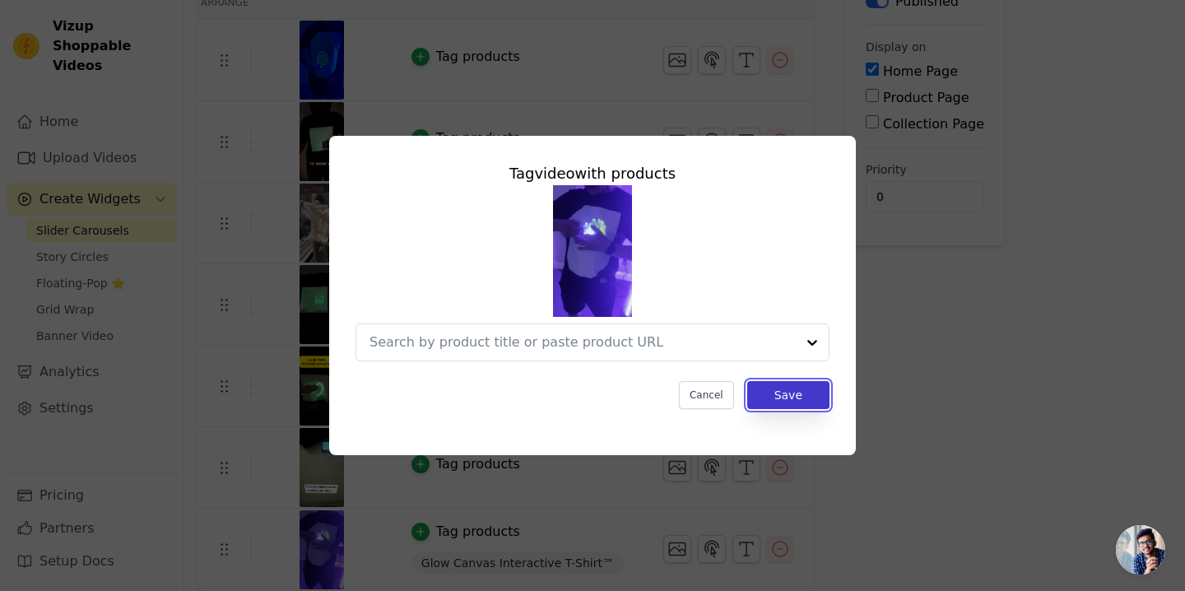
click at [782, 390] on button "Save" at bounding box center [788, 395] width 82 height 28
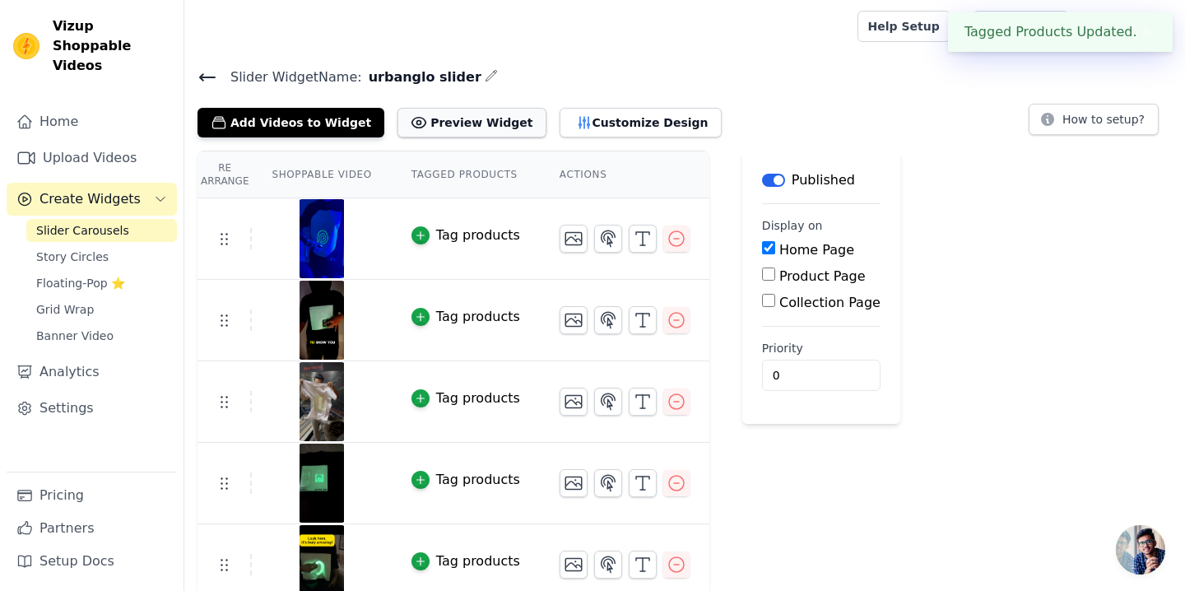
click at [446, 135] on button "Preview Widget" at bounding box center [472, 123] width 148 height 30
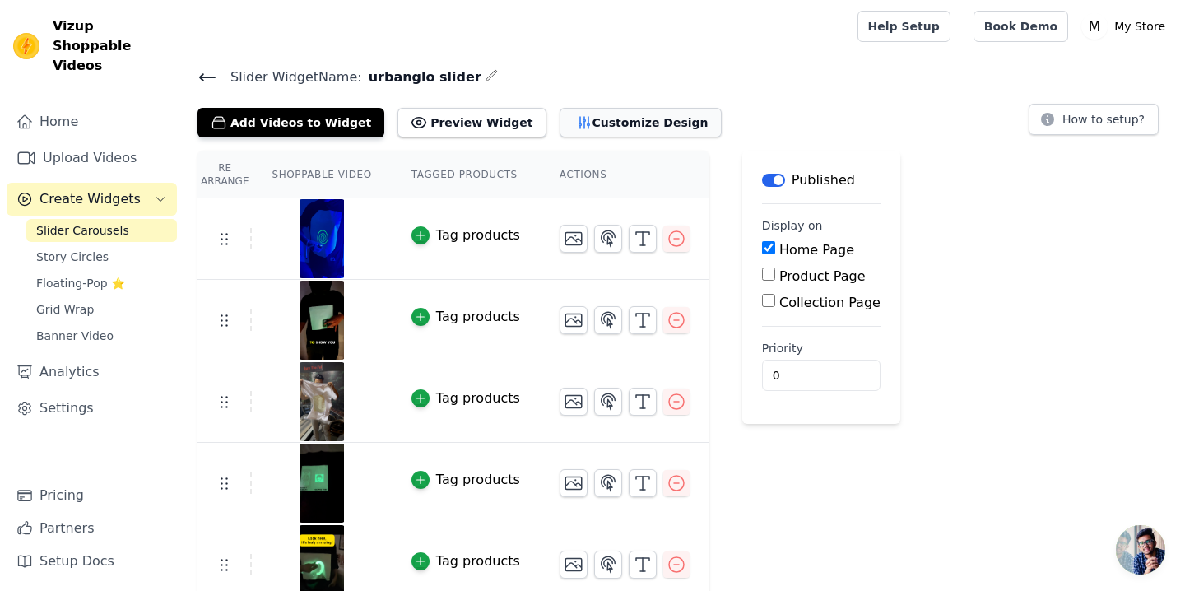
click at [560, 117] on button "Customize Design" at bounding box center [641, 123] width 162 height 30
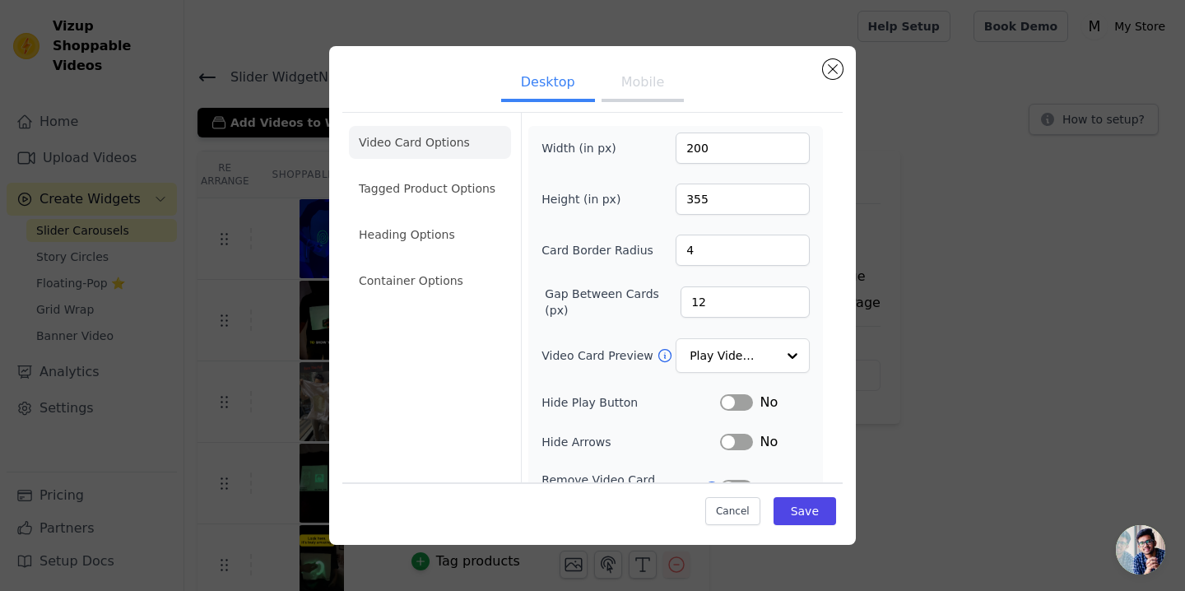
click at [636, 78] on button "Mobile" at bounding box center [643, 84] width 82 height 36
click at [708, 293] on input "12" at bounding box center [745, 301] width 129 height 31
type input "1"
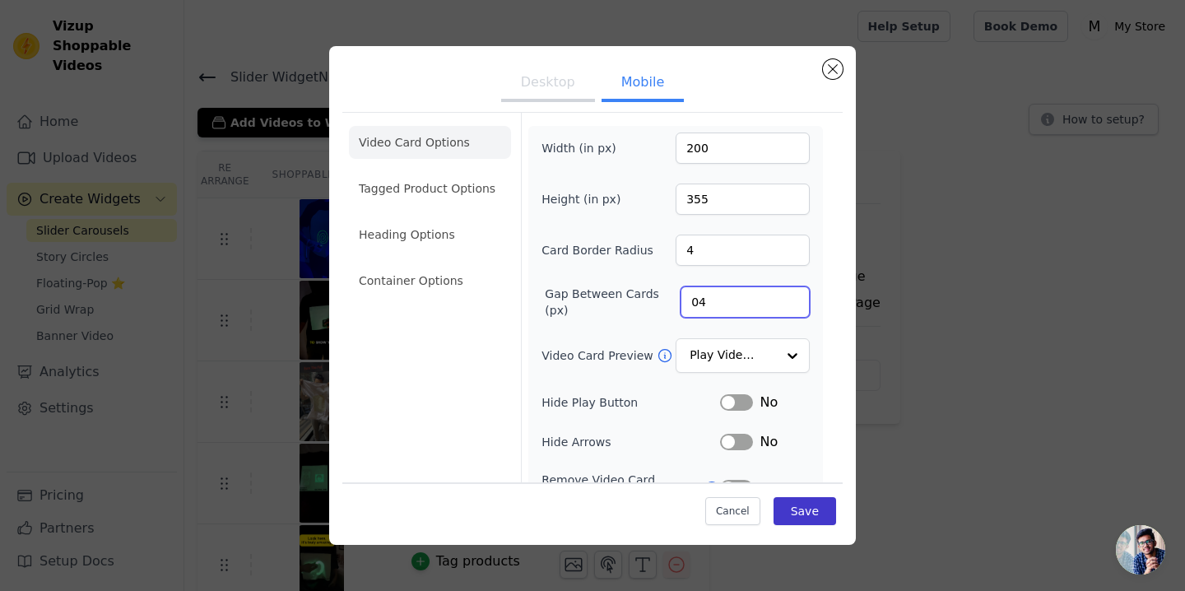
type input "04"
click at [789, 512] on button "Save" at bounding box center [805, 511] width 63 height 28
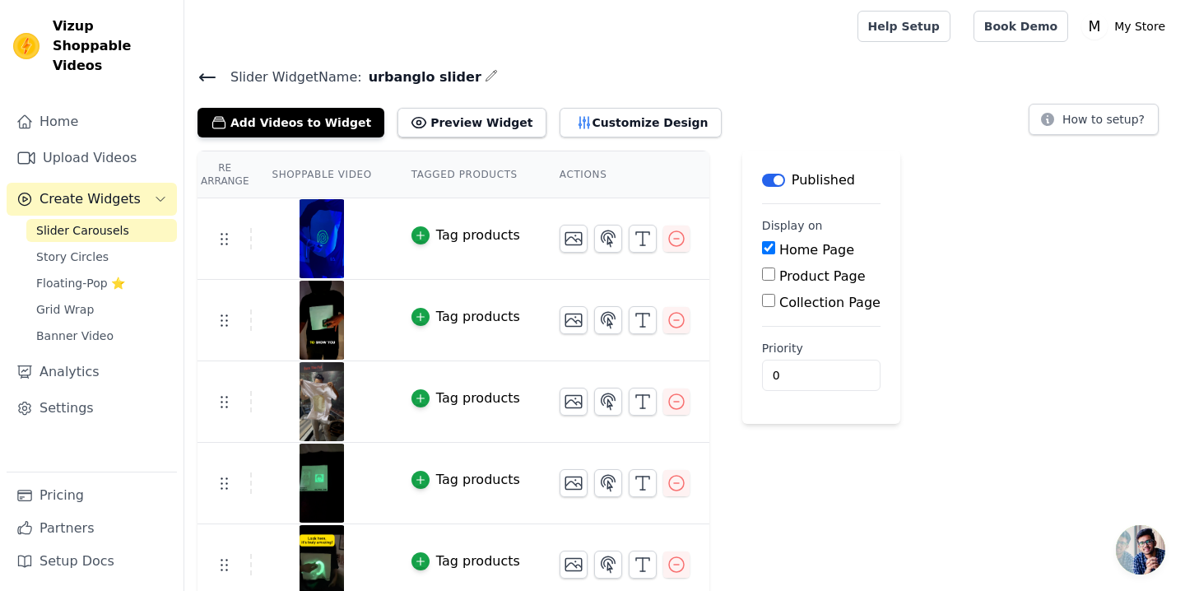
click at [993, 161] on div "Re Arrange Shoppable Video Tagged Products Actions Tag products Tag products Ta…" at bounding box center [684, 460] width 1001 height 618
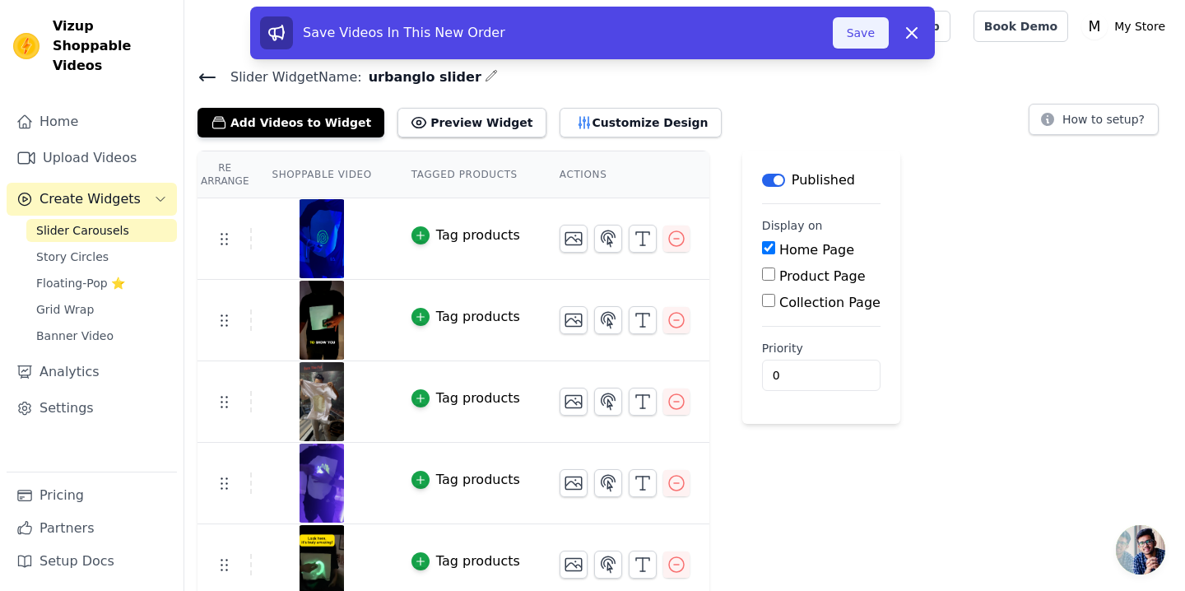
click at [848, 32] on button "Save" at bounding box center [861, 32] width 56 height 31
click at [576, 116] on icon "button" at bounding box center [584, 122] width 16 height 16
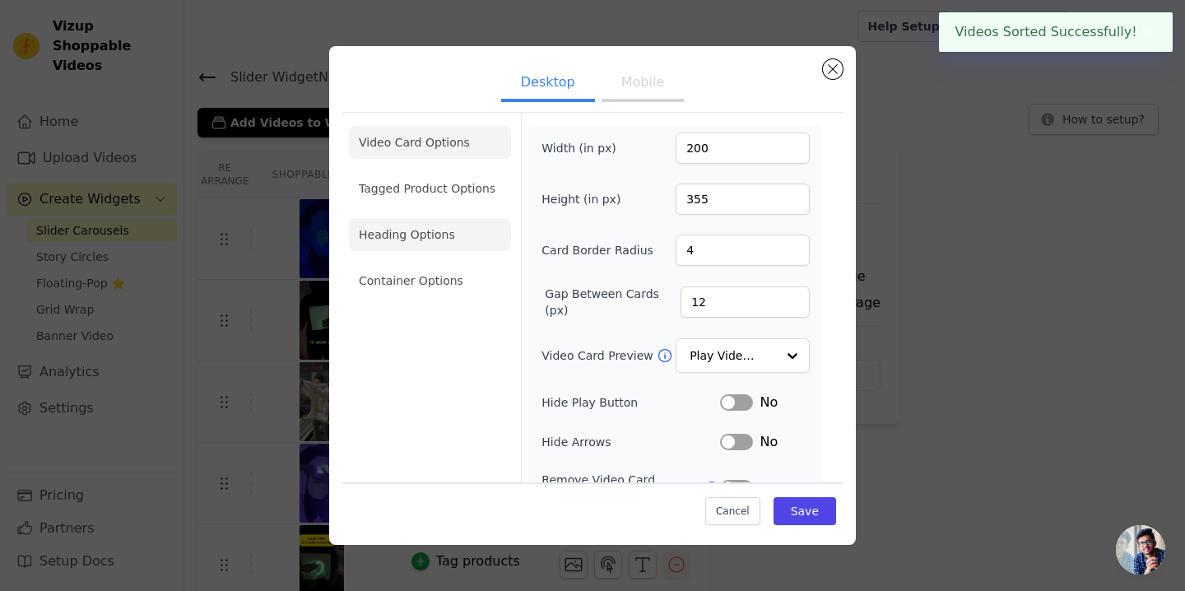
click at [403, 232] on li "Heading Options" at bounding box center [430, 234] width 162 height 33
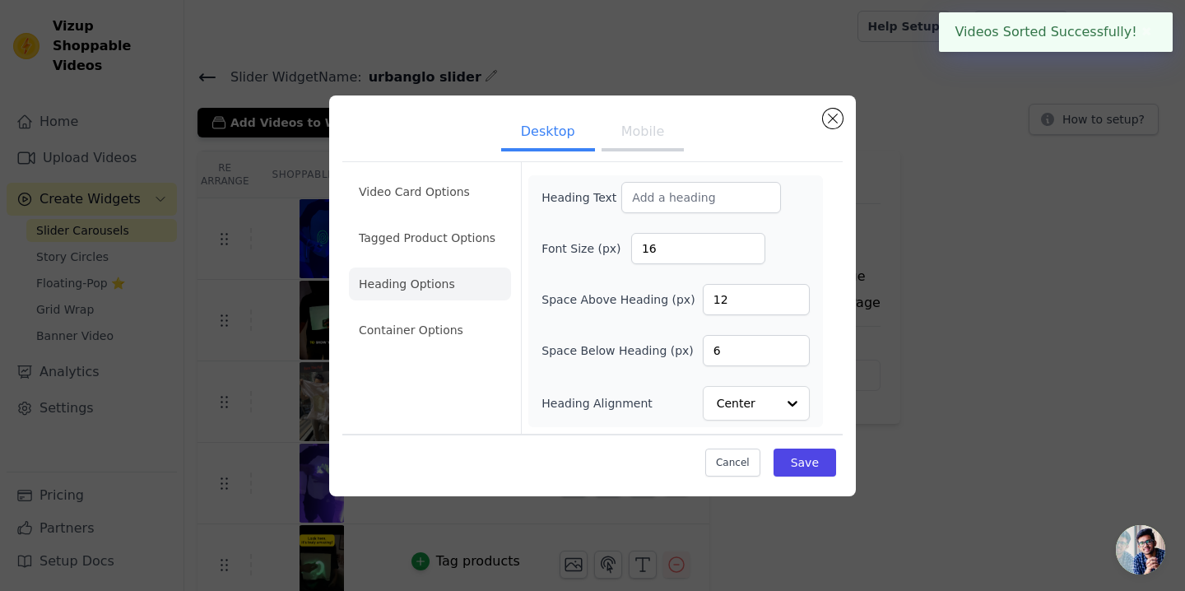
click at [641, 128] on button "Mobile" at bounding box center [643, 133] width 82 height 36
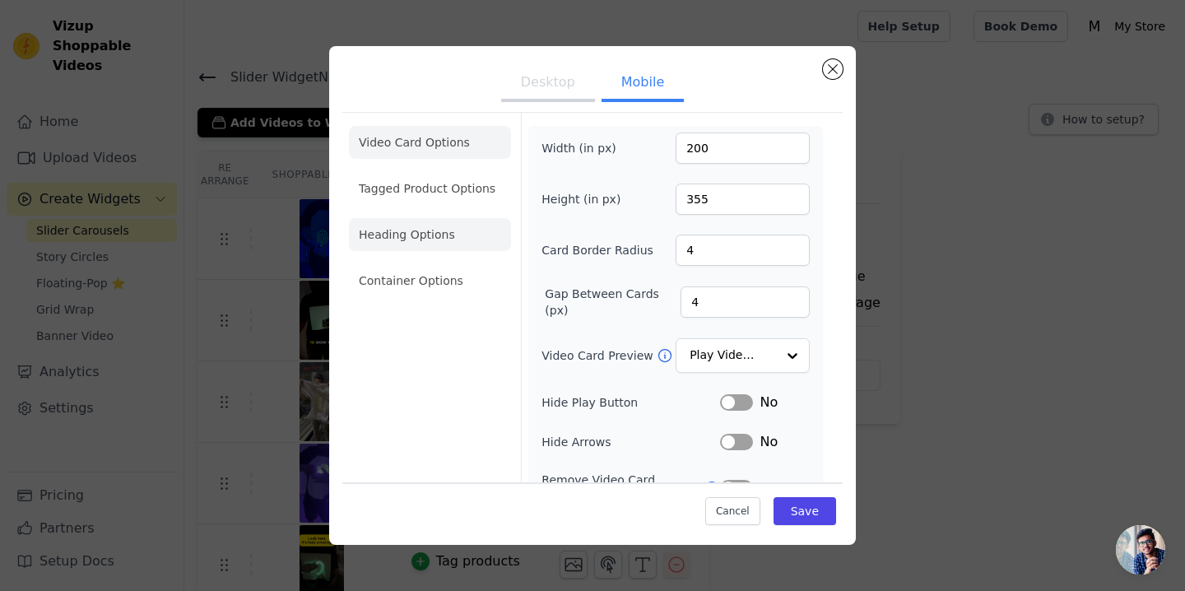
click at [450, 240] on li "Heading Options" at bounding box center [430, 234] width 162 height 33
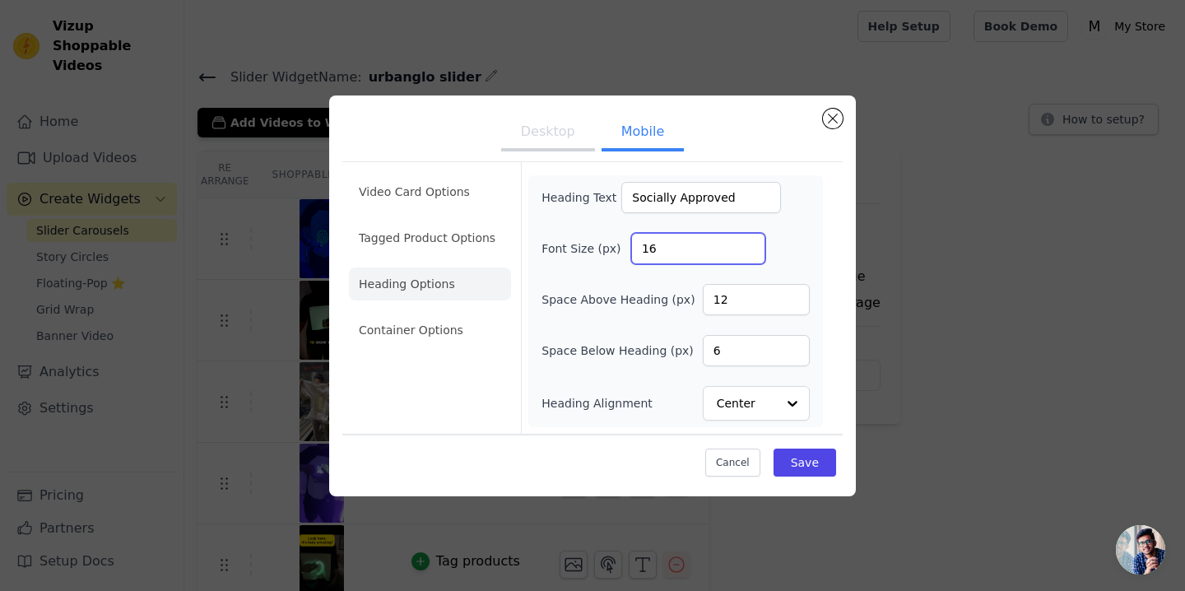
click at [686, 243] on input "16" at bounding box center [698, 248] width 134 height 31
type input "1"
type input "30"
click at [823, 464] on button "Save" at bounding box center [805, 463] width 63 height 28
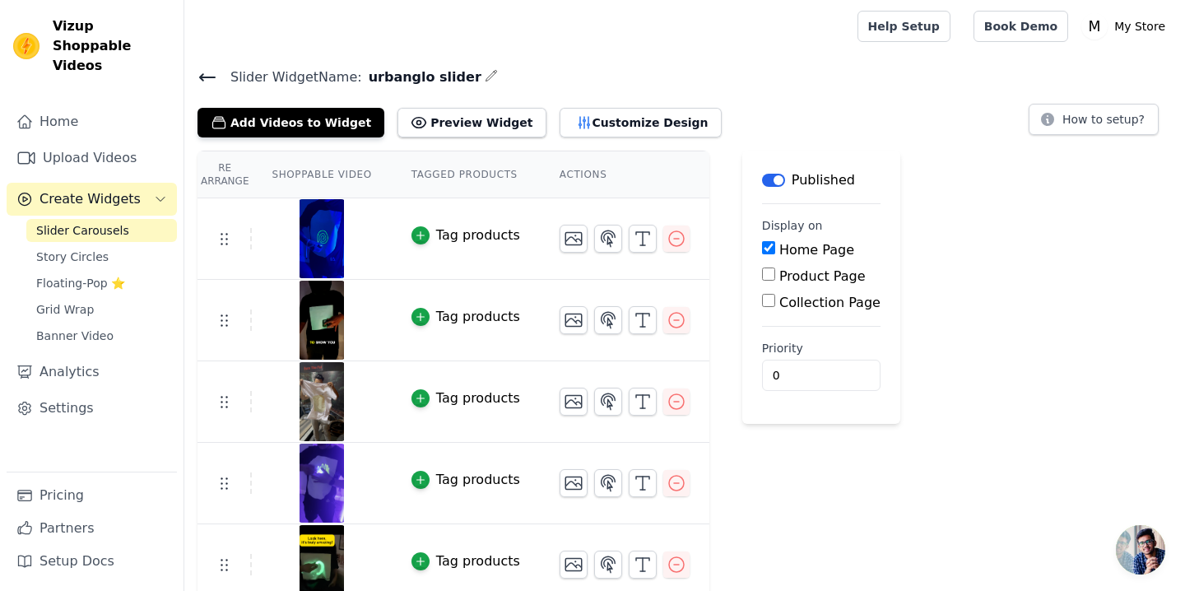
click at [449, 237] on div "Tag products" at bounding box center [478, 236] width 84 height 20
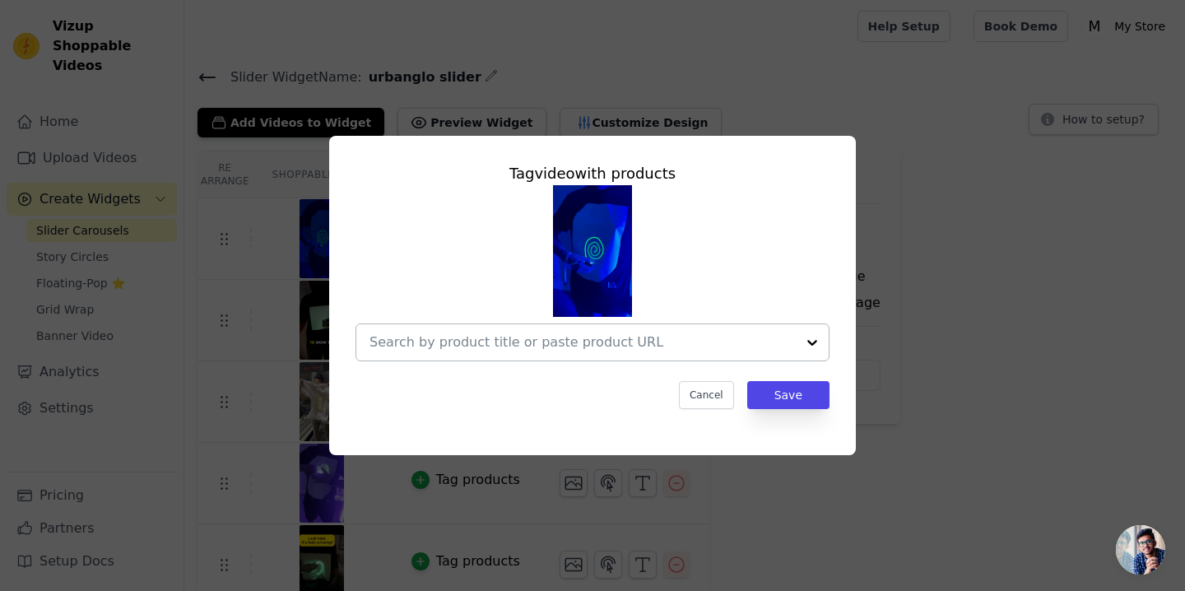
click at [561, 352] on input "text" at bounding box center [583, 343] width 426 height 20
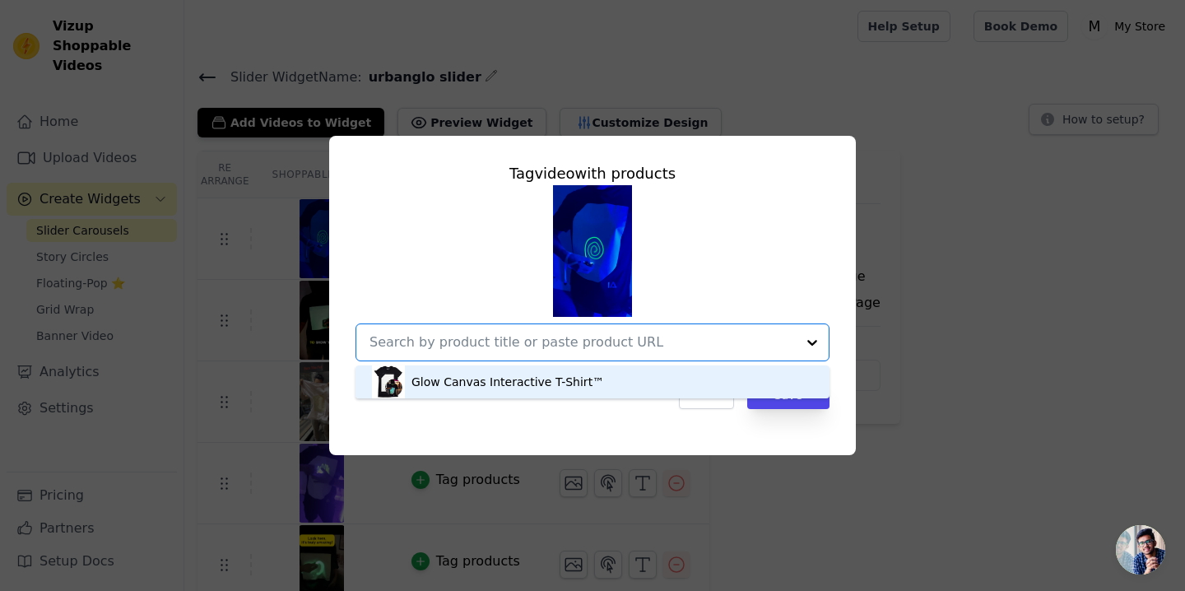
click at [547, 378] on div "Glow Canvas Interactive T-Shirt™" at bounding box center [508, 382] width 193 height 16
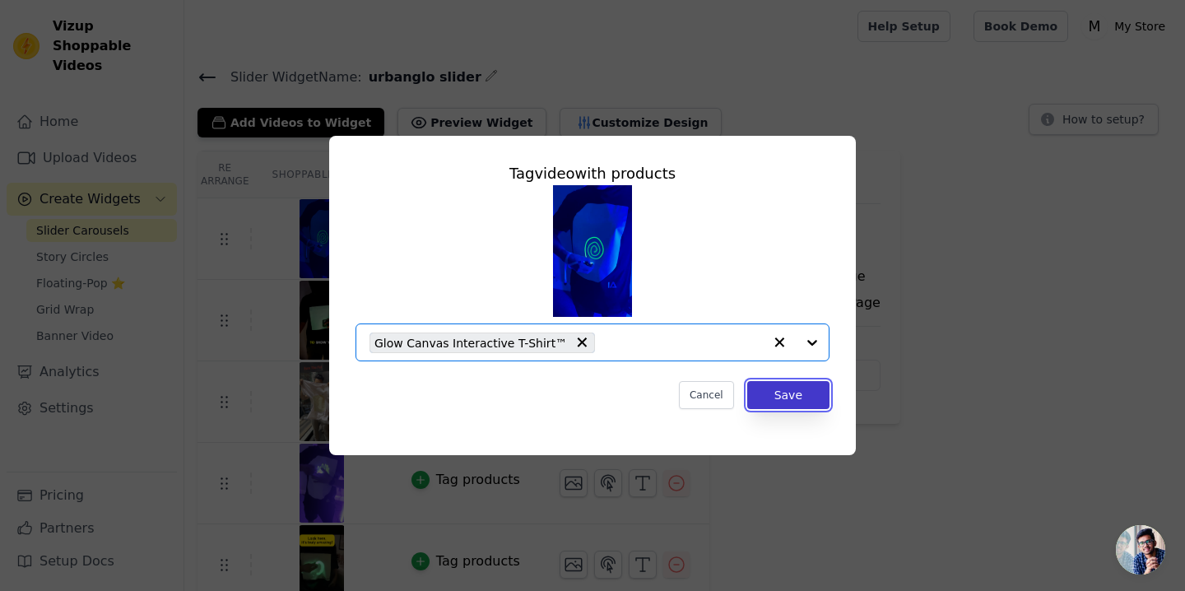
click at [799, 401] on button "Save" at bounding box center [788, 395] width 82 height 28
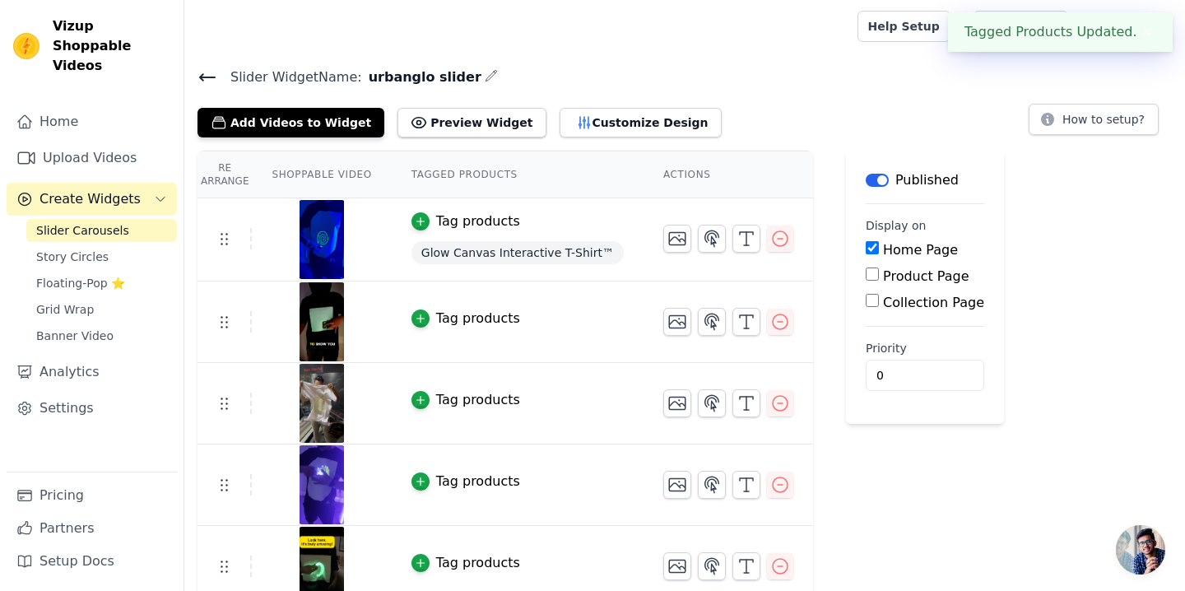
click at [499, 319] on div "Tag products" at bounding box center [478, 319] width 84 height 20
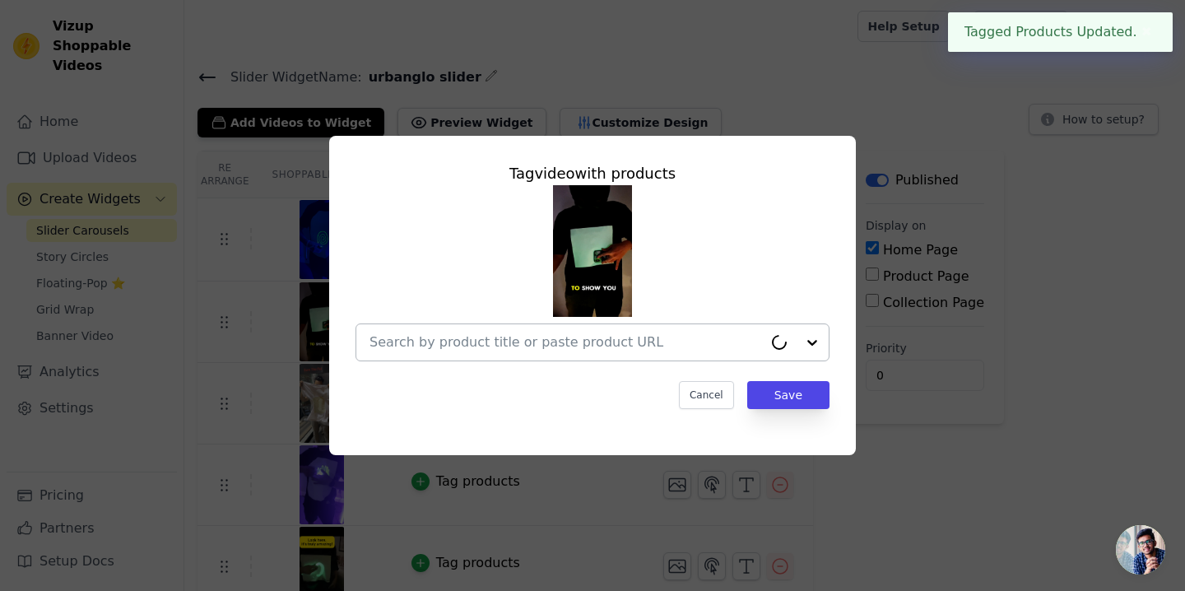
click at [576, 339] on input "text" at bounding box center [567, 343] width 394 height 20
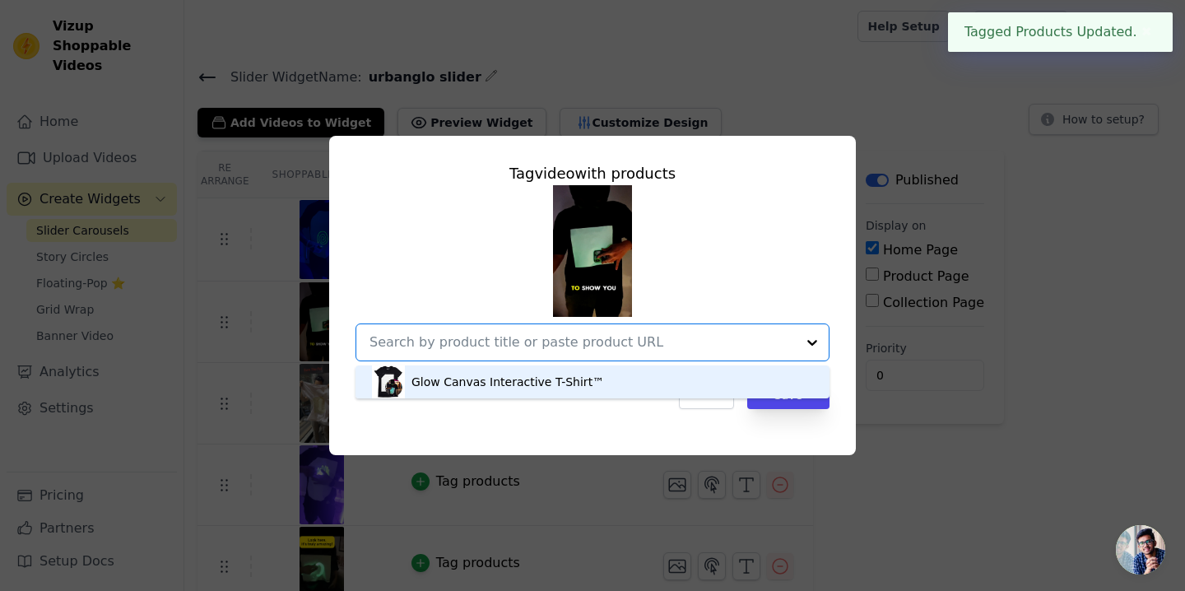
click at [574, 377] on div "Glow Canvas Interactive T-Shirt™" at bounding box center [508, 382] width 193 height 16
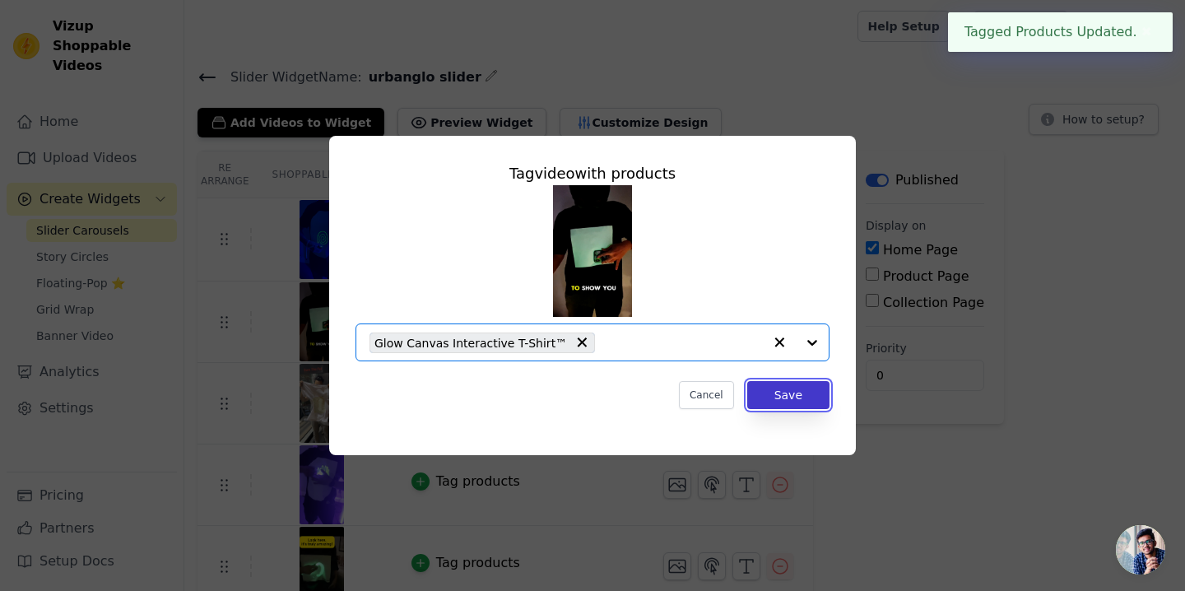
click at [766, 387] on button "Save" at bounding box center [788, 395] width 82 height 28
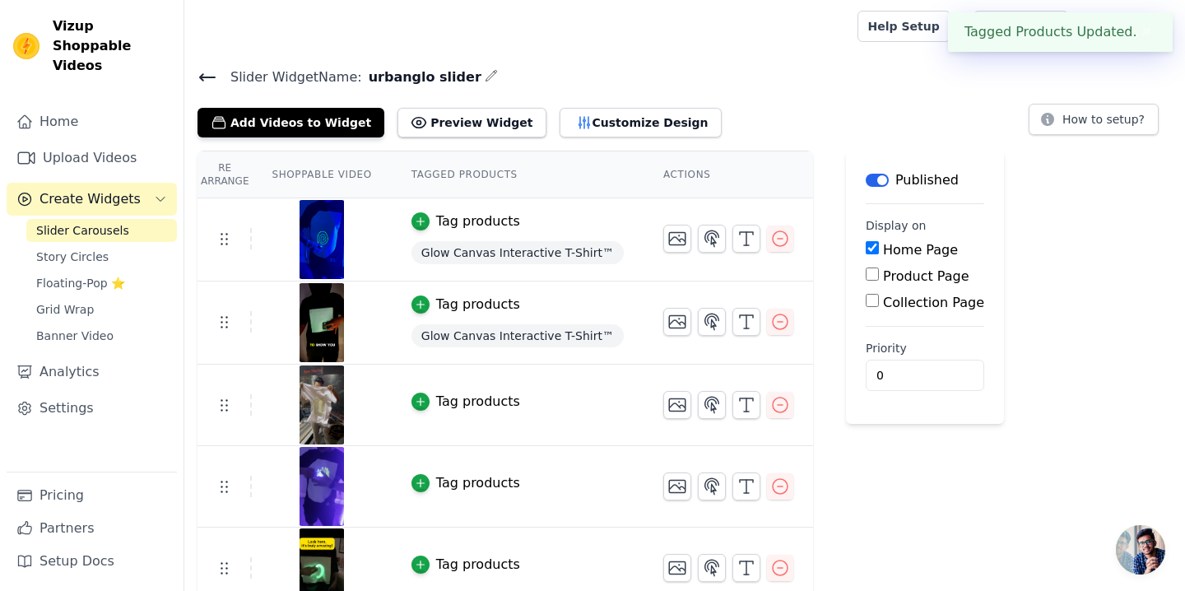
click at [463, 406] on div "Tag products" at bounding box center [478, 402] width 84 height 20
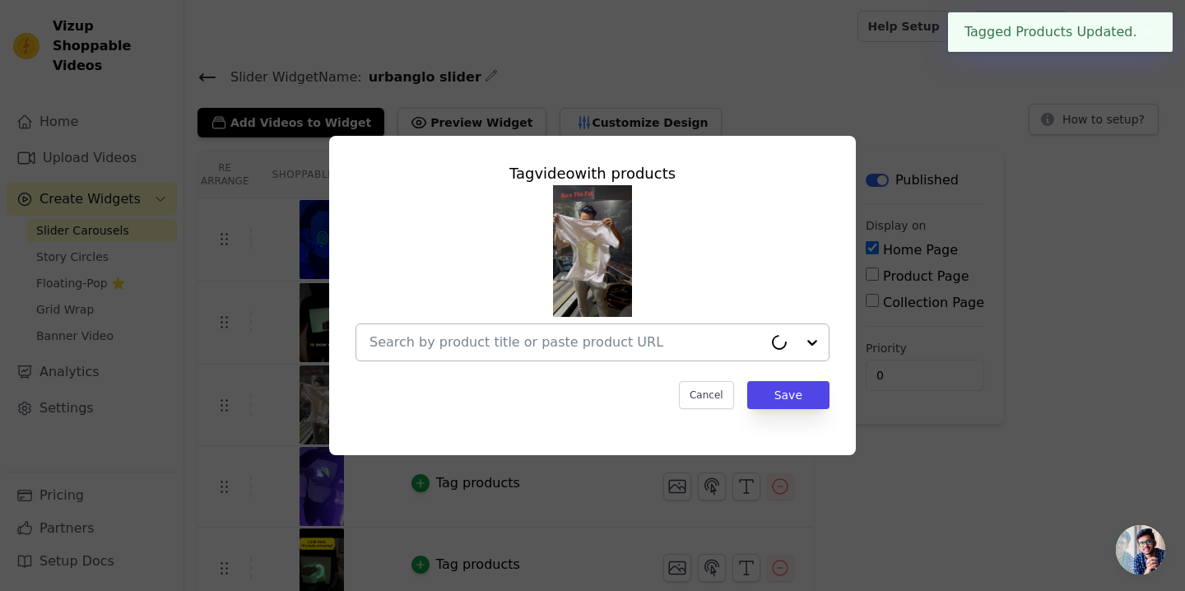
click at [552, 356] on div at bounding box center [567, 342] width 394 height 36
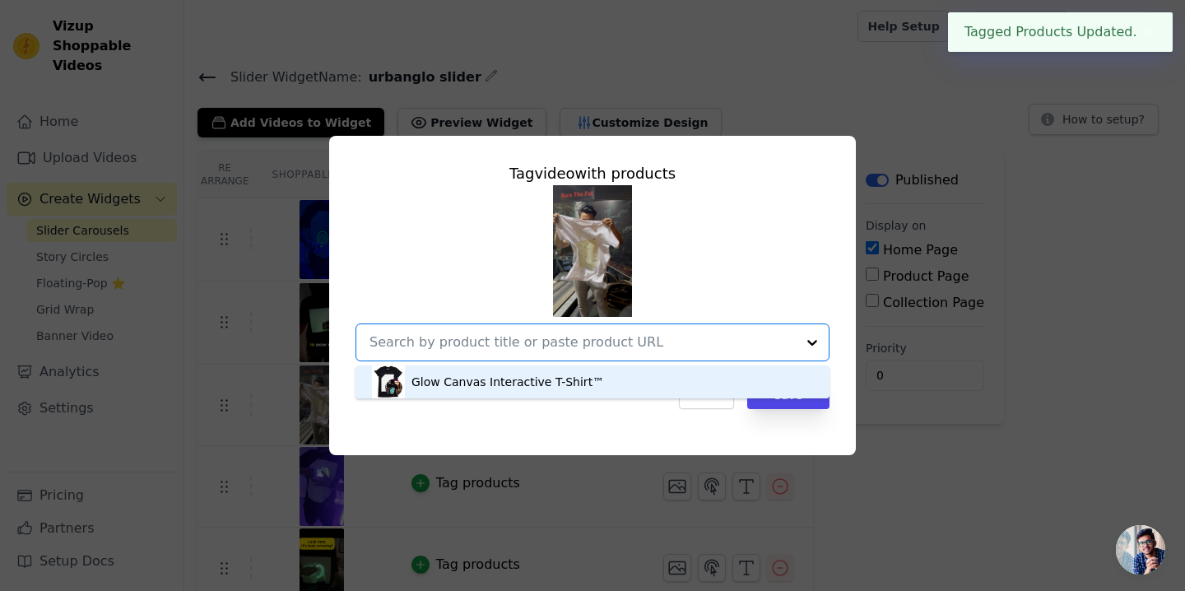
click at [549, 389] on div "Glow Canvas Interactive T-Shirt™" at bounding box center [508, 382] width 193 height 16
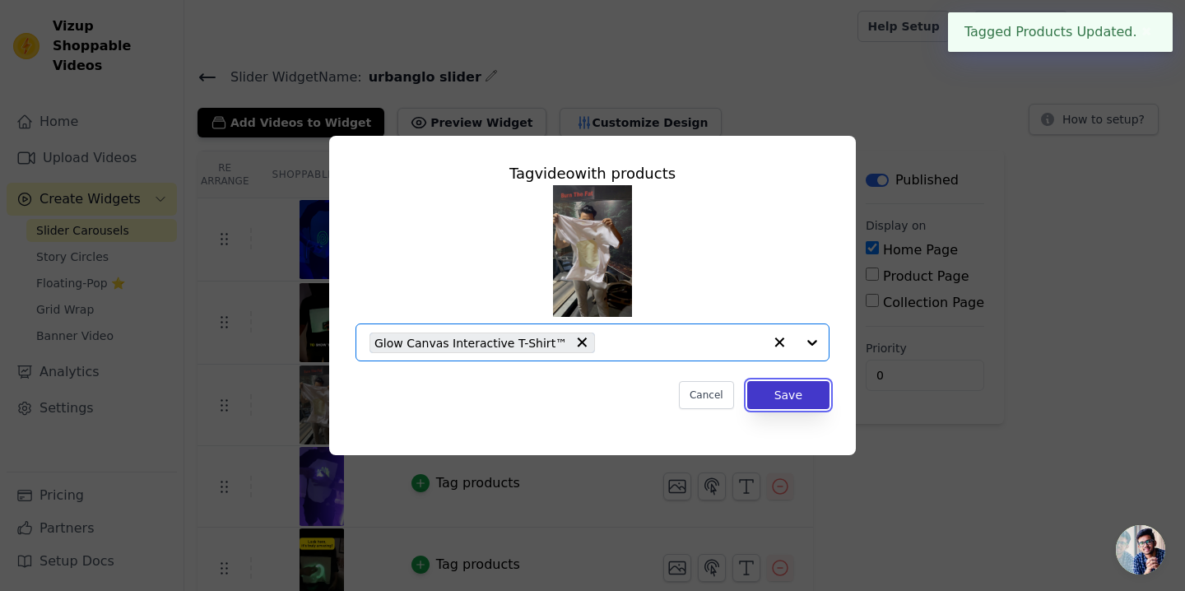
click at [749, 399] on button "Save" at bounding box center [788, 395] width 82 height 28
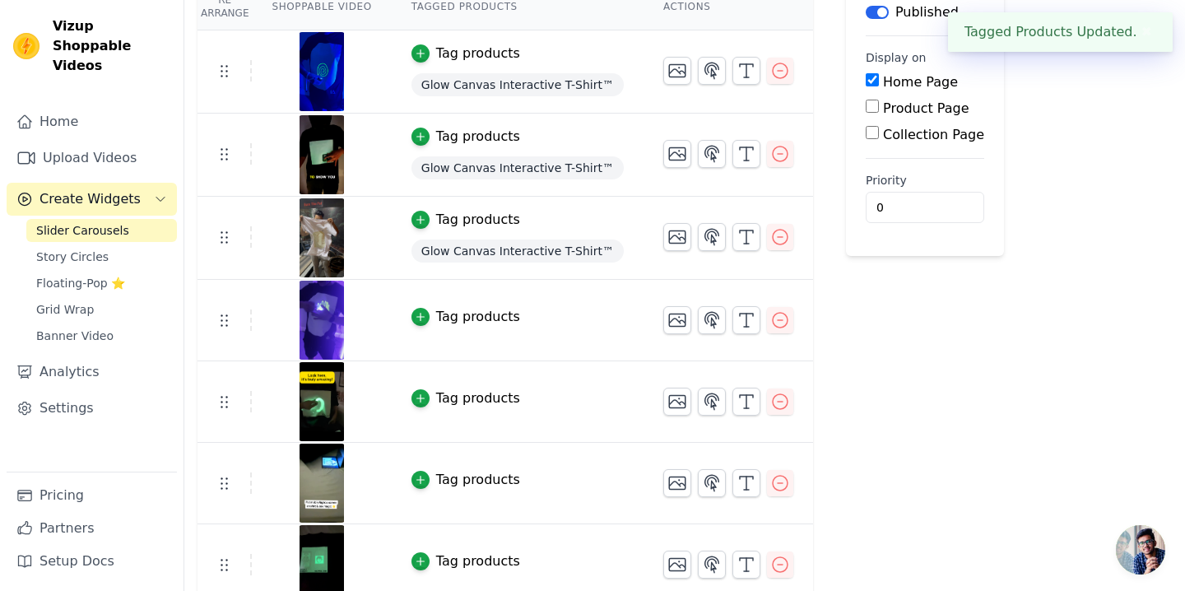
scroll to position [182, 0]
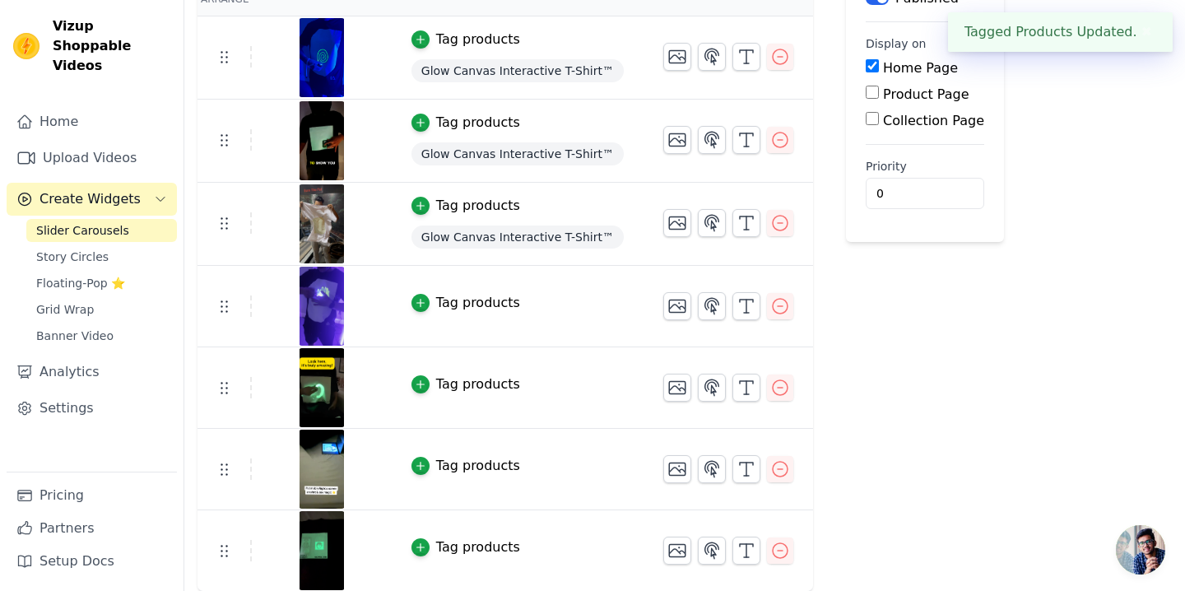
click at [487, 310] on div "Tag products" at bounding box center [478, 303] width 84 height 20
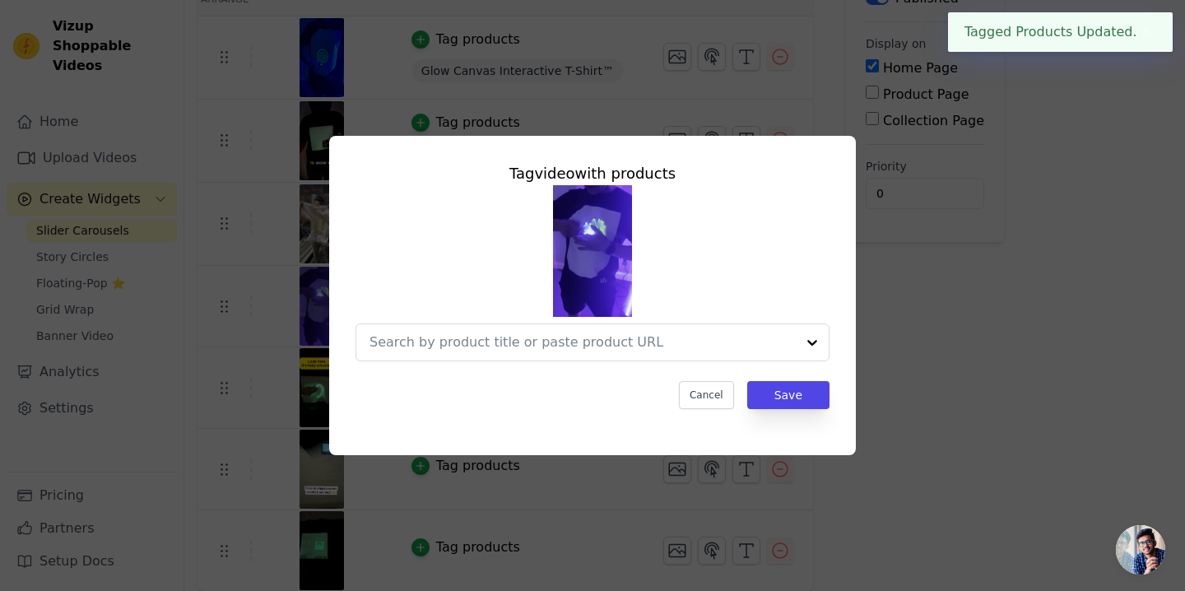
scroll to position [0, 0]
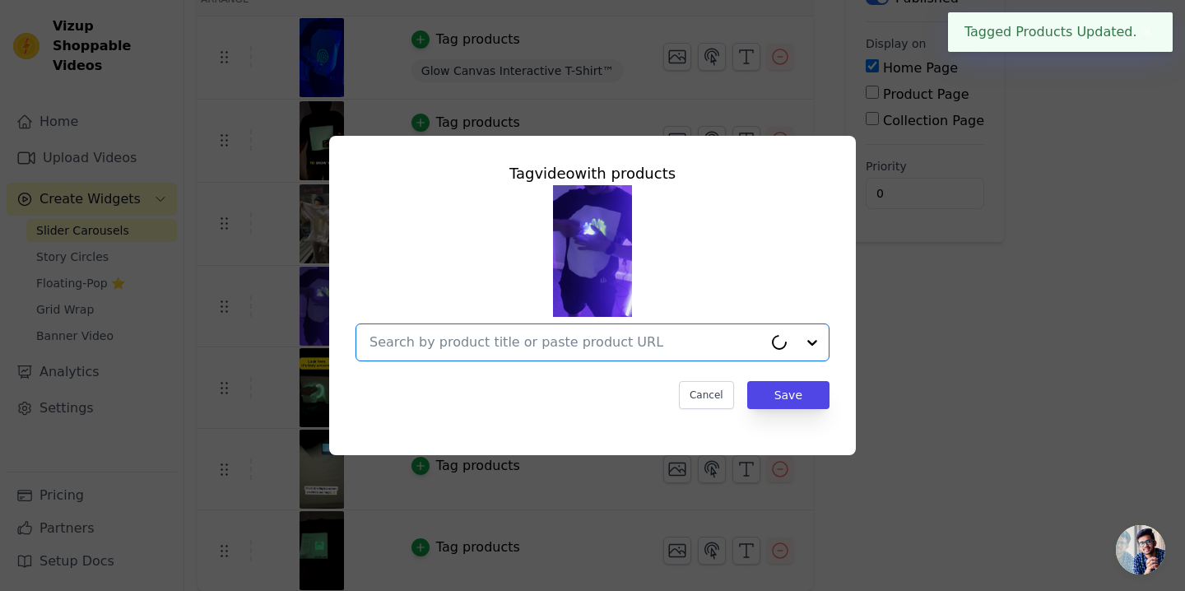
click at [504, 345] on input "text" at bounding box center [567, 343] width 394 height 20
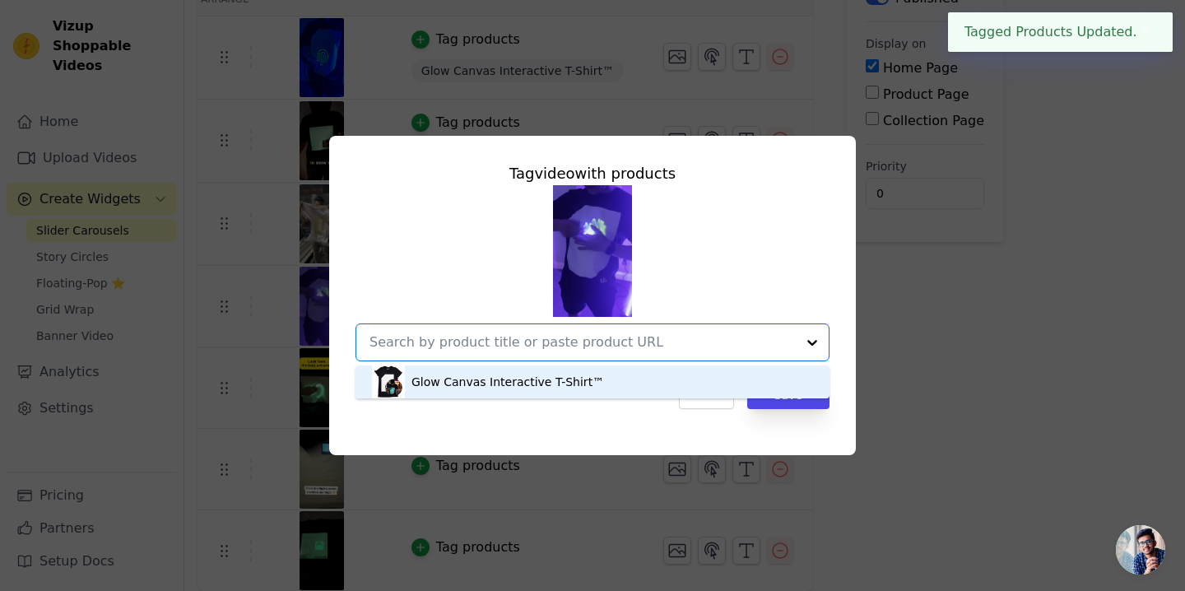
click at [504, 371] on div "Glow Canvas Interactive T-Shirt™" at bounding box center [592, 382] width 441 height 33
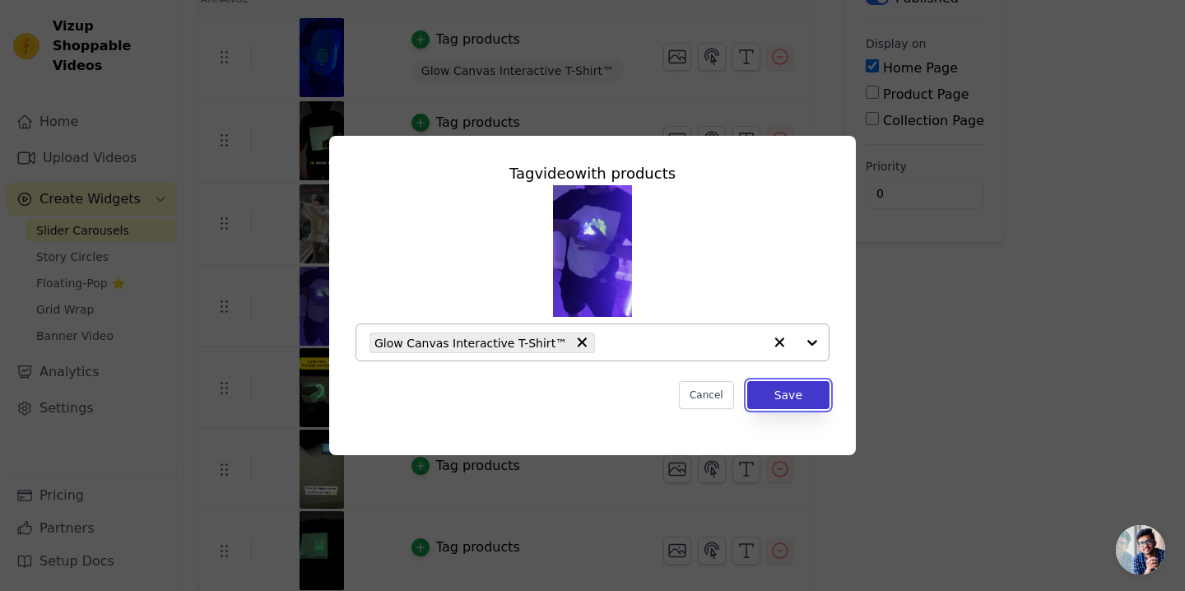
click at [761, 403] on button "Save" at bounding box center [788, 395] width 82 height 28
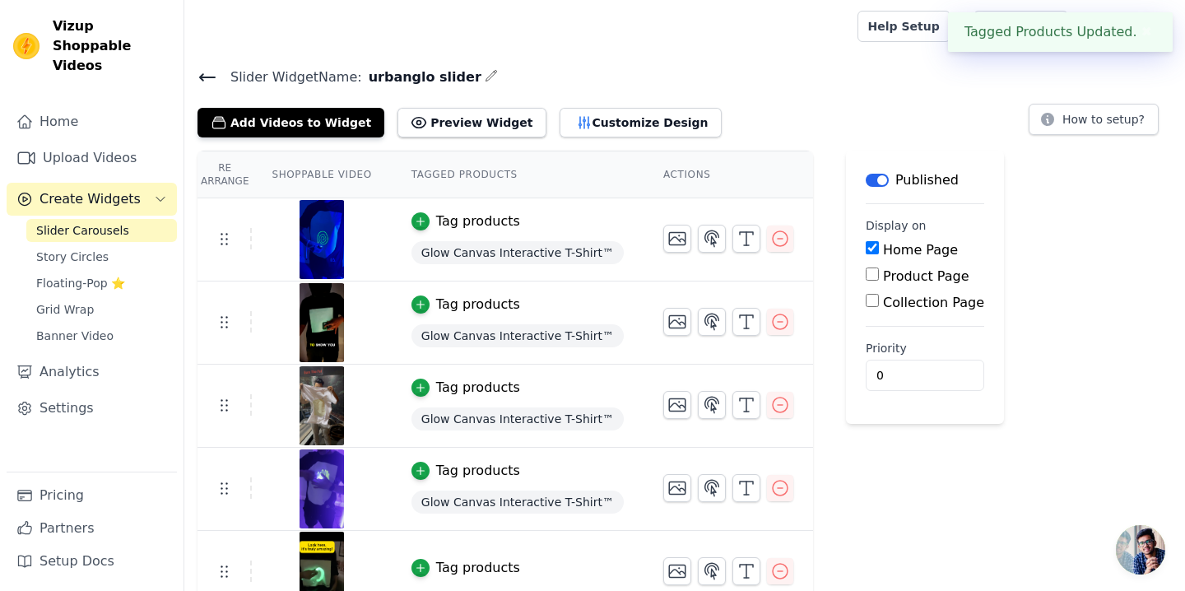
scroll to position [184, 0]
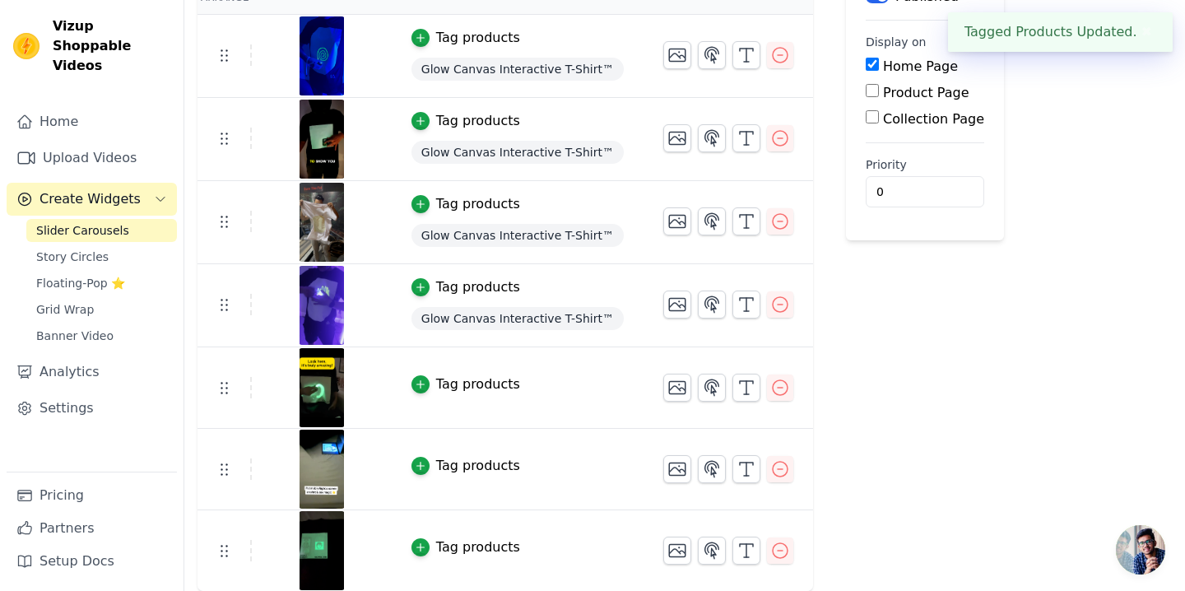
click at [465, 383] on div "Tag products" at bounding box center [478, 385] width 84 height 20
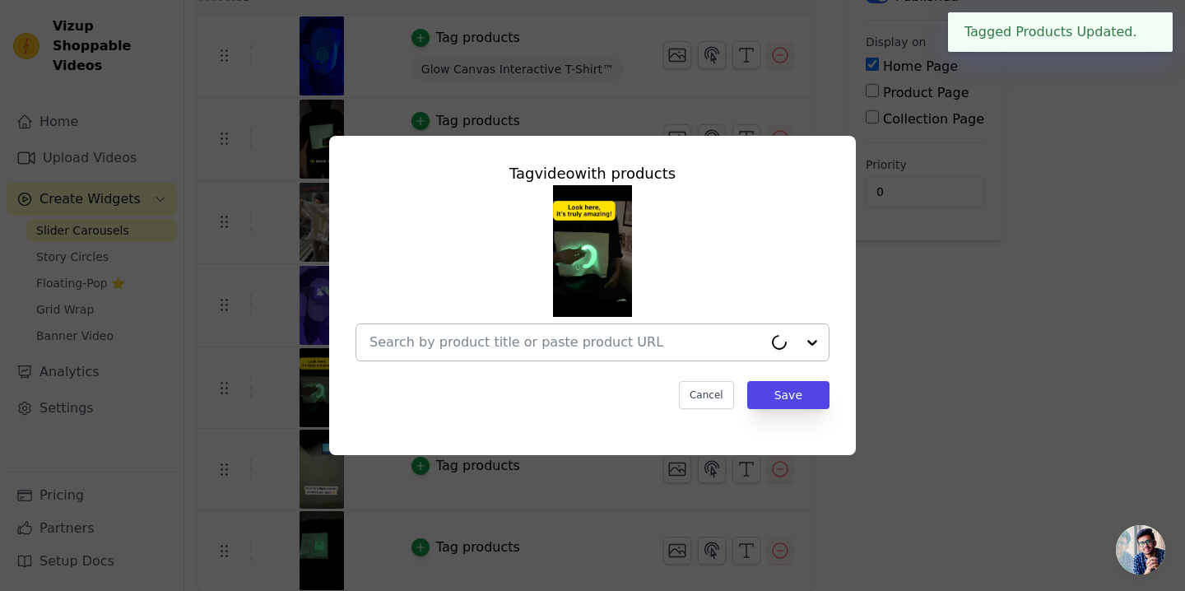
click at [616, 352] on div at bounding box center [567, 342] width 394 height 36
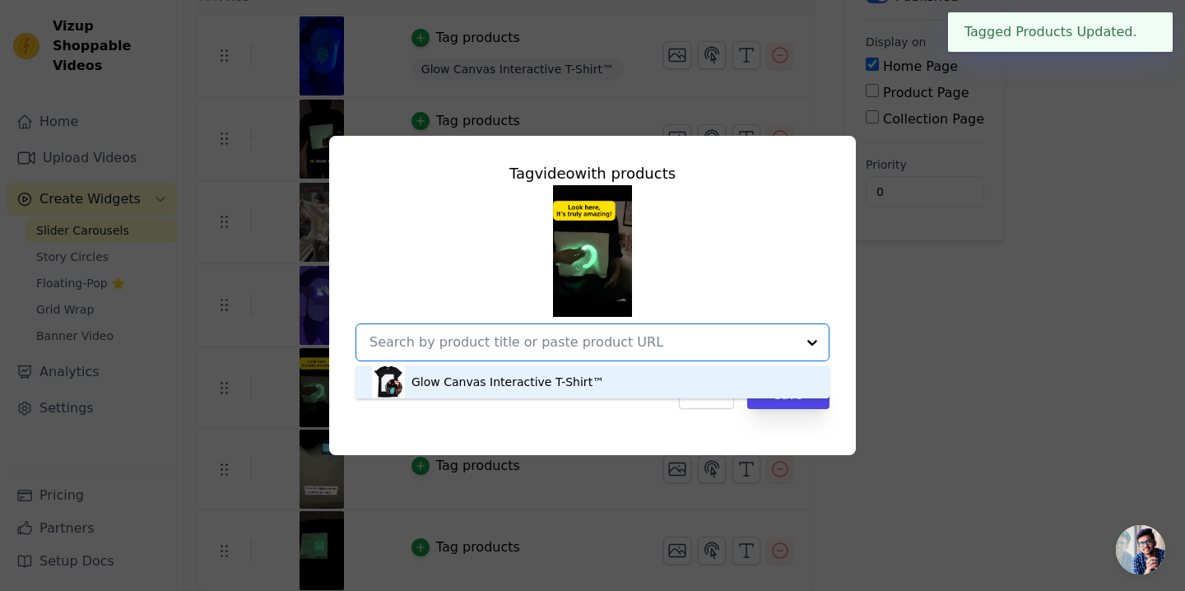
click at [616, 396] on div "Glow Canvas Interactive T-Shirt™" at bounding box center [592, 382] width 441 height 33
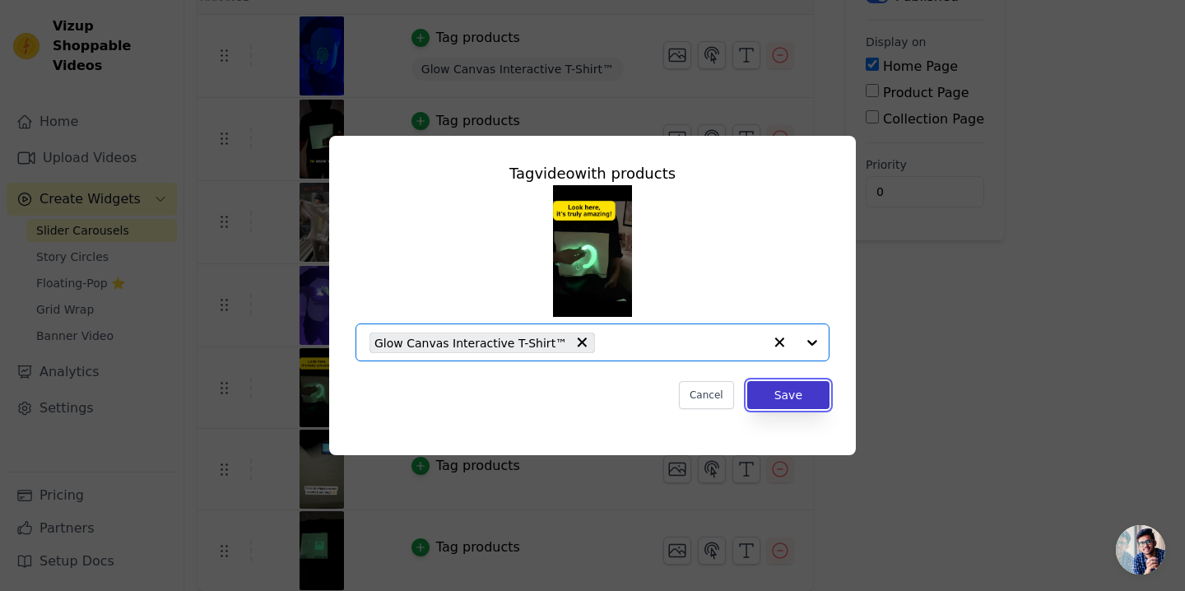
click at [820, 390] on button "Save" at bounding box center [788, 395] width 82 height 28
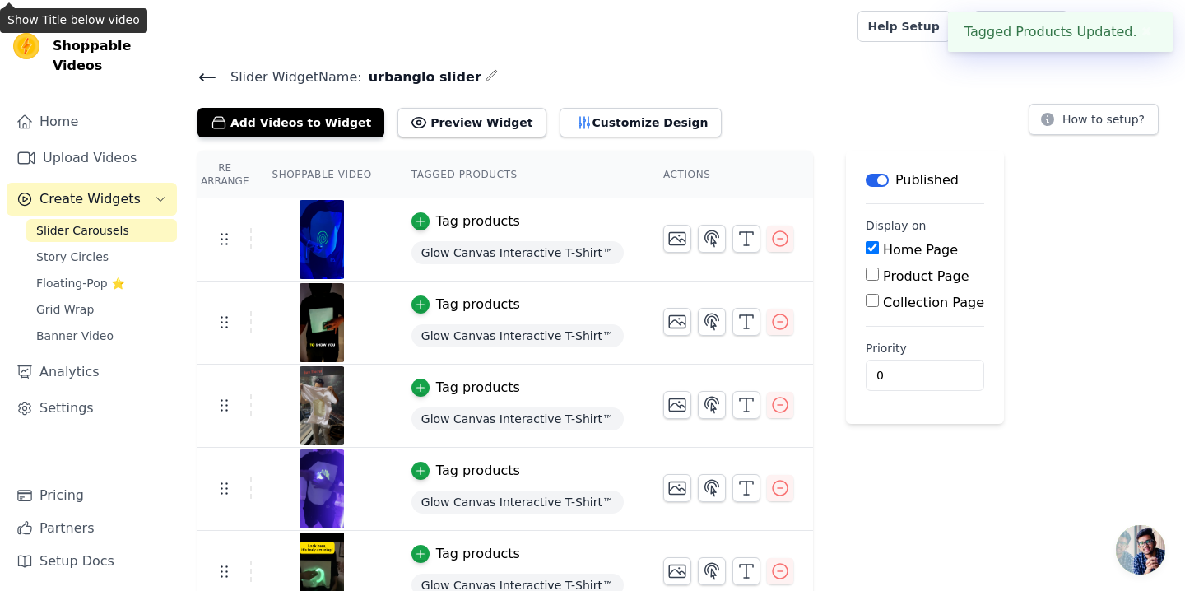
scroll to position [185, 0]
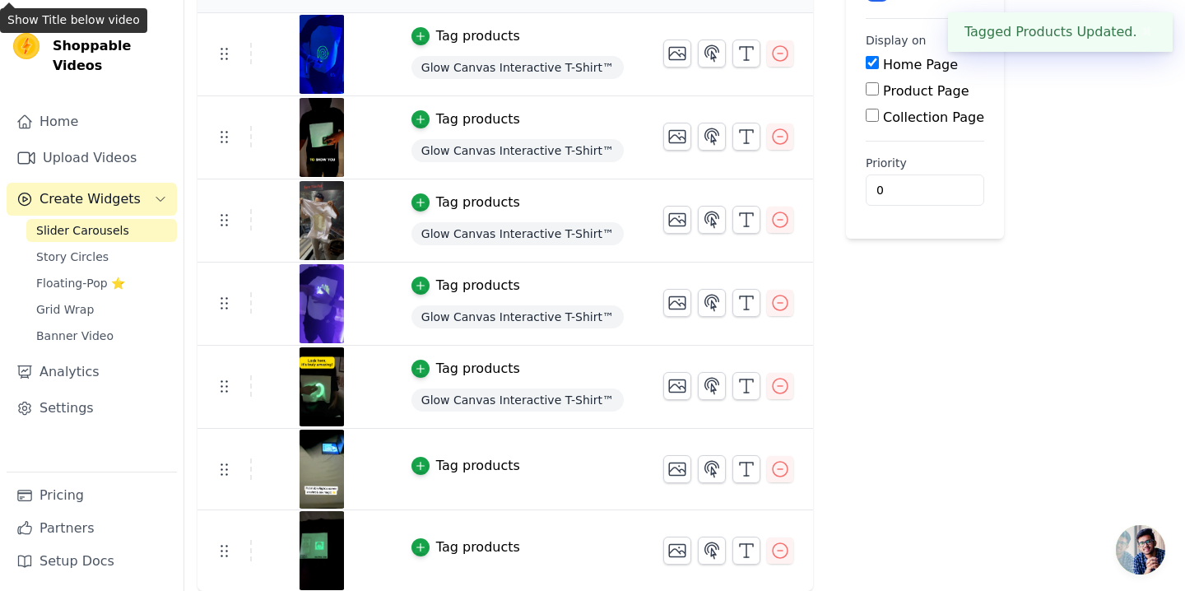
click at [461, 451] on td "Tag products" at bounding box center [518, 469] width 252 height 81
click at [461, 469] on div "Tag products" at bounding box center [478, 466] width 84 height 20
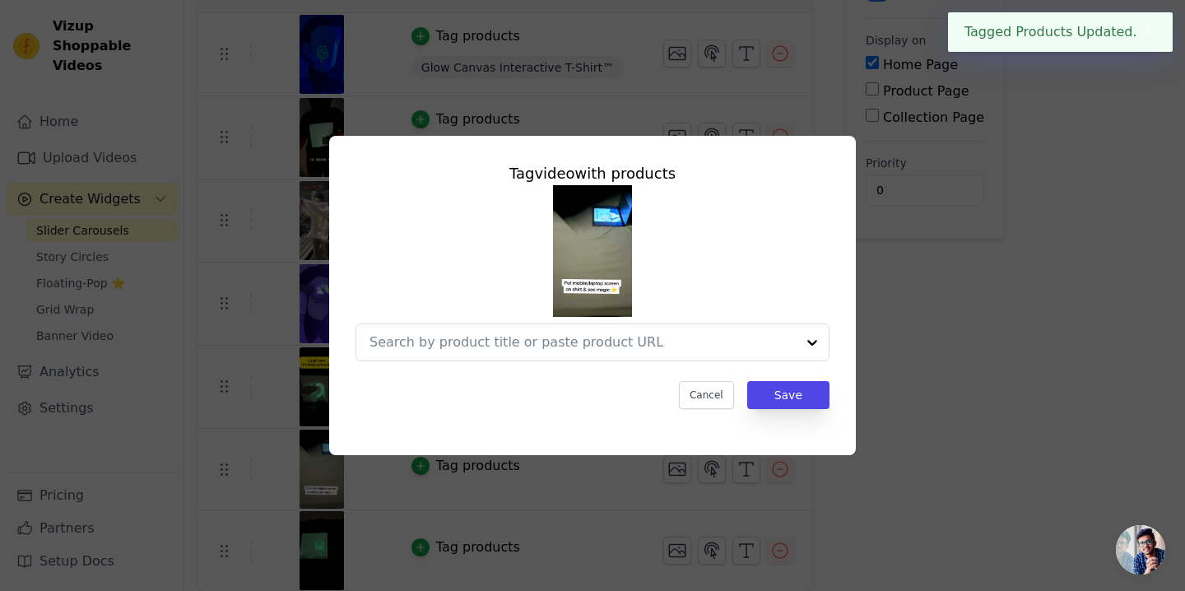
scroll to position [0, 0]
click at [624, 340] on input "text" at bounding box center [567, 343] width 394 height 20
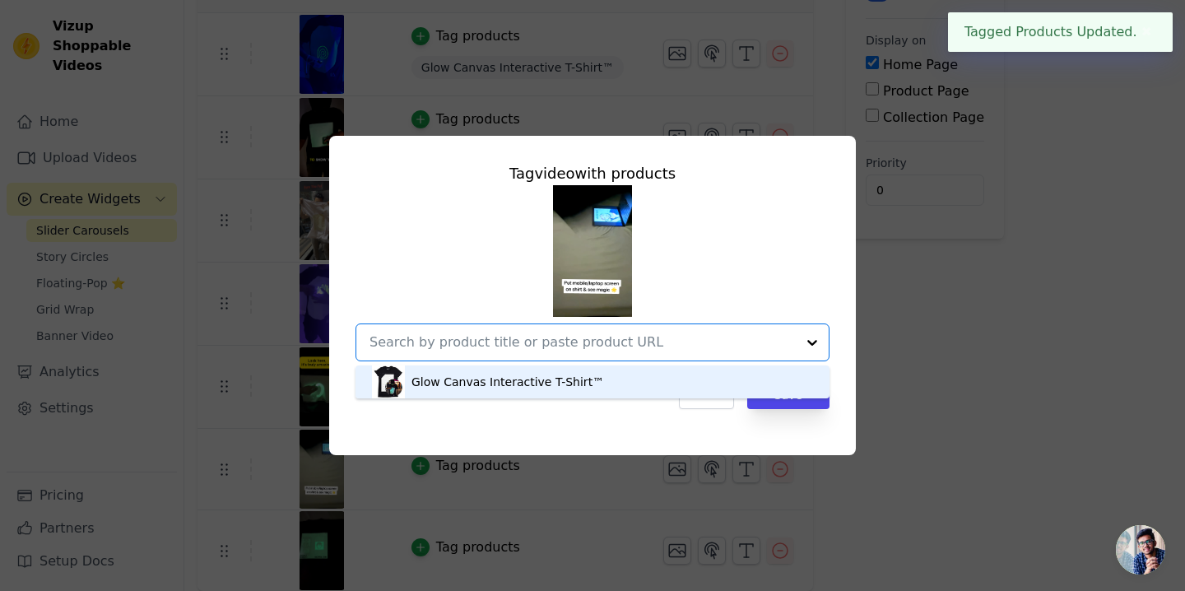
click at [613, 376] on div "Glow Canvas Interactive T-Shirt™" at bounding box center [592, 382] width 441 height 33
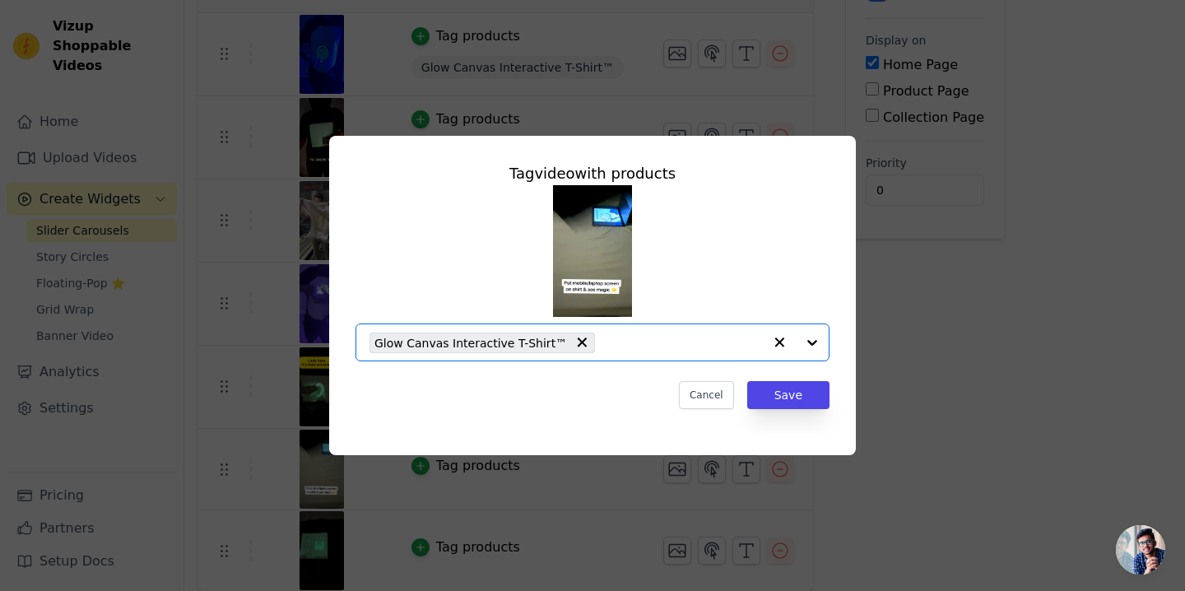
click at [741, 401] on div "Cancel Save" at bounding box center [593, 395] width 474 height 28
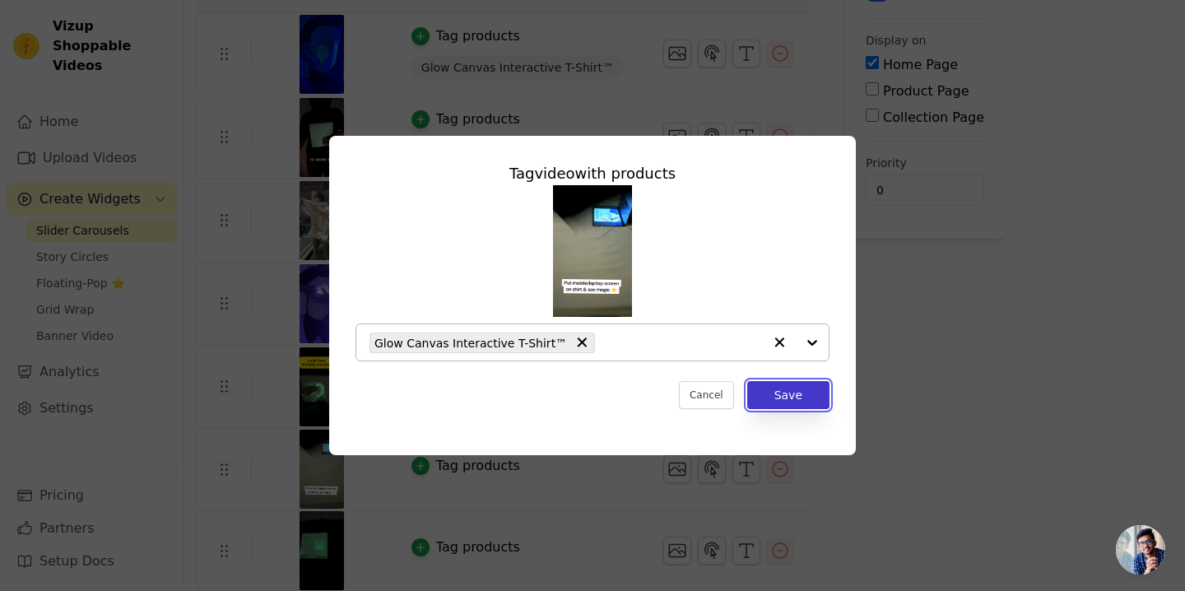
click at [760, 401] on button "Save" at bounding box center [788, 395] width 82 height 28
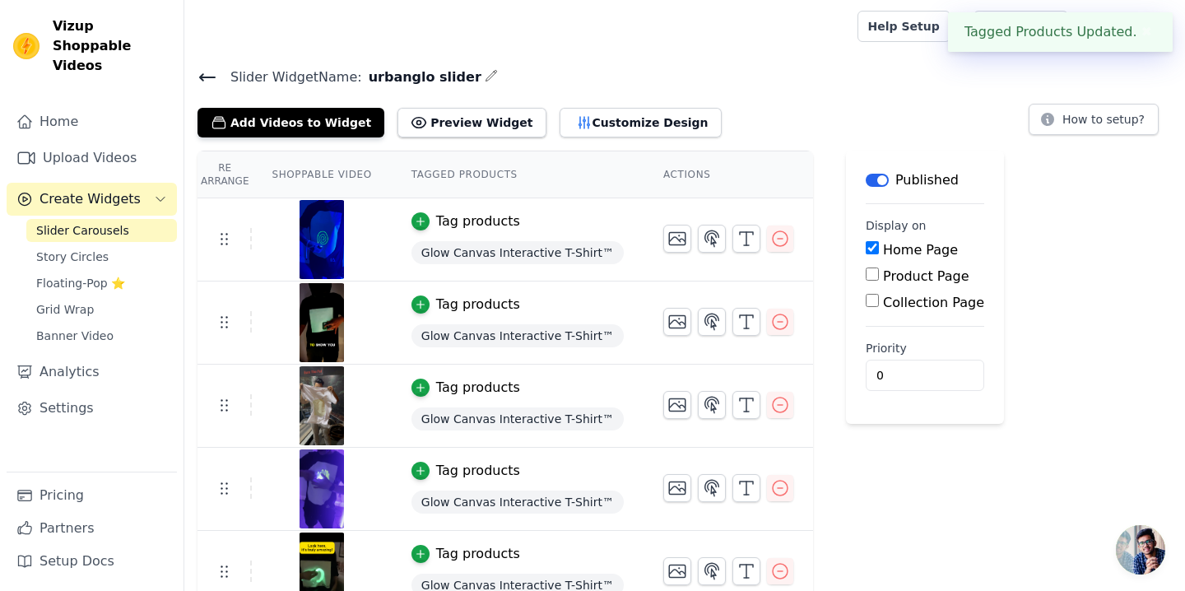
scroll to position [187, 0]
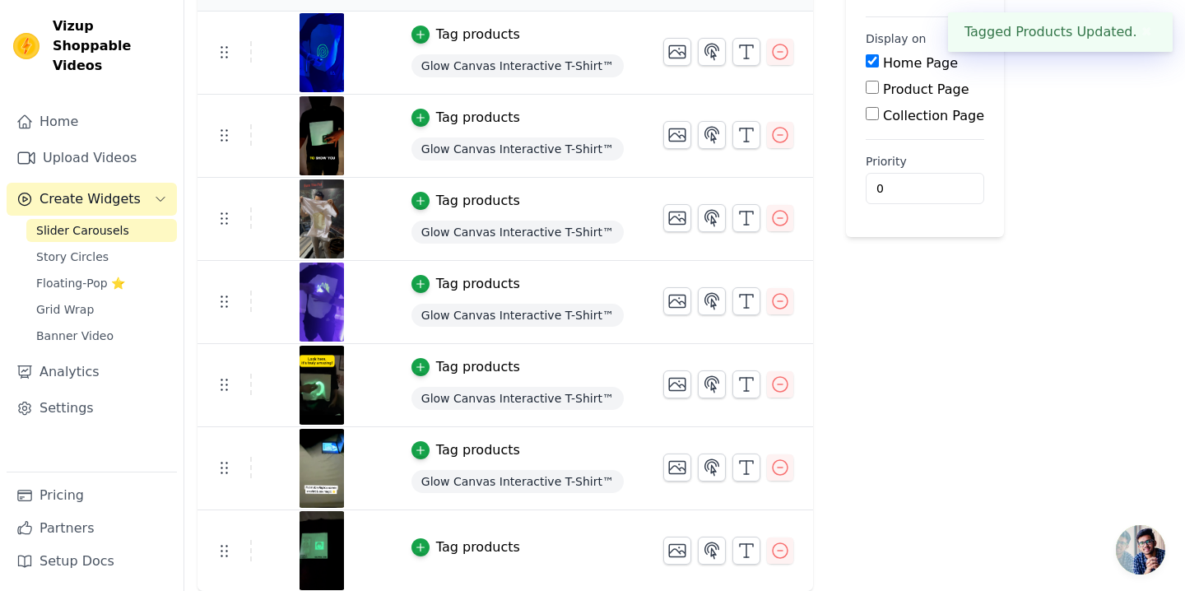
click at [470, 543] on div "Tag products" at bounding box center [478, 548] width 84 height 20
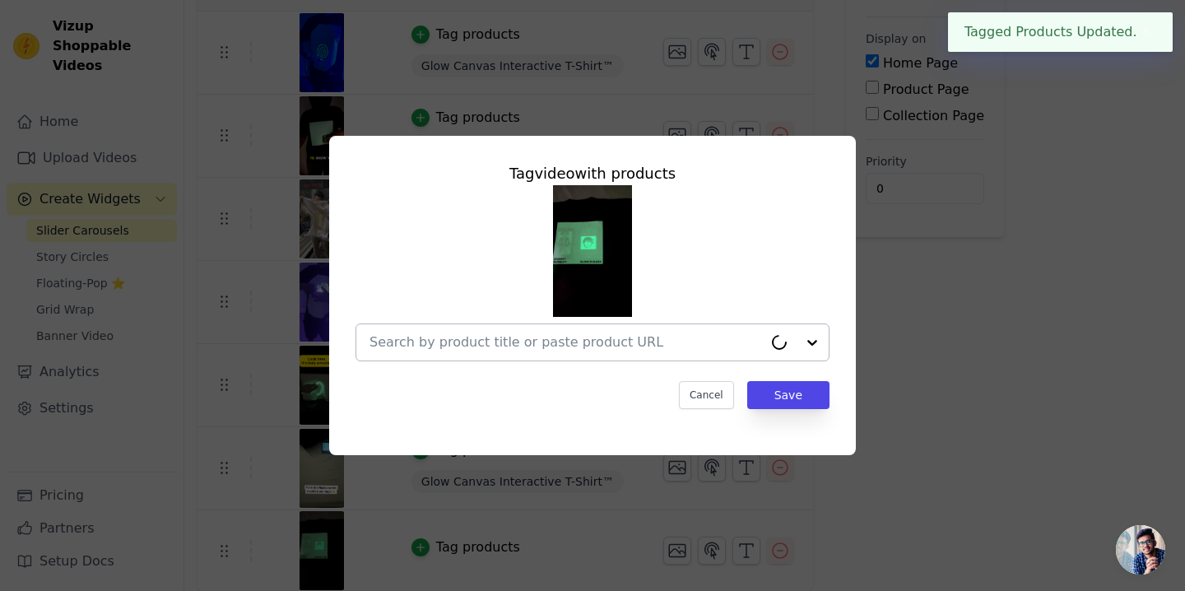
click at [634, 338] on input "text" at bounding box center [567, 343] width 394 height 20
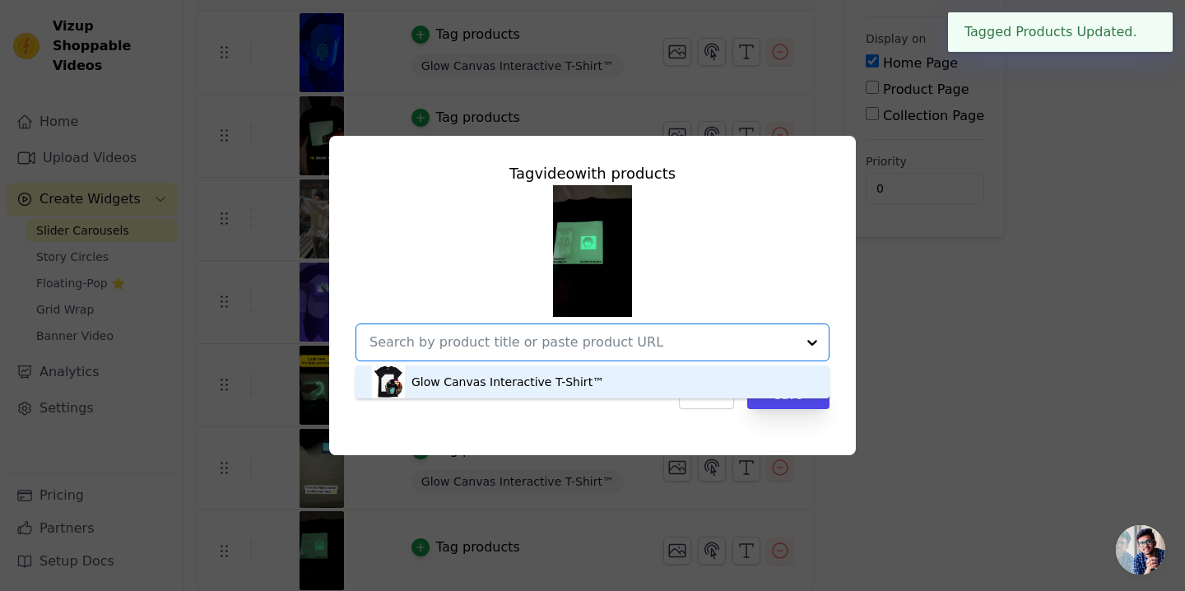
click at [626, 370] on div "Glow Canvas Interactive T-Shirt™" at bounding box center [592, 382] width 441 height 33
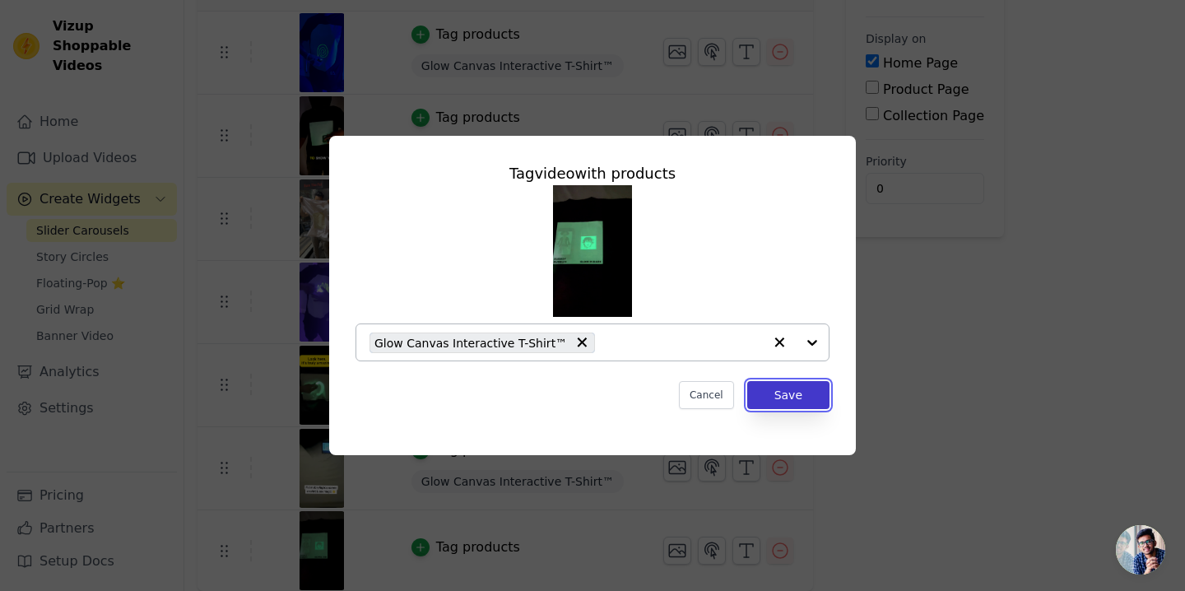
click at [782, 403] on button "Save" at bounding box center [788, 395] width 82 height 28
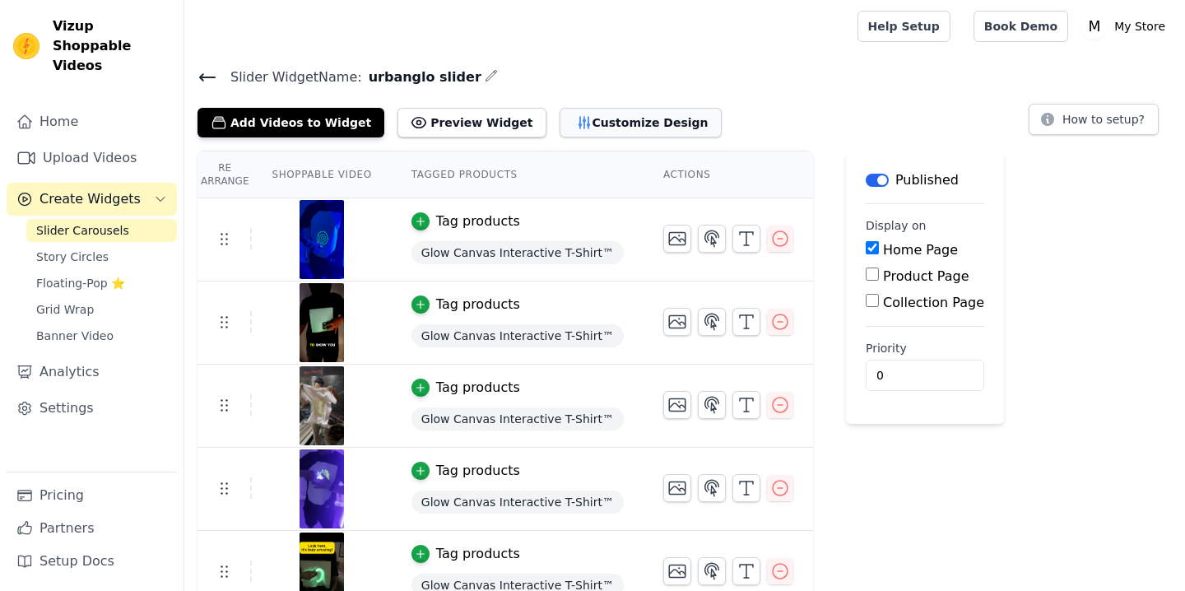
click at [577, 127] on button "Customize Design" at bounding box center [641, 123] width 162 height 30
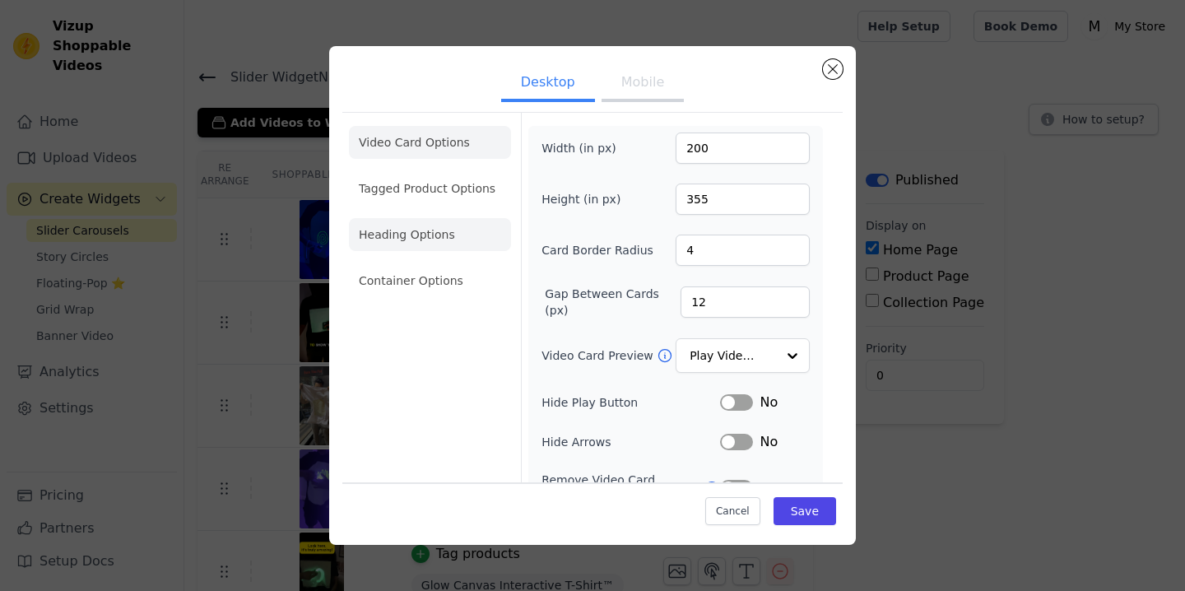
click at [455, 228] on li "Heading Options" at bounding box center [430, 234] width 162 height 33
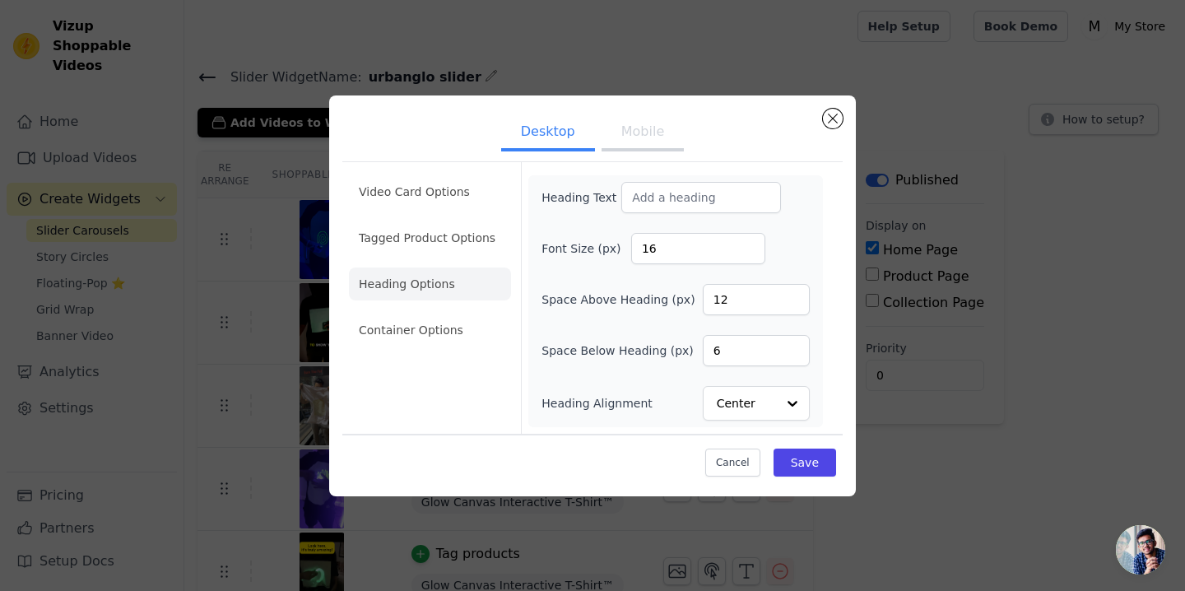
click at [639, 140] on button "Mobile" at bounding box center [643, 133] width 82 height 36
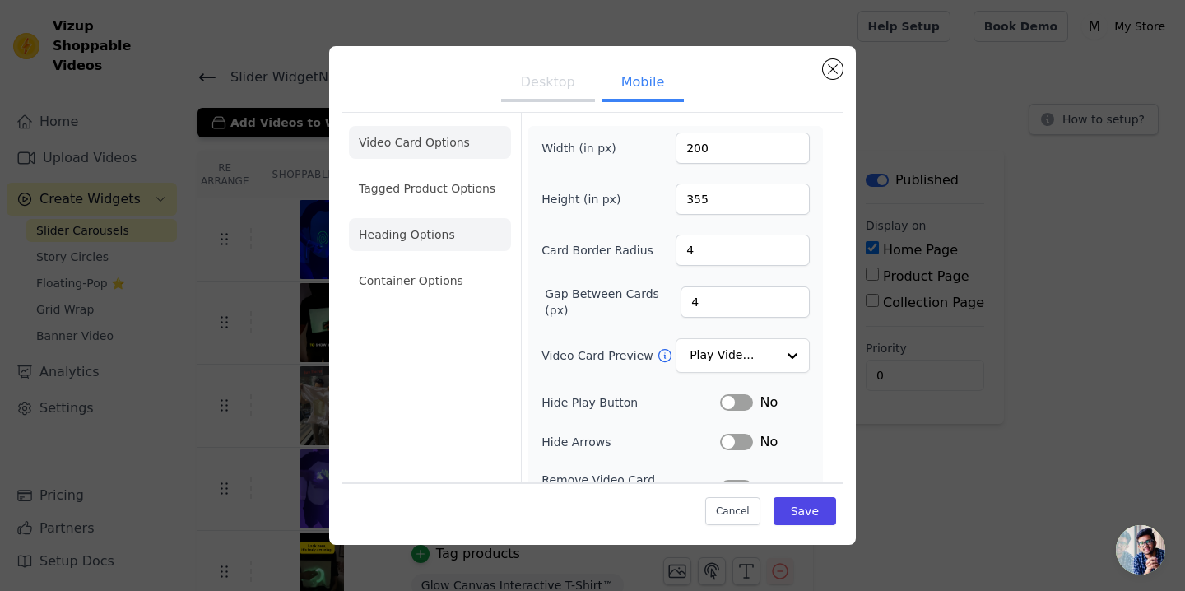
click at [455, 225] on li "Heading Options" at bounding box center [430, 234] width 162 height 33
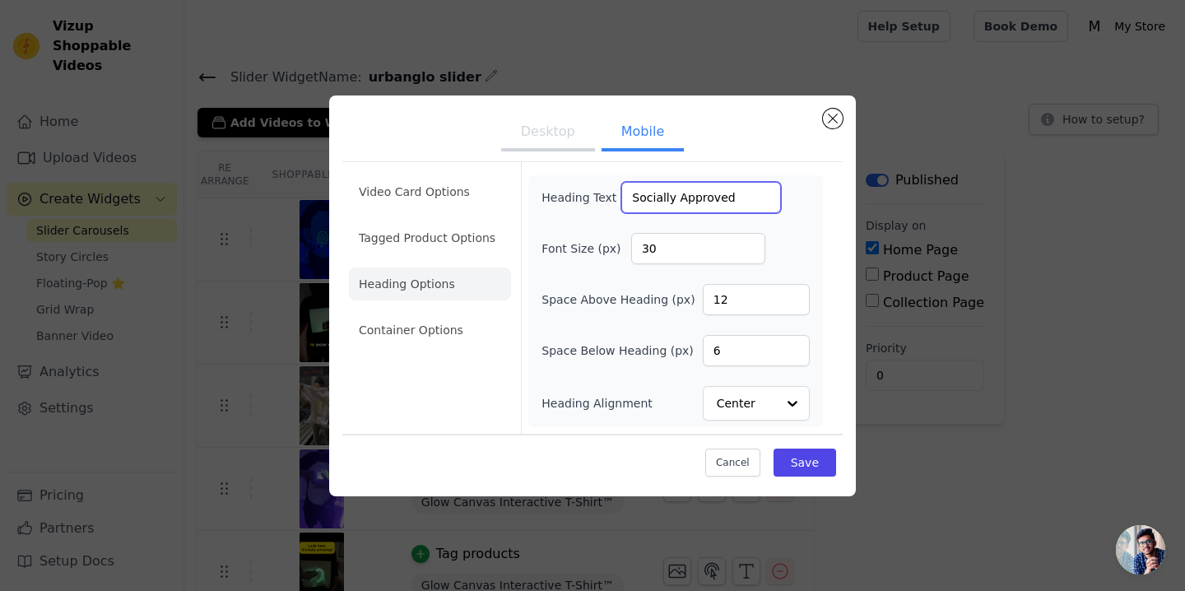
drag, startPoint x: 726, startPoint y: 203, endPoint x: 602, endPoint y: 203, distance: 124.3
click at [602, 203] on div "Heading Text Socially Approved" at bounding box center [662, 197] width 240 height 31
paste input "ee it in action..."
type input "See it in action..."
click at [827, 470] on button "Save" at bounding box center [805, 463] width 63 height 28
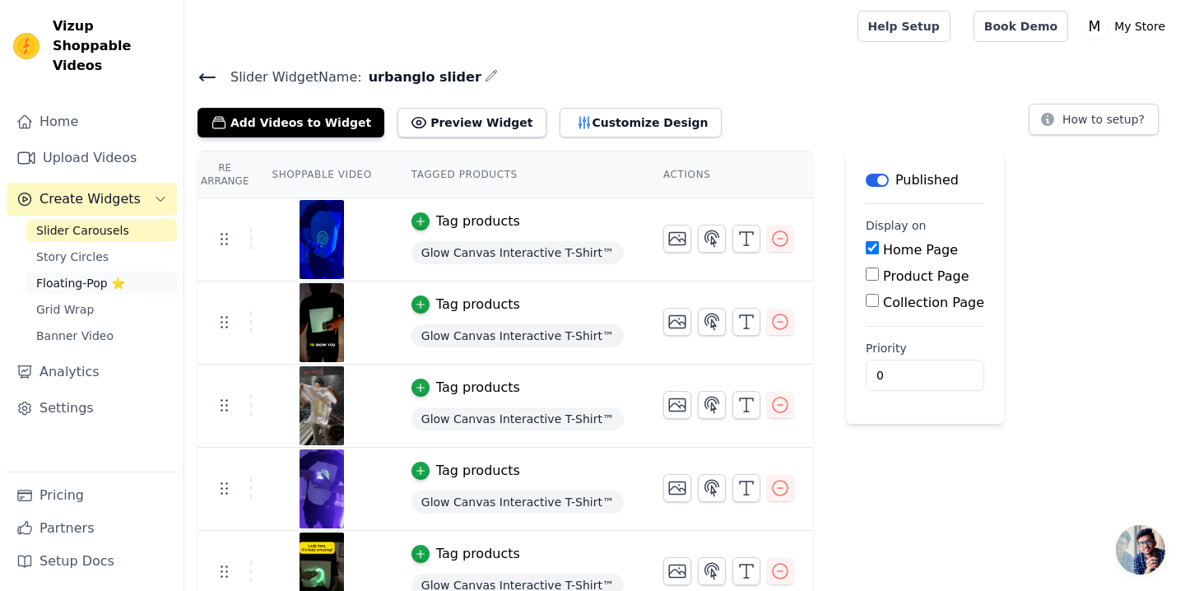
click at [59, 272] on link "Floating-Pop ⭐" at bounding box center [101, 283] width 151 height 23
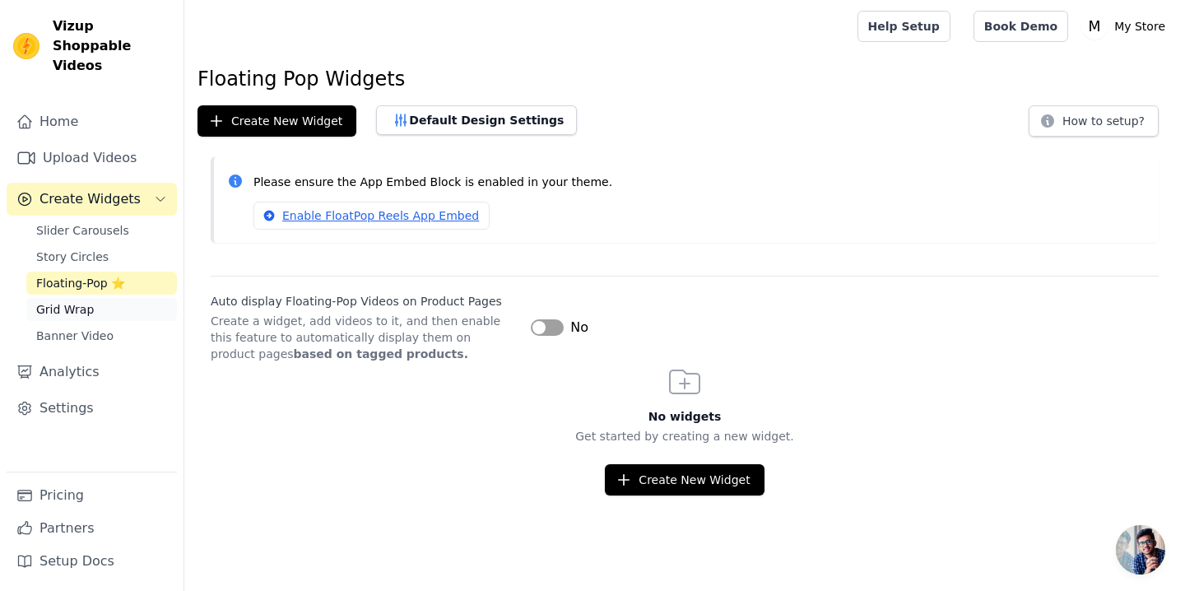
click at [68, 301] on span "Grid Wrap" at bounding box center [65, 309] width 58 height 16
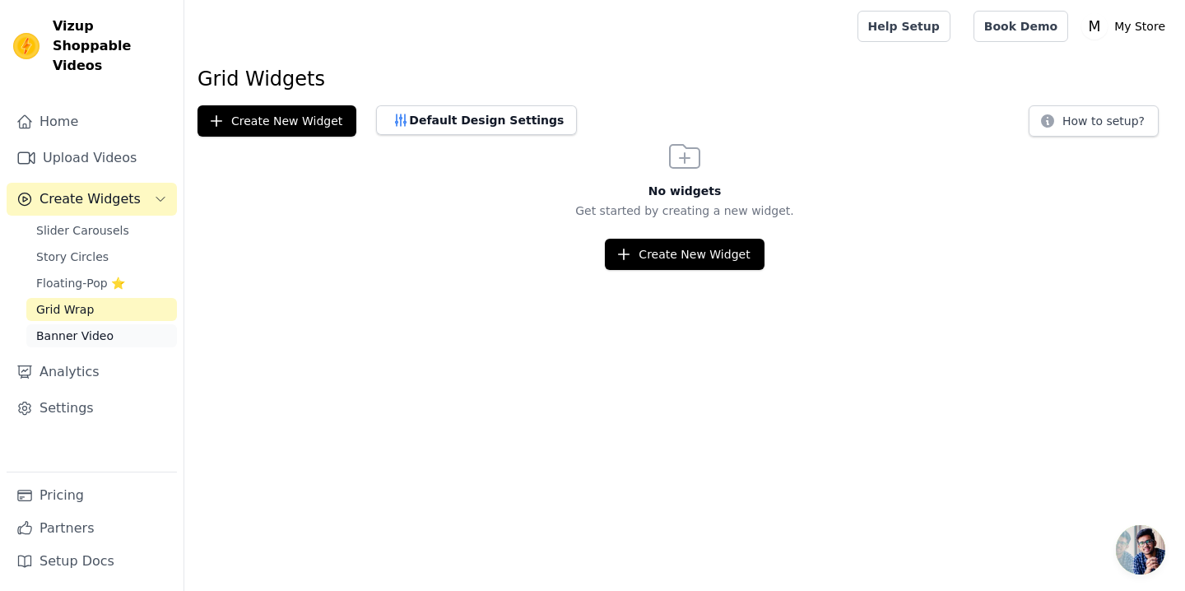
click at [77, 328] on span "Banner Video" at bounding box center [74, 336] width 77 height 16
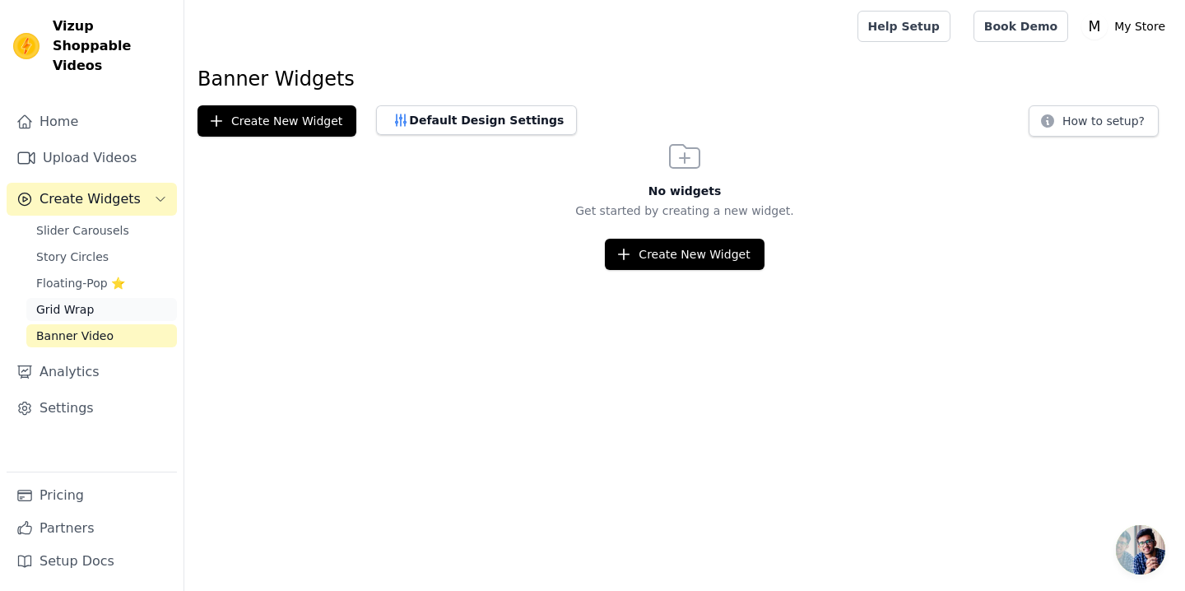
click at [77, 301] on span "Grid Wrap" at bounding box center [65, 309] width 58 height 16
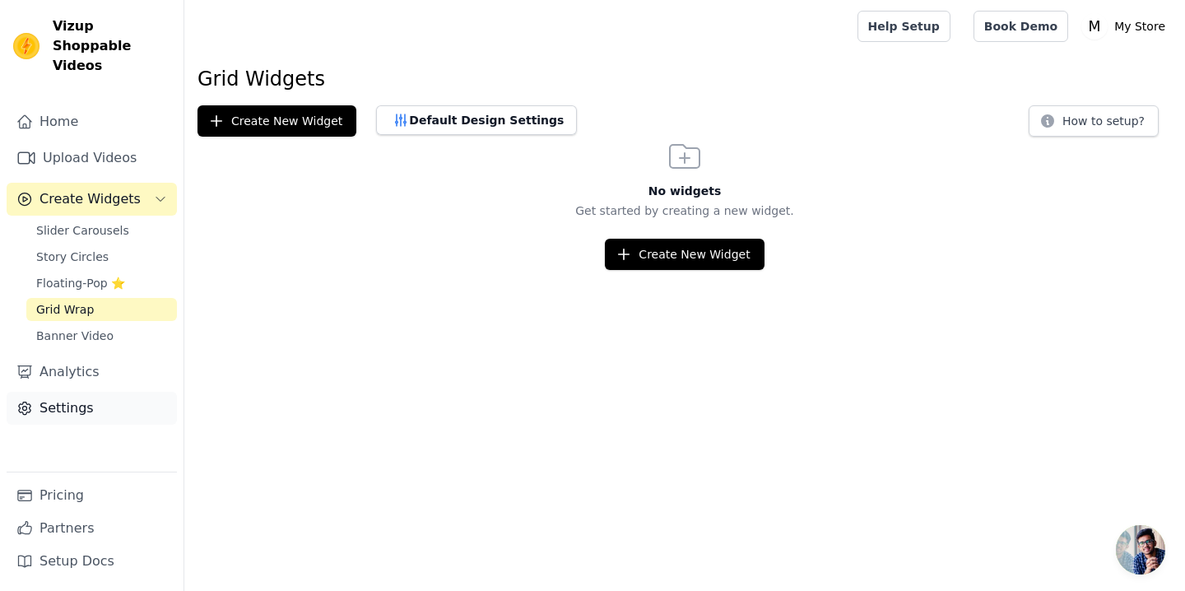
click at [78, 393] on link "Settings" at bounding box center [92, 408] width 170 height 33
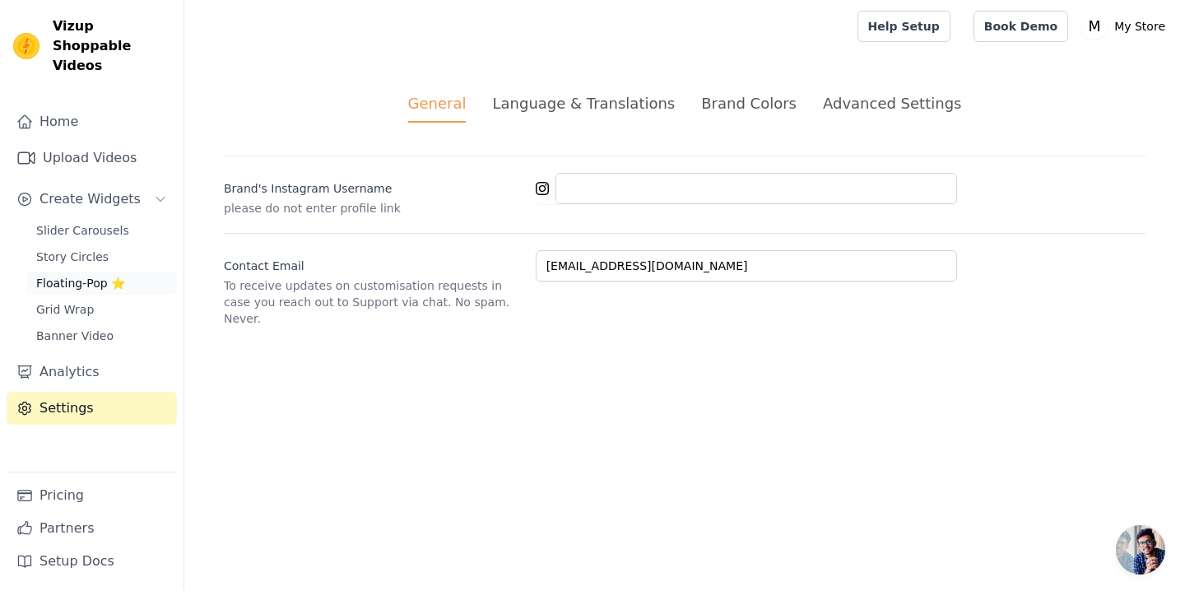
click at [65, 275] on span "Floating-Pop ⭐" at bounding box center [80, 283] width 89 height 16
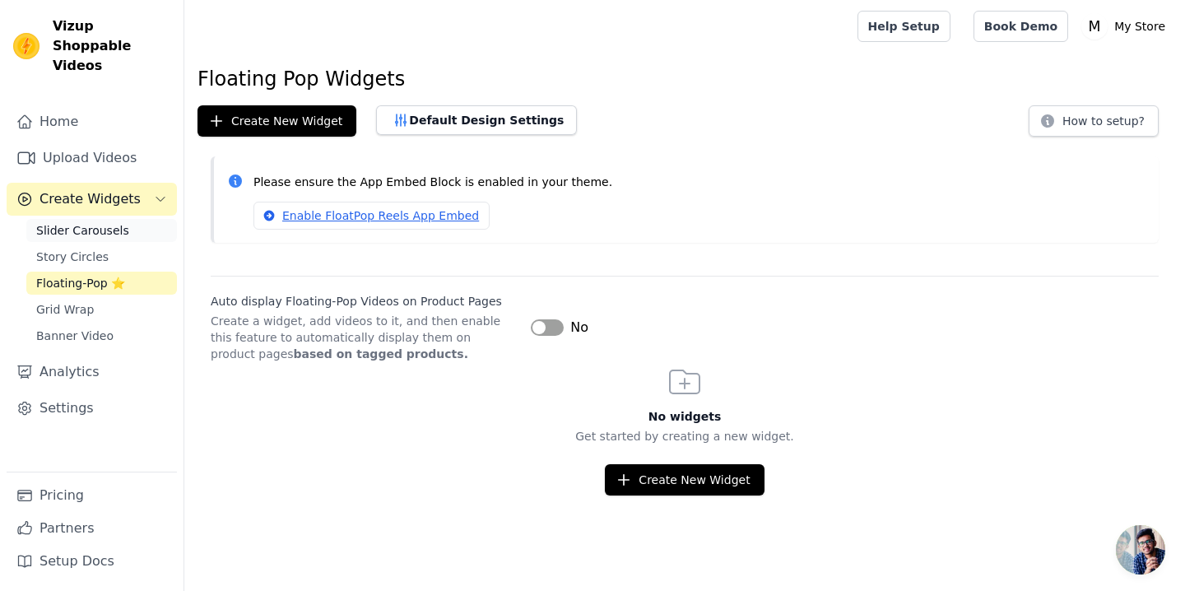
click at [63, 222] on span "Slider Carousels" at bounding box center [82, 230] width 93 height 16
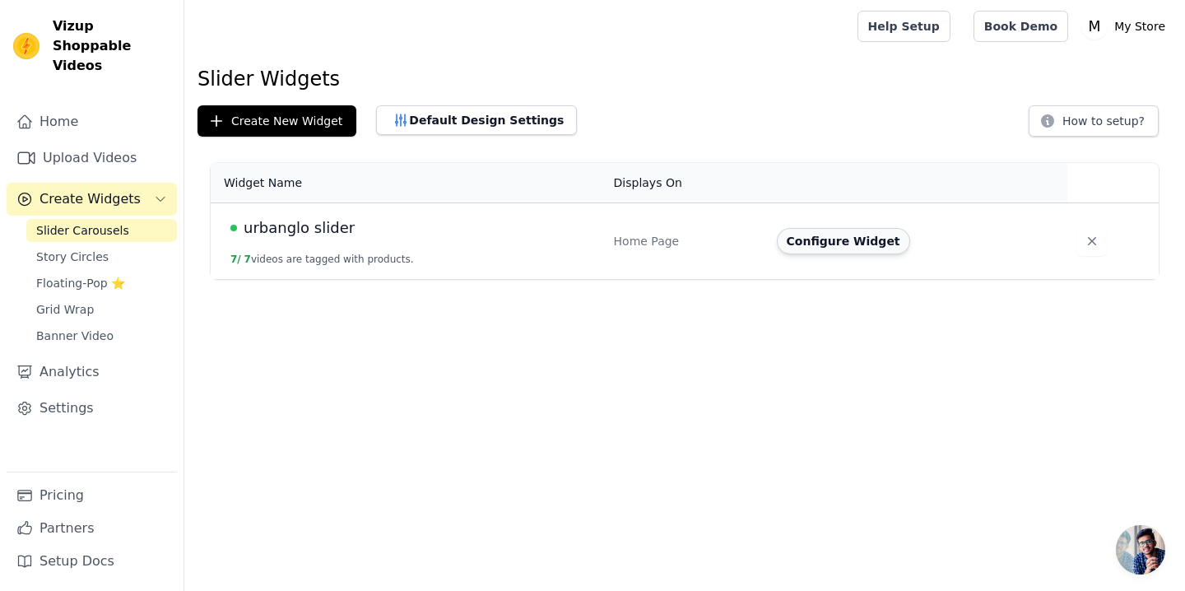
click at [850, 237] on button "Configure Widget" at bounding box center [843, 241] width 133 height 26
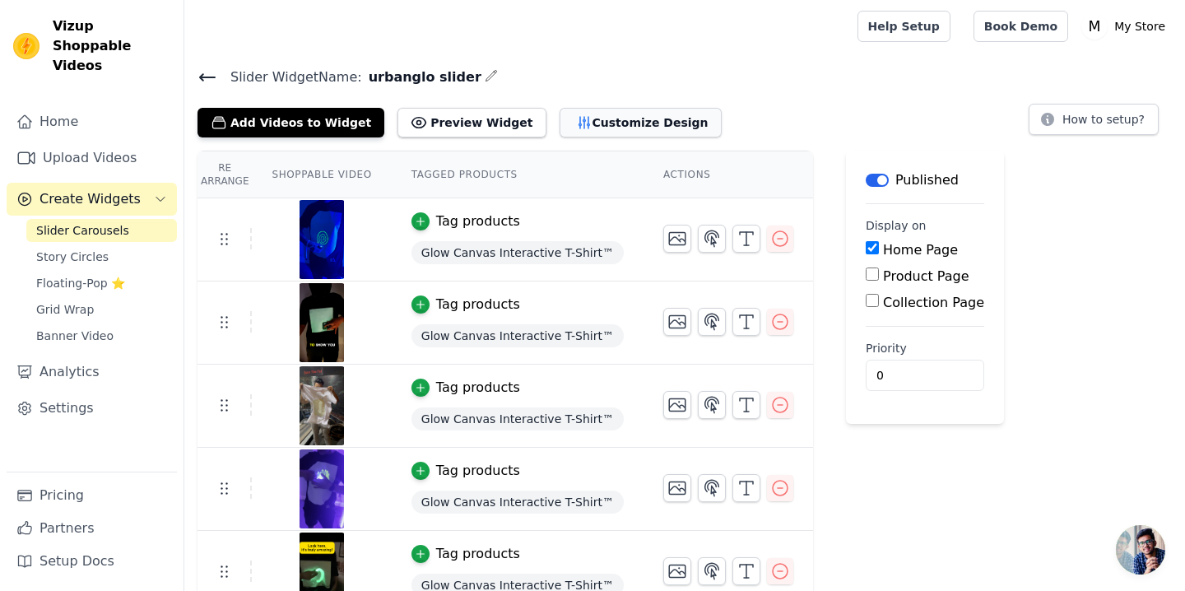
click at [626, 130] on button "Customize Design" at bounding box center [641, 123] width 162 height 30
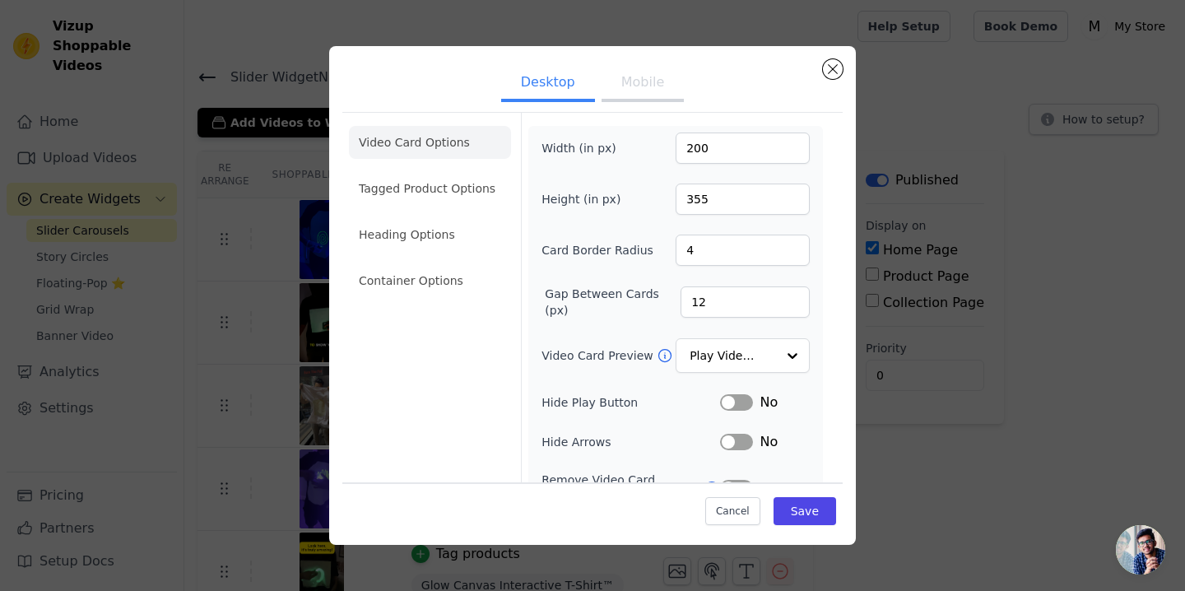
click at [636, 81] on button "Mobile" at bounding box center [643, 84] width 82 height 36
click at [409, 174] on li "Tagged Product Options" at bounding box center [430, 188] width 162 height 33
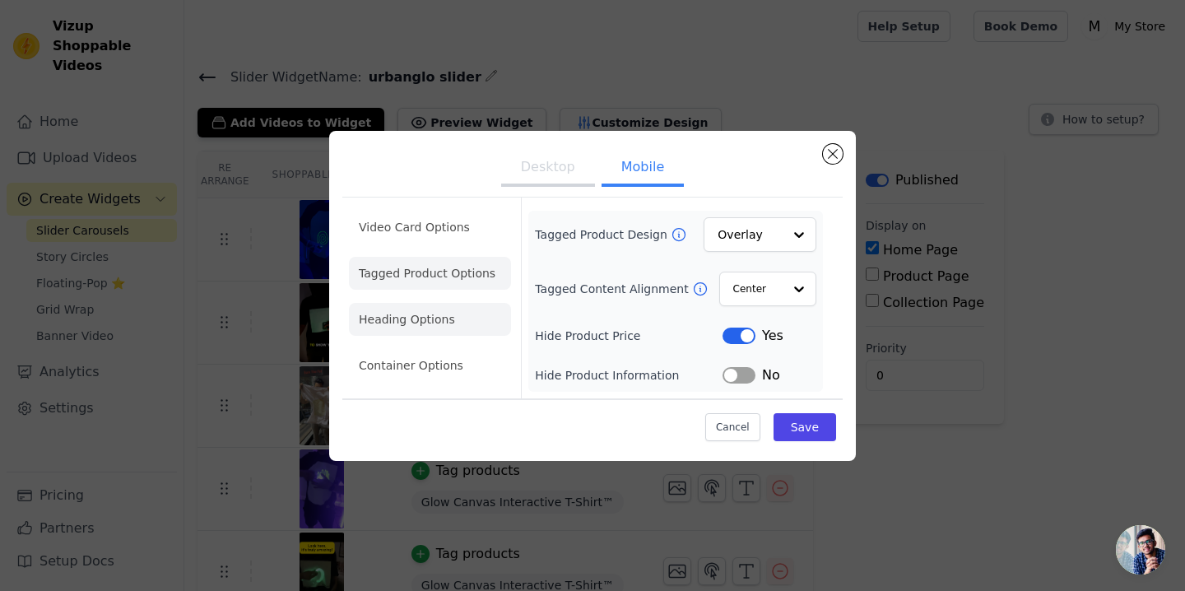
click at [419, 314] on li "Heading Options" at bounding box center [430, 319] width 162 height 33
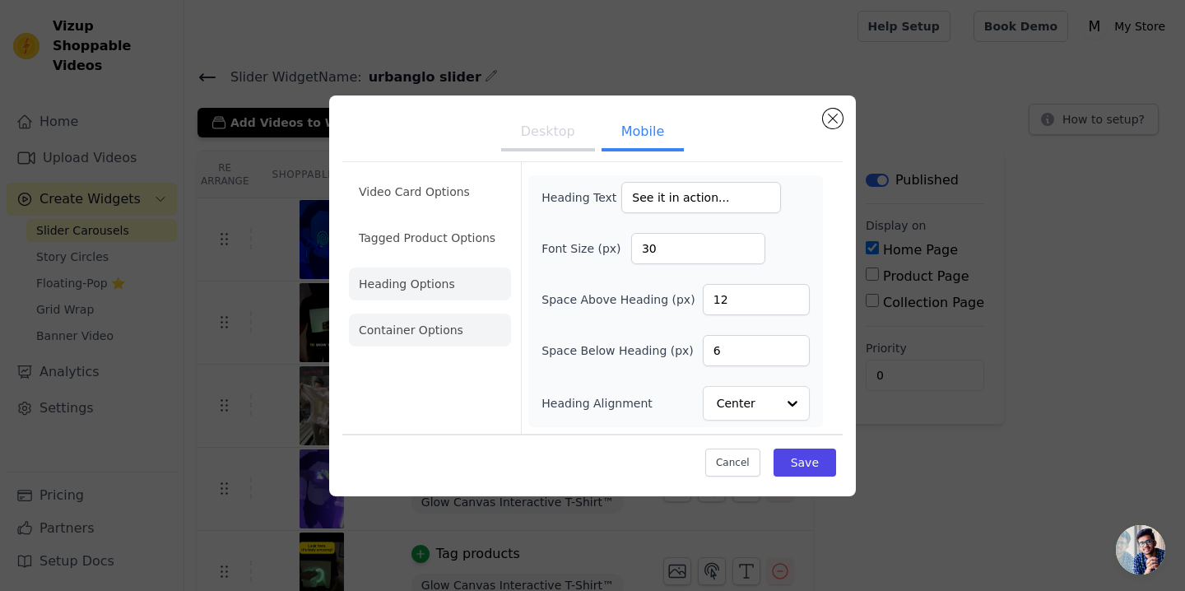
click at [459, 330] on li "Container Options" at bounding box center [430, 330] width 162 height 33
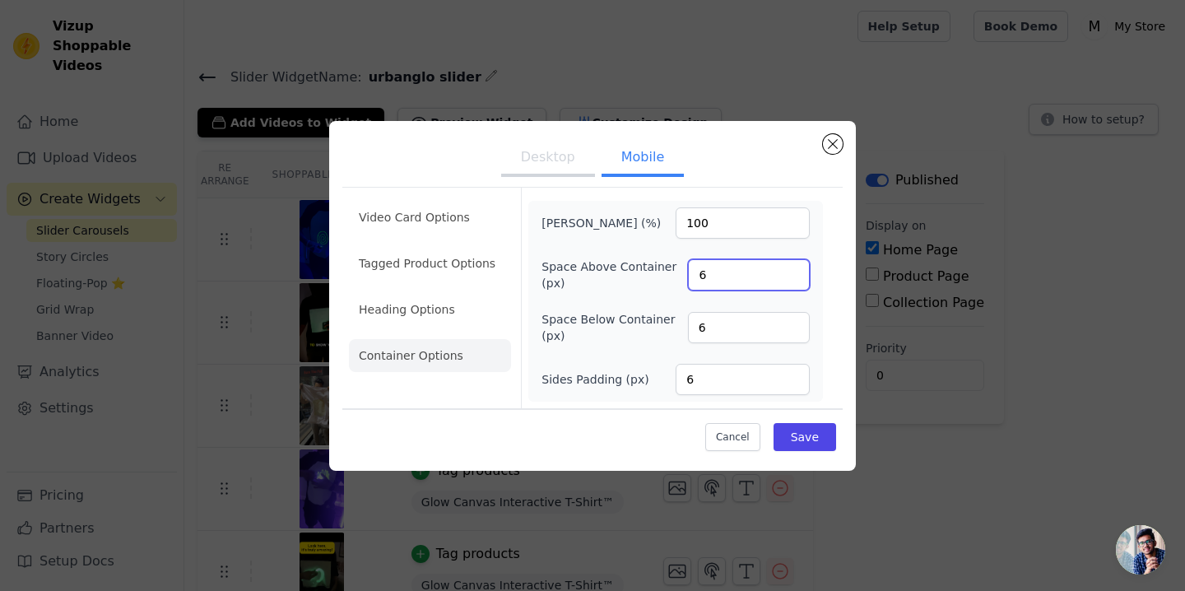
click at [726, 272] on input "6" at bounding box center [749, 274] width 122 height 31
type input "0"
click at [841, 315] on div "Video Card Options Tagged Product Options Heading Options Container Options Max…" at bounding box center [592, 297] width 501 height 221
click at [415, 267] on li "Tagged Product Options" at bounding box center [430, 263] width 162 height 33
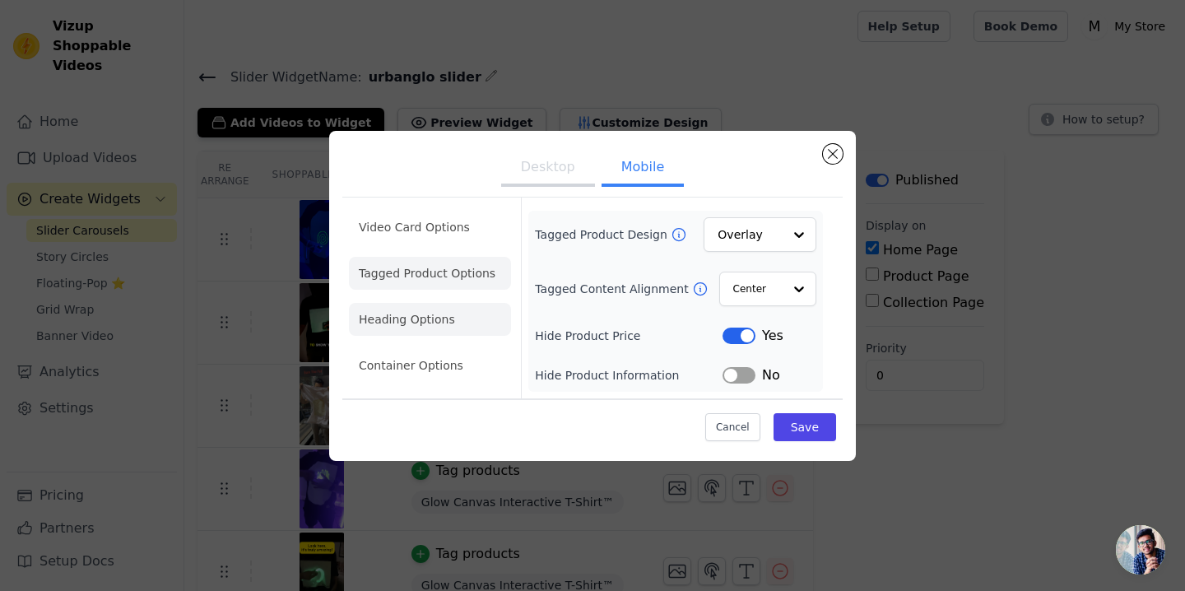
click at [420, 318] on li "Heading Options" at bounding box center [430, 319] width 162 height 33
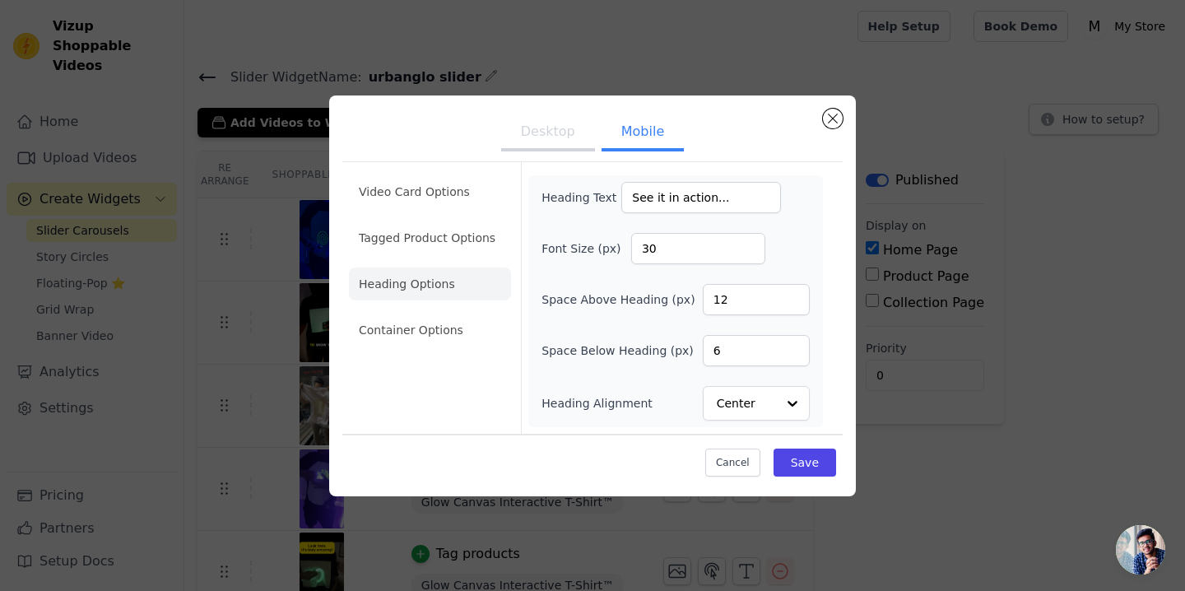
click at [403, 311] on ul "Video Card Options Tagged Product Options Heading Options Container Options" at bounding box center [430, 261] width 162 height 184
click at [405, 331] on li "Container Options" at bounding box center [430, 330] width 162 height 33
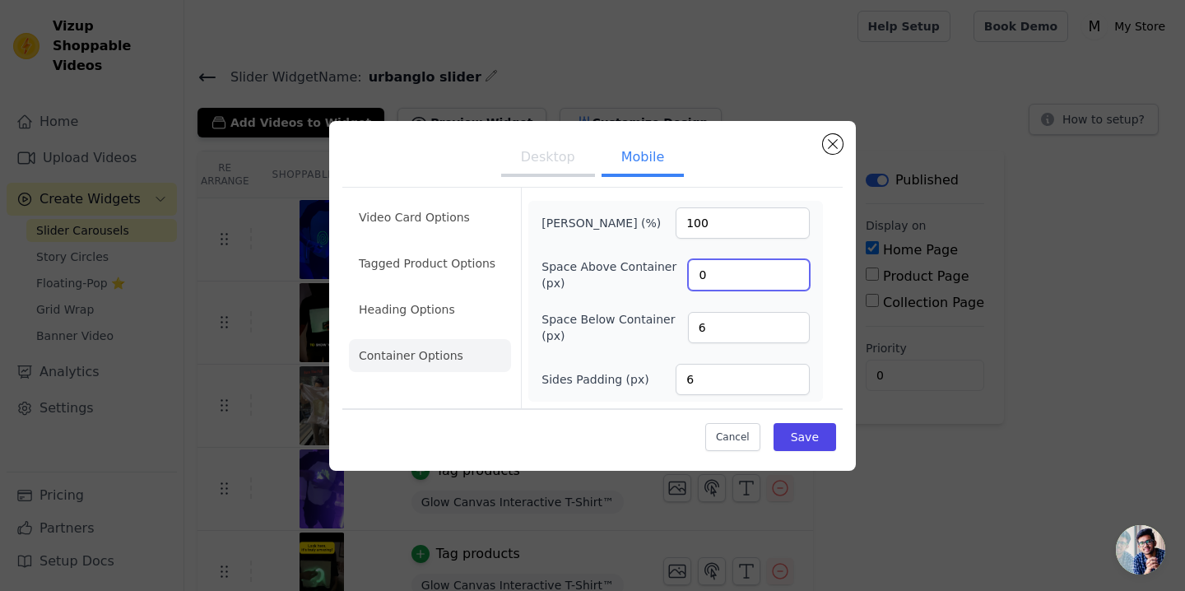
click at [707, 265] on input "0" at bounding box center [749, 274] width 122 height 31
type input "6"
click at [398, 306] on li "Heading Options" at bounding box center [430, 309] width 162 height 33
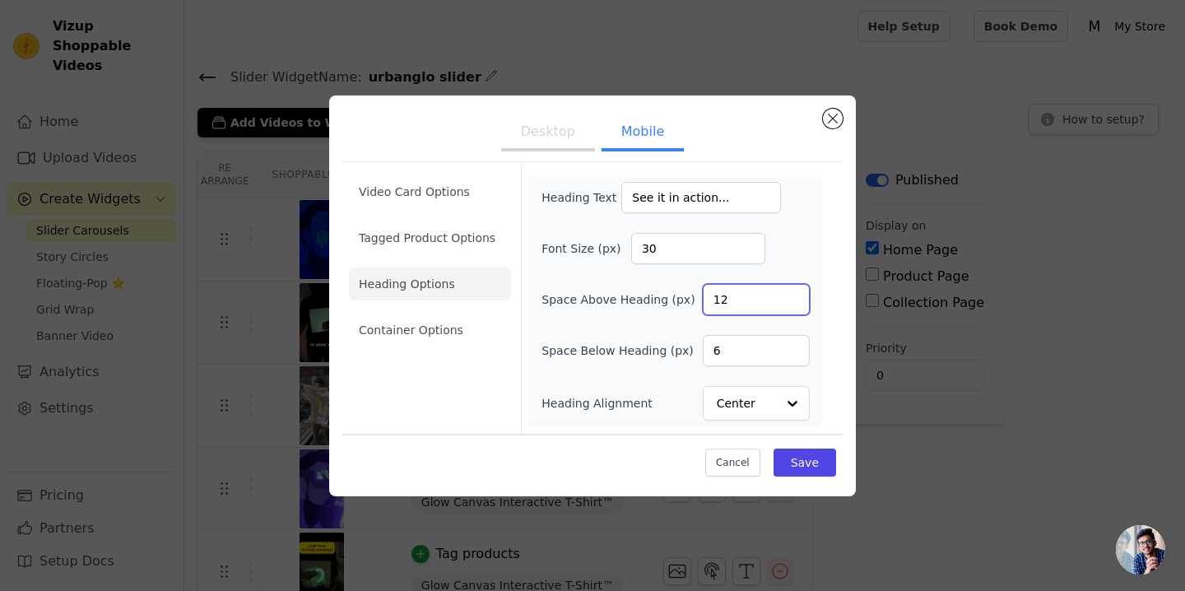
click at [745, 298] on input "12" at bounding box center [756, 299] width 107 height 31
type input "1"
type input "0"
click at [806, 463] on button "Save" at bounding box center [805, 463] width 63 height 28
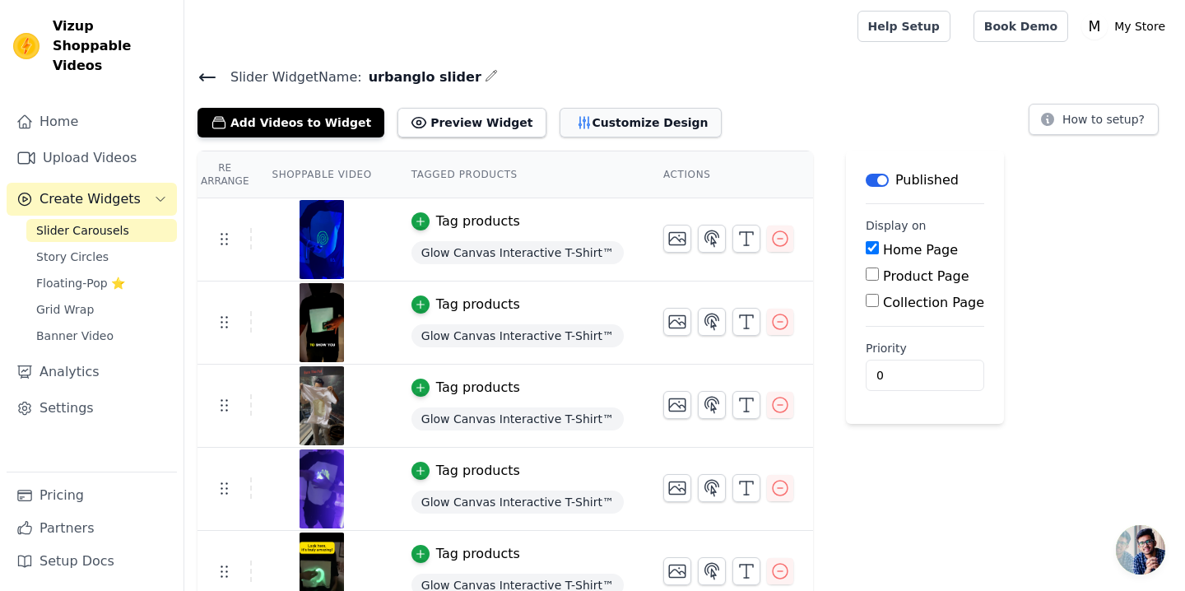
click at [584, 117] on button "Customize Design" at bounding box center [641, 123] width 162 height 30
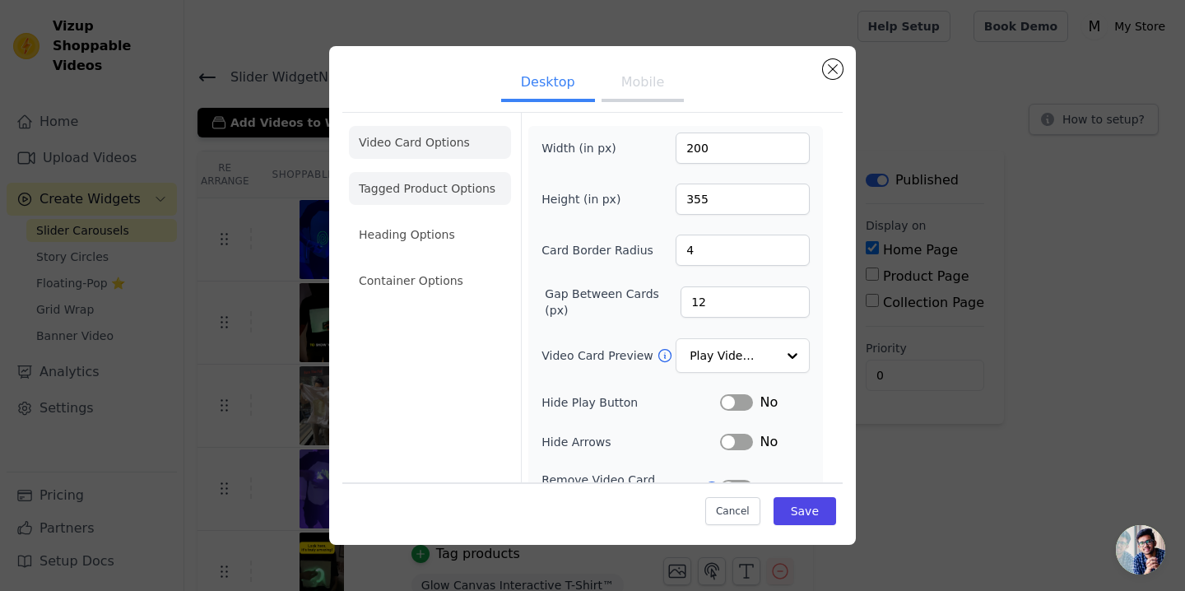
click at [426, 177] on li "Tagged Product Options" at bounding box center [430, 188] width 162 height 33
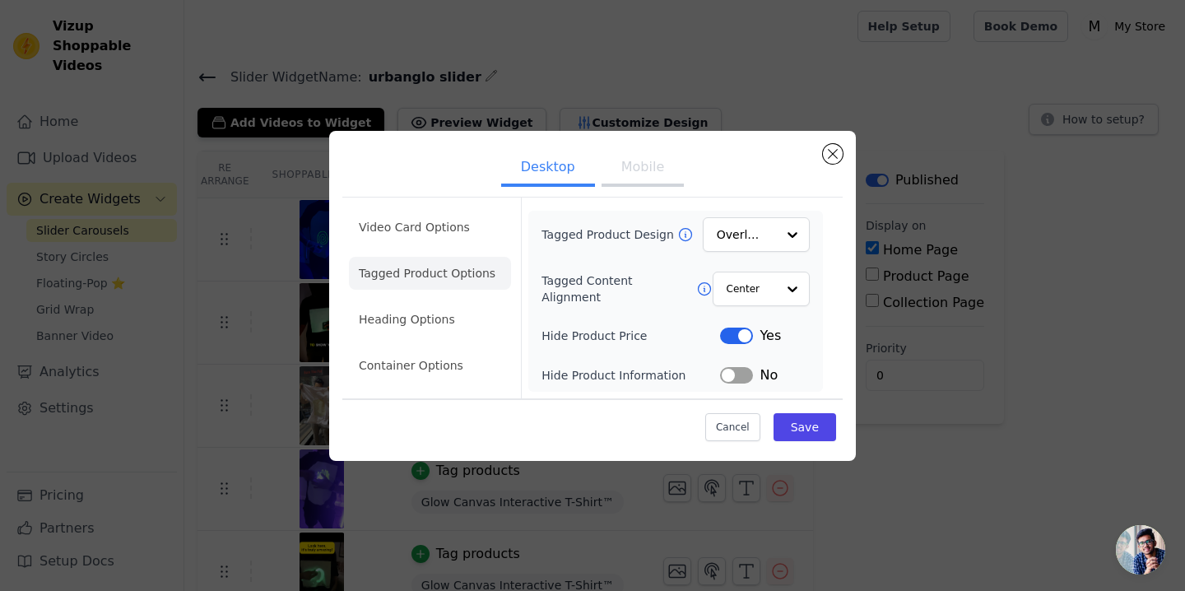
click at [639, 161] on button "Mobile" at bounding box center [643, 169] width 82 height 36
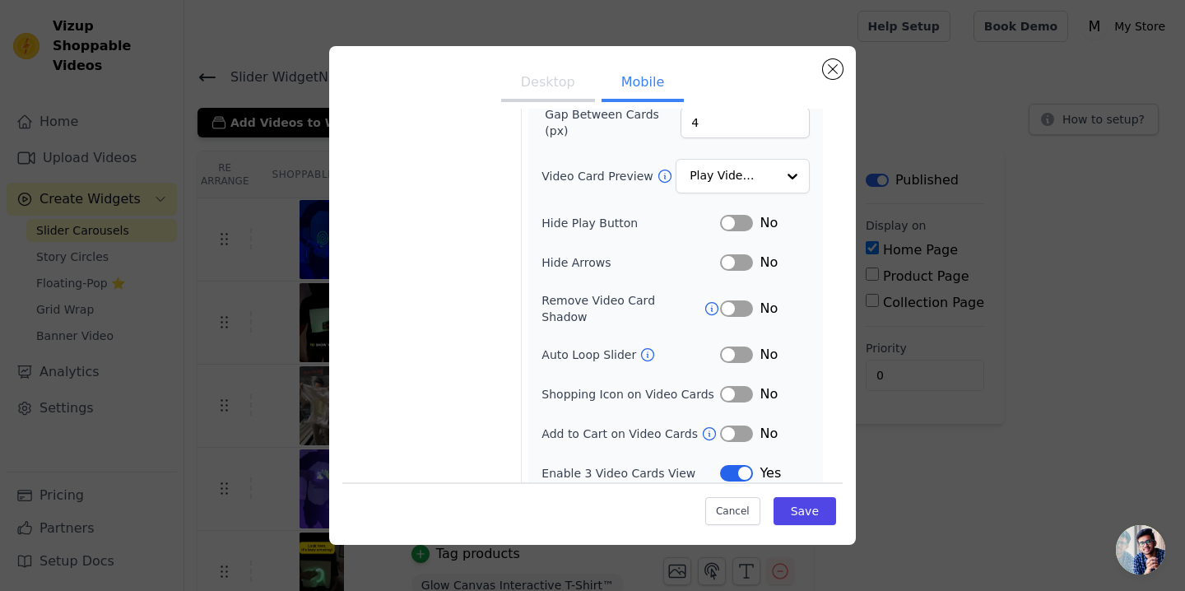
scroll to position [1, 0]
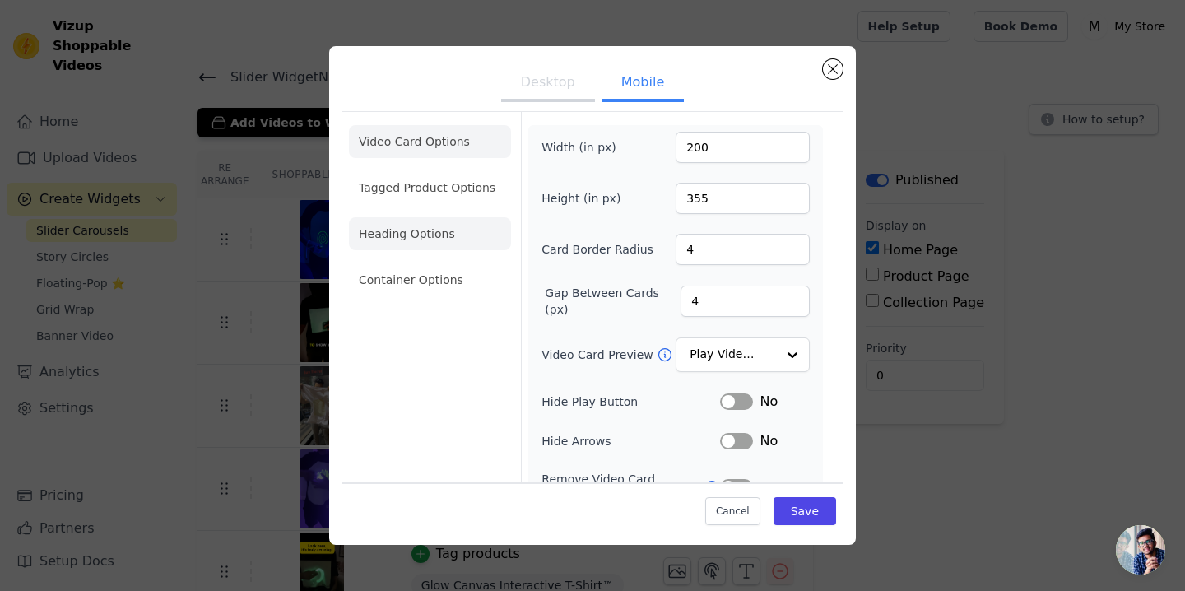
click at [419, 227] on li "Heading Options" at bounding box center [430, 233] width 162 height 33
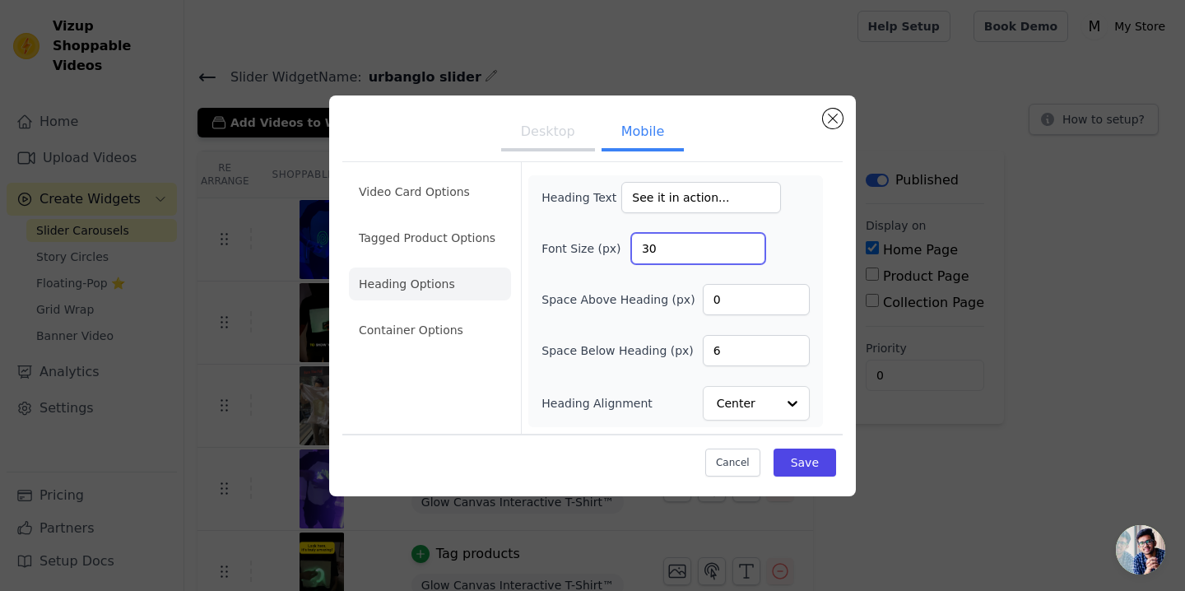
click at [672, 244] on input "30" at bounding box center [698, 248] width 134 height 31
type input "3"
type input "40"
click at [822, 469] on button "Save" at bounding box center [805, 463] width 63 height 28
